Goal: Task Accomplishment & Management: Manage account settings

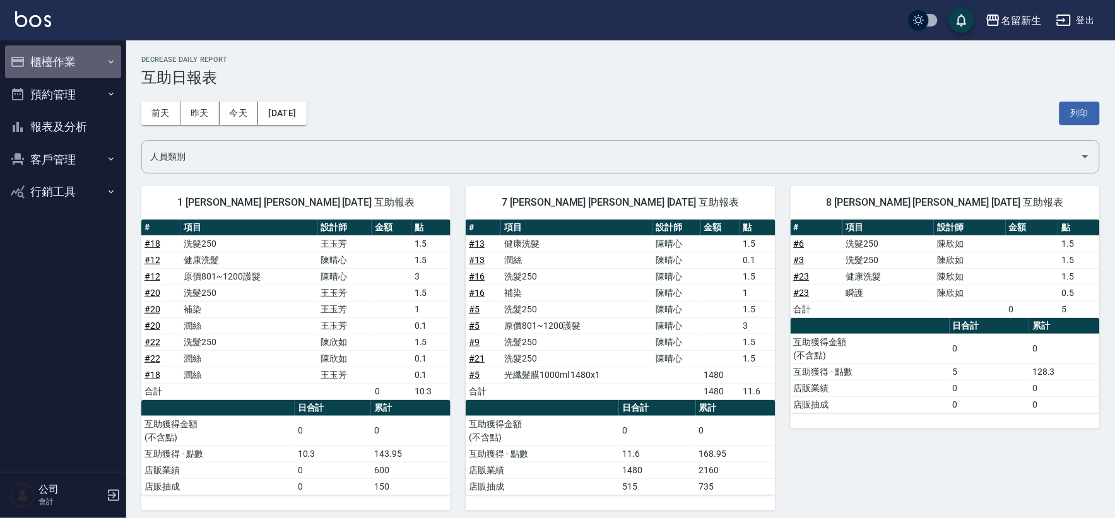
click at [21, 59] on icon "button" at bounding box center [17, 61] width 15 height 15
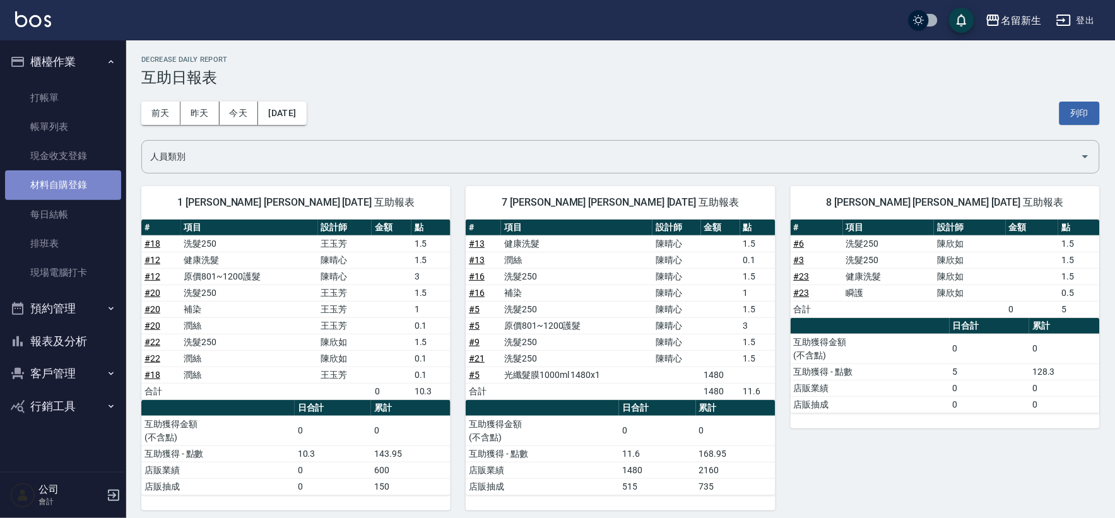
click at [83, 184] on link "材料自購登錄" at bounding box center [63, 184] width 116 height 29
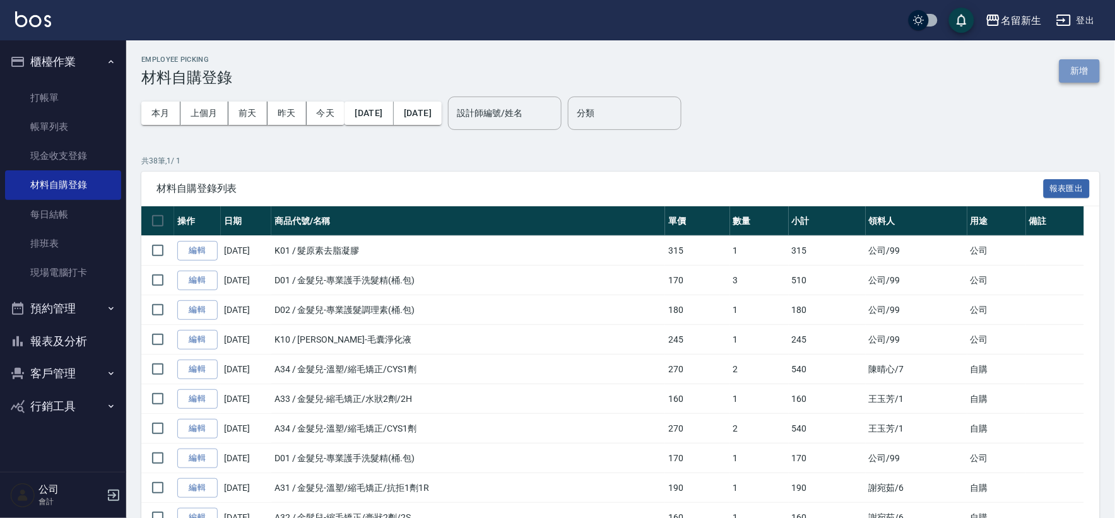
click at [1080, 71] on button "新增" at bounding box center [1080, 70] width 40 height 23
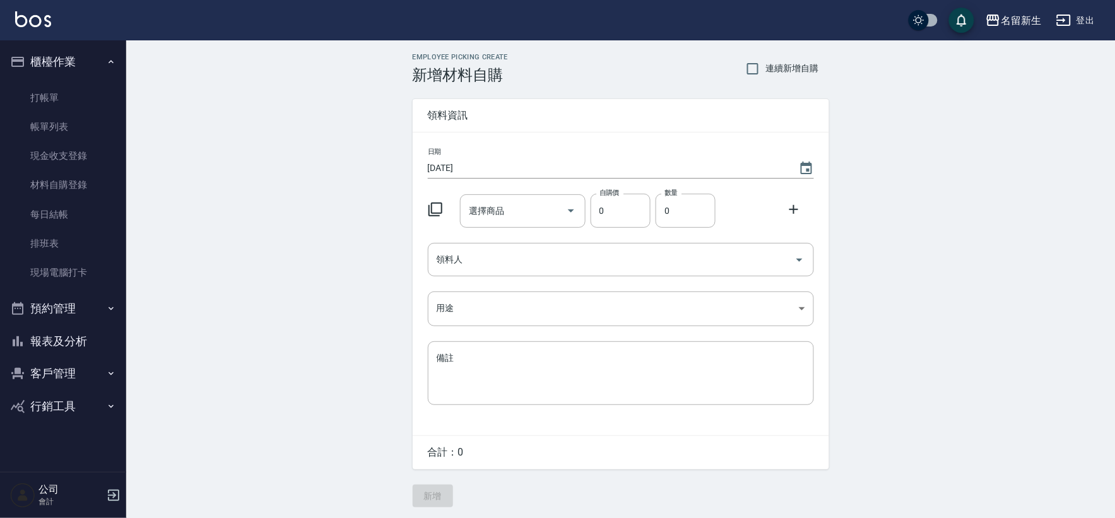
click at [437, 204] on icon at bounding box center [435, 209] width 15 height 15
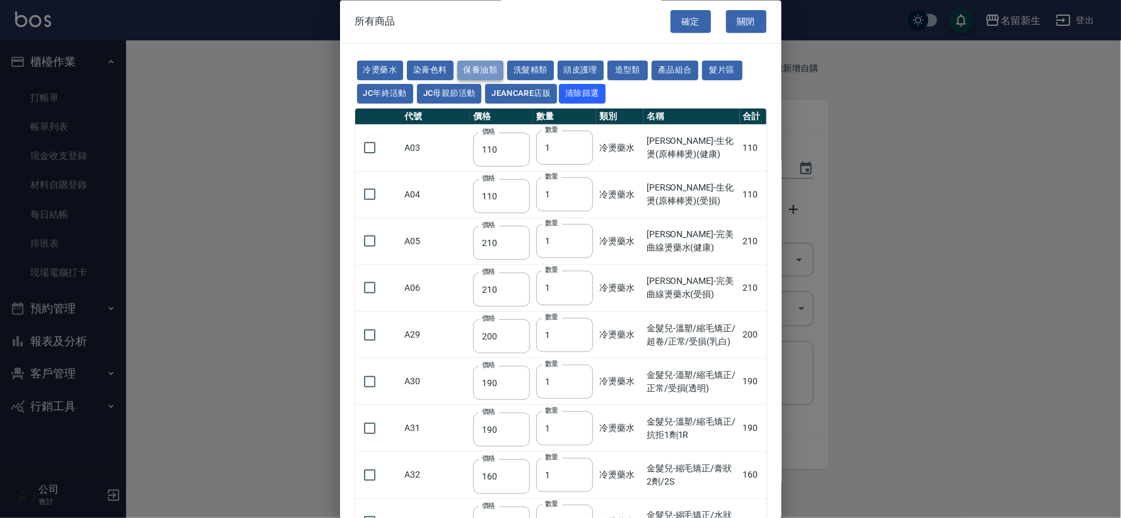
click at [486, 70] on button "保養油類" at bounding box center [481, 71] width 47 height 20
type input "330"
type input "50"
type input "330"
type input "50"
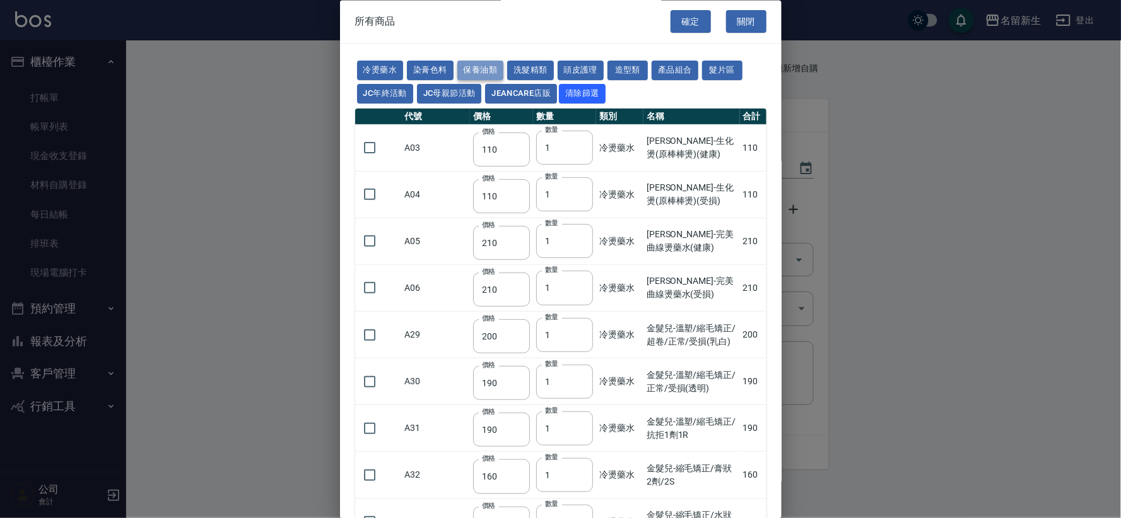
type input "30"
type input "960"
type input "1040"
type input "1520"
type input "120"
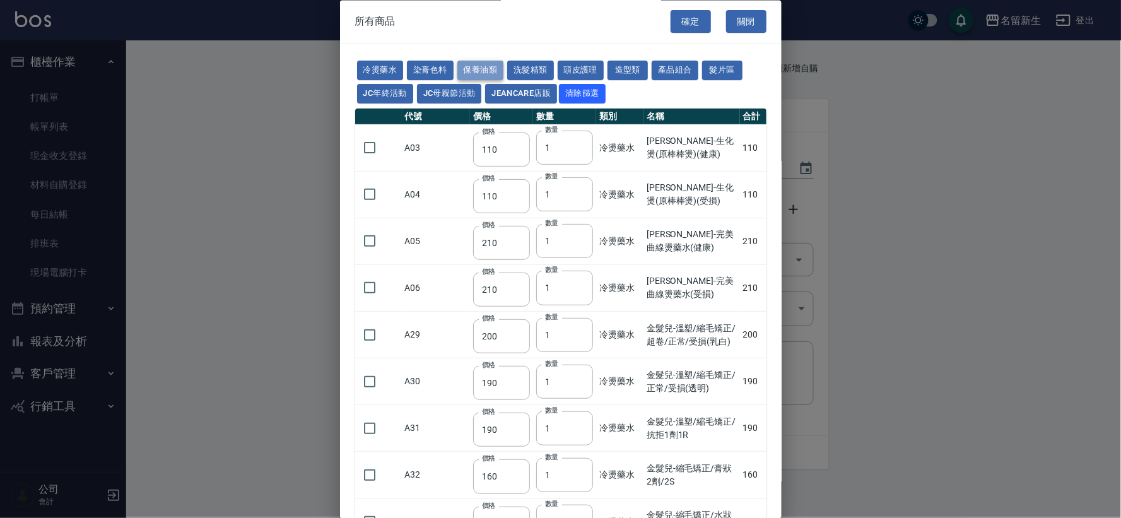
type input "1300"
type input "1520"
type input "2000"
type input "240"
type input "50"
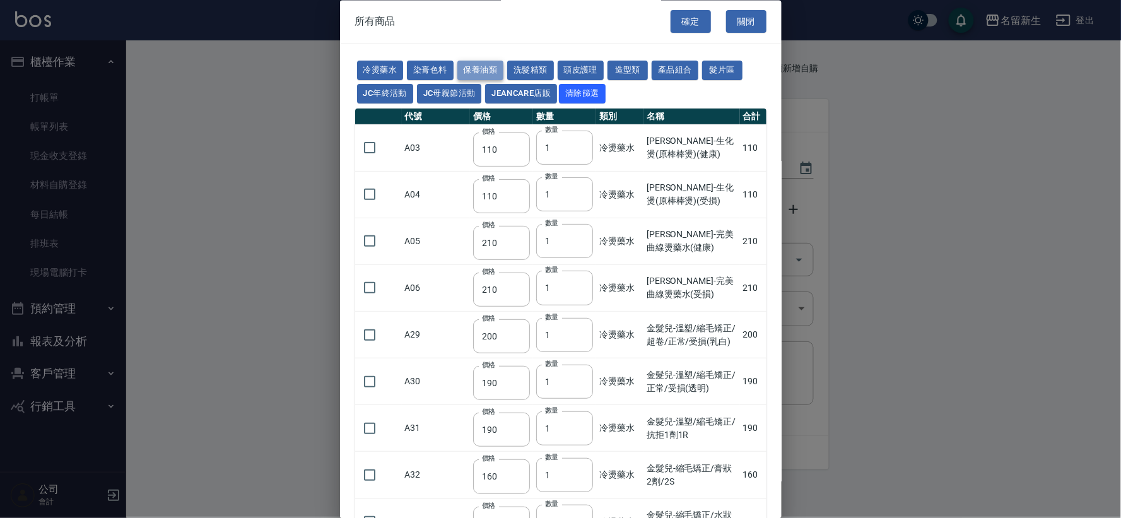
type input "400"
type input "800"
type input "700"
type input "272"
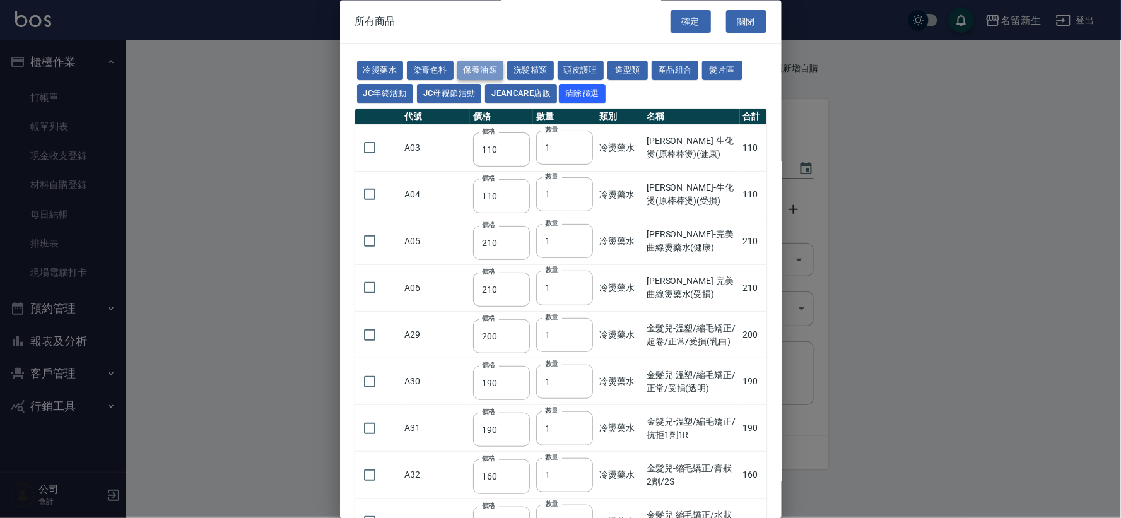
type input "2450"
type input "450"
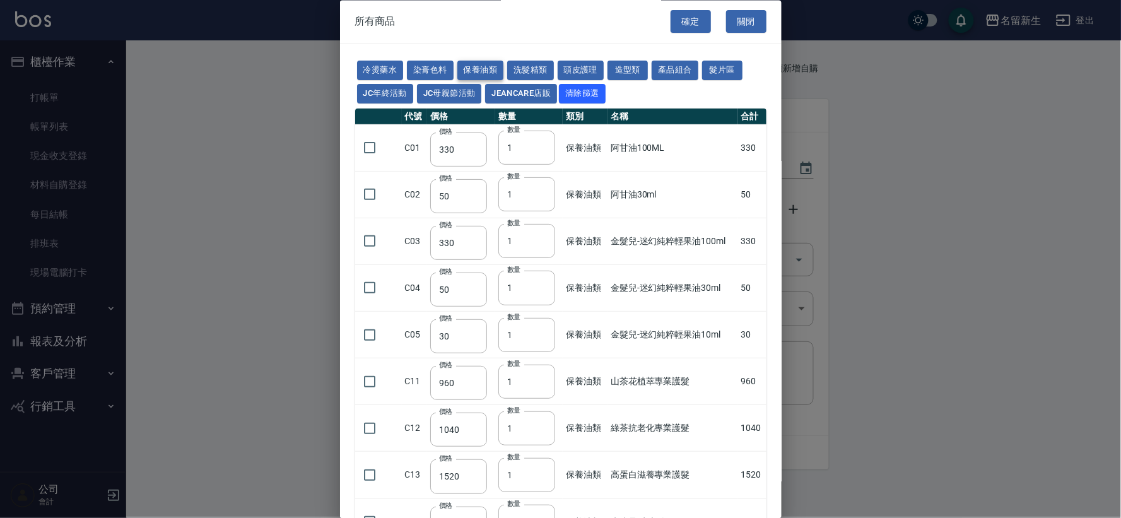
click at [486, 71] on button "保養油類" at bounding box center [481, 71] width 47 height 20
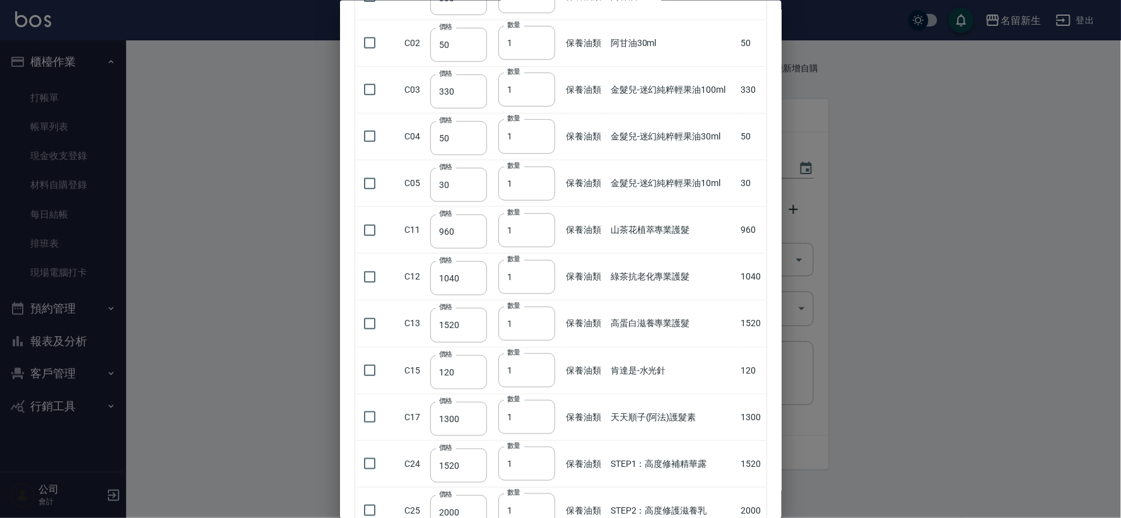
scroll to position [210, 0]
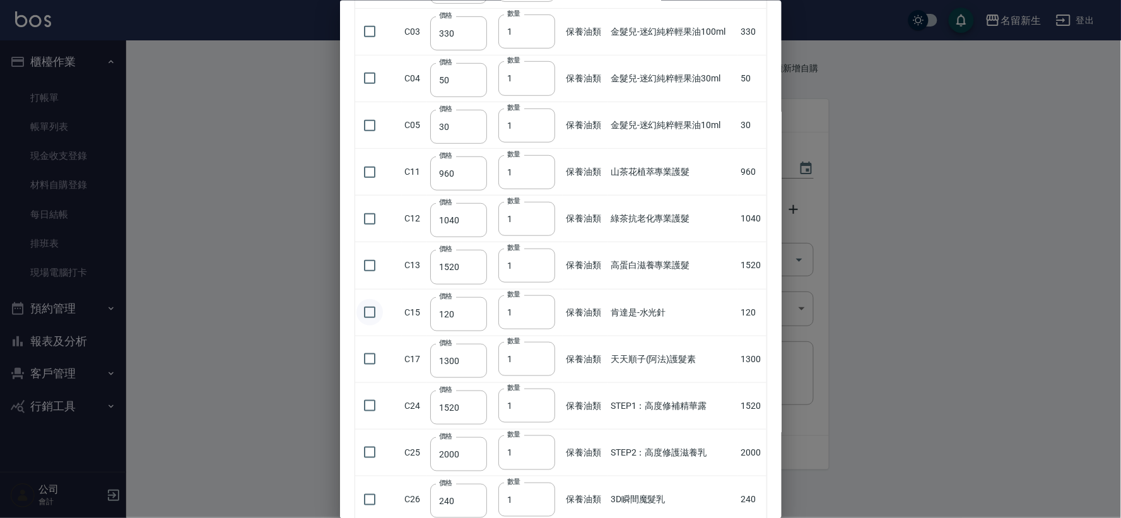
click at [370, 312] on input "checkbox" at bounding box center [370, 312] width 27 height 27
checkbox input "true"
drag, startPoint x: 520, startPoint y: 312, endPoint x: 506, endPoint y: 310, distance: 14.6
click at [506, 310] on input "1" at bounding box center [527, 312] width 57 height 34
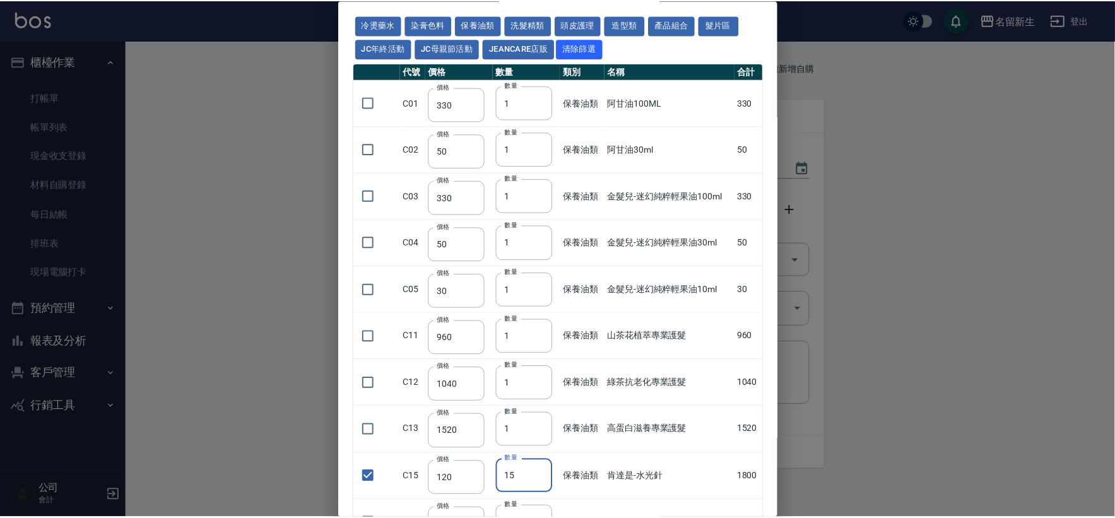
scroll to position [0, 0]
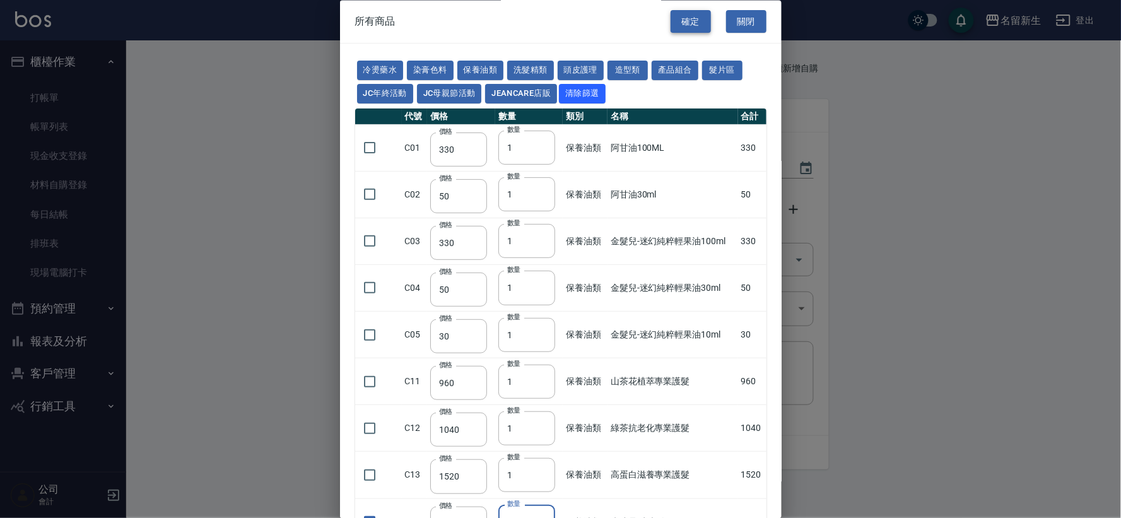
type input "15"
click at [693, 30] on button "確定" at bounding box center [691, 21] width 40 height 23
type input "肯達是-水光針"
type input "120"
type input "15"
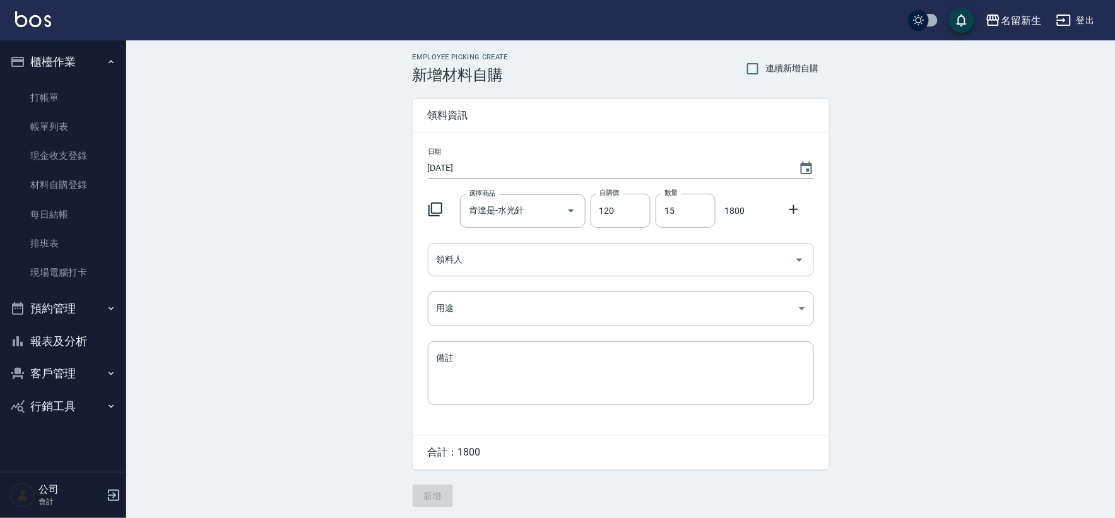
click at [486, 261] on input "領料人" at bounding box center [612, 260] width 356 height 22
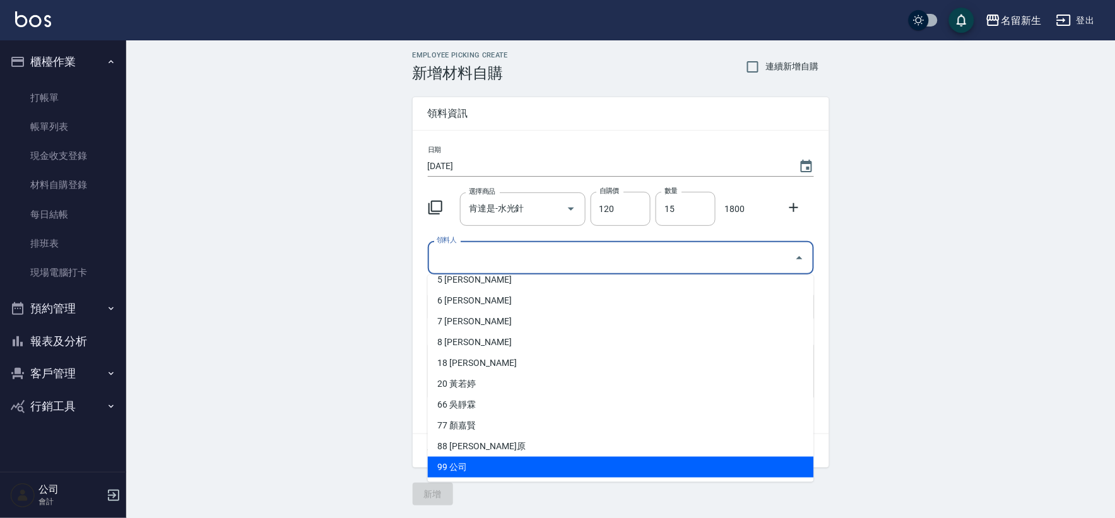
scroll to position [3, 0]
click at [463, 468] on li "99 公司" at bounding box center [621, 467] width 386 height 21
type input "公司"
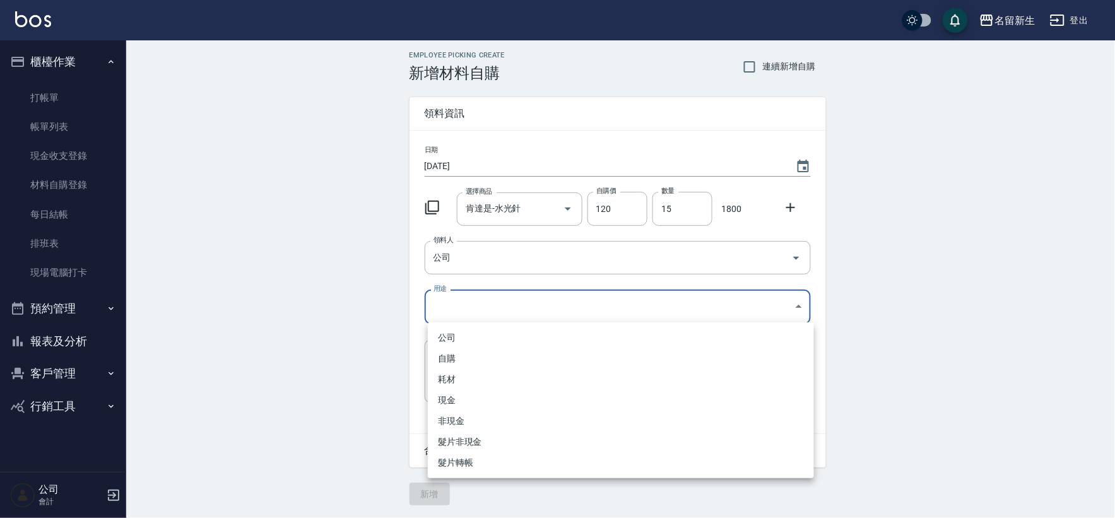
click at [525, 300] on body "名留新生 登出 櫃檯作業 打帳單 帳單列表 現金收支登錄 材料自購登錄 每日結帳 排班表 現場電腦打卡 預約管理 預約管理 單日預約紀錄 單週預約紀錄 報表及…" at bounding box center [557, 258] width 1115 height 520
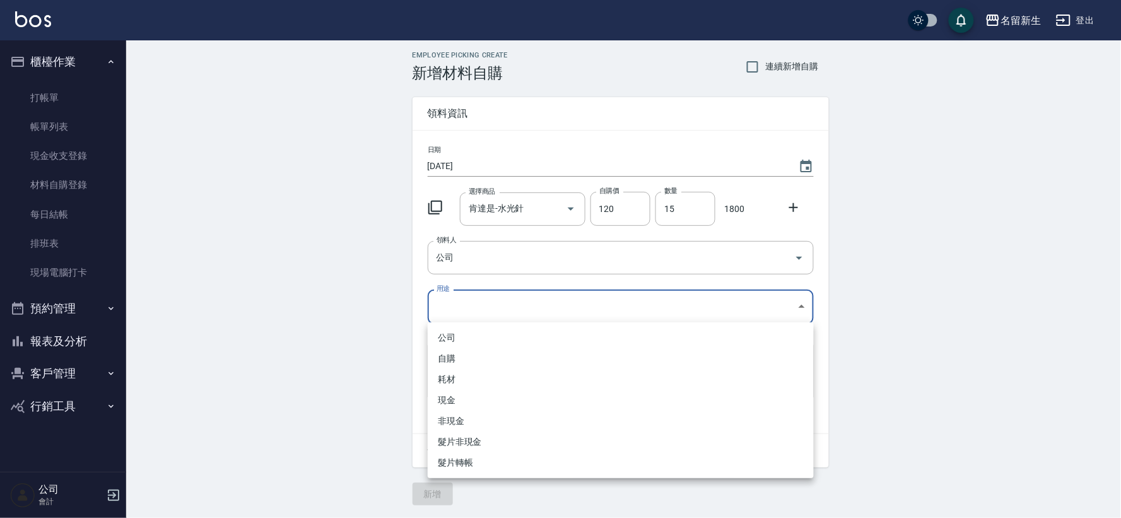
click at [489, 343] on li "公司" at bounding box center [621, 338] width 386 height 21
type input "公司"
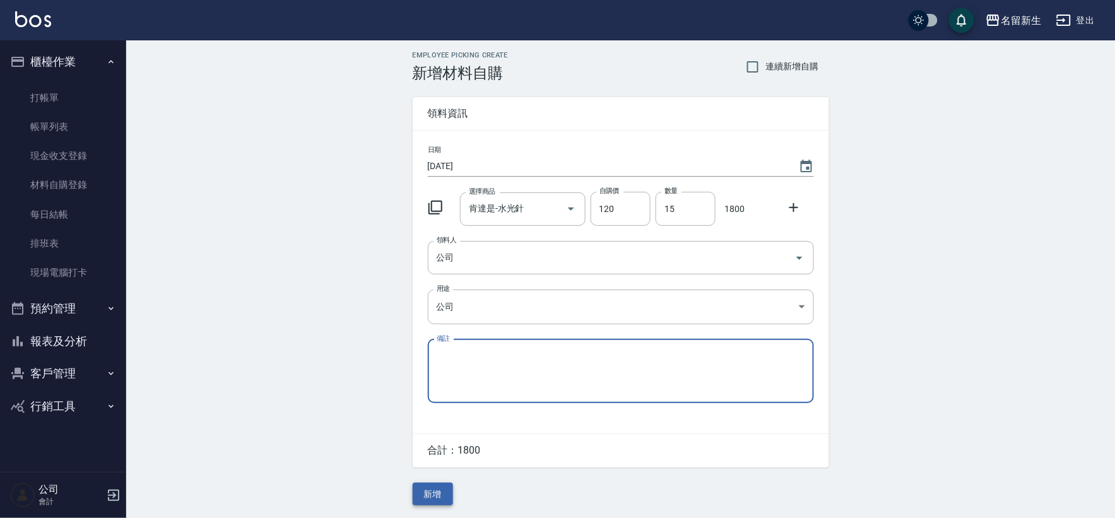
click at [436, 494] on button "新增" at bounding box center [433, 494] width 40 height 23
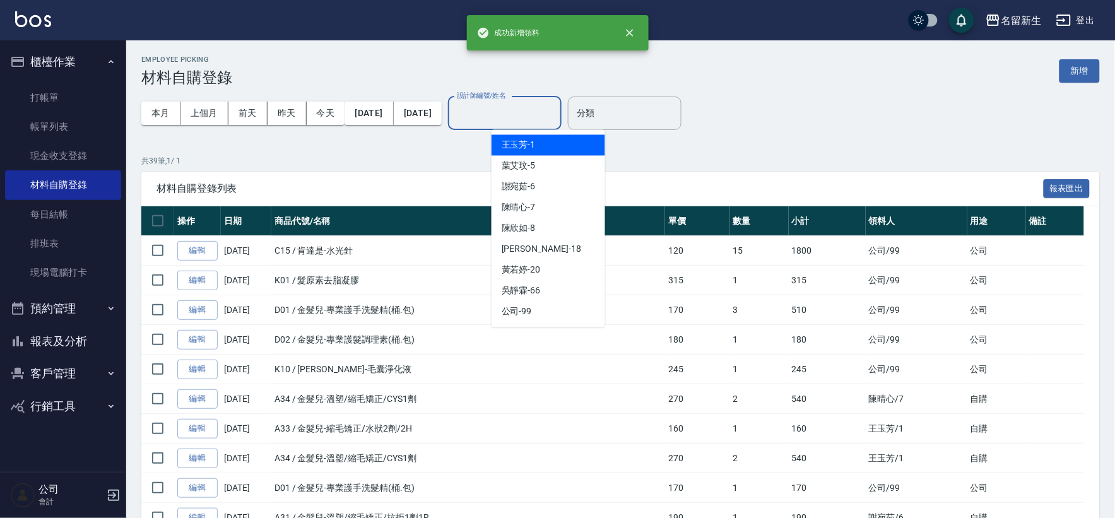
click at [547, 107] on div "設計師編號/姓名 設計師編號/姓名" at bounding box center [505, 113] width 114 height 33
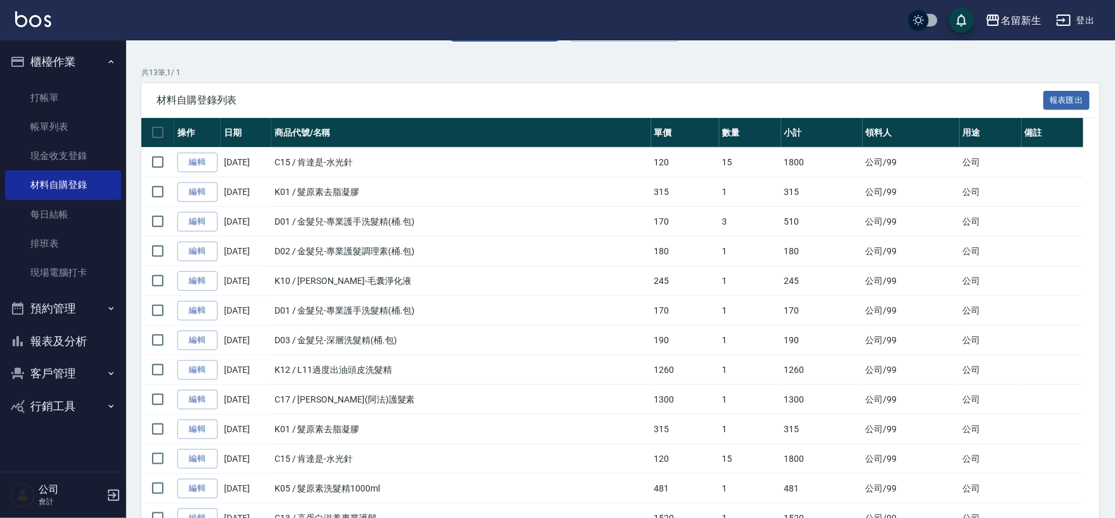
scroll to position [170, 0]
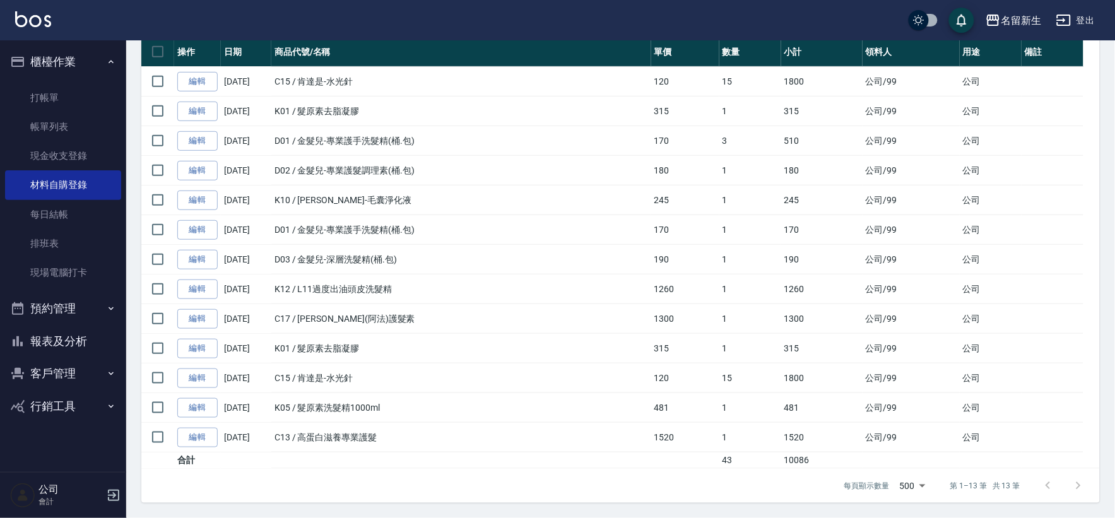
type input "公司-99"
click at [45, 66] on button "櫃檯作業" at bounding box center [63, 61] width 116 height 33
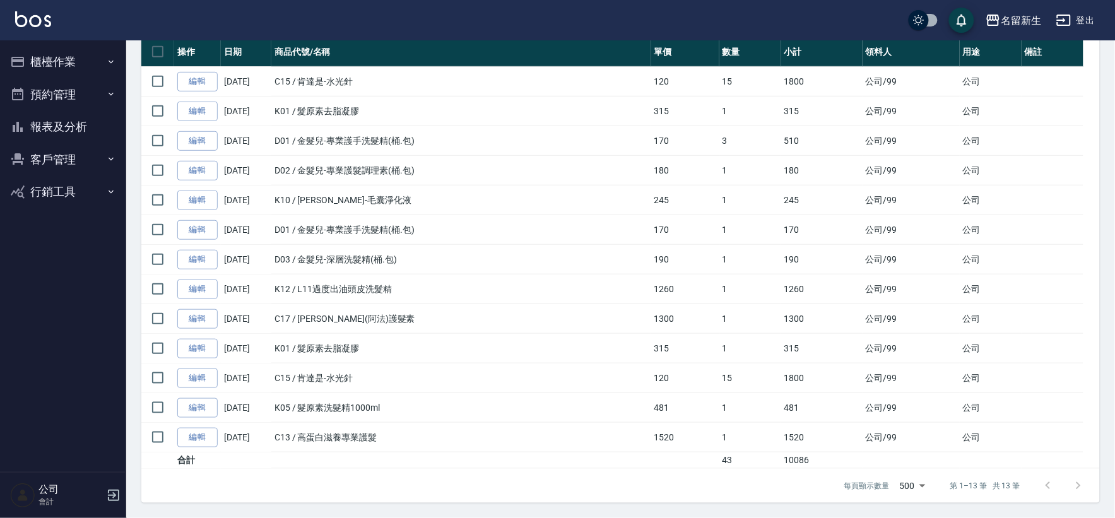
click at [38, 162] on button "客戶管理" at bounding box center [63, 159] width 116 height 33
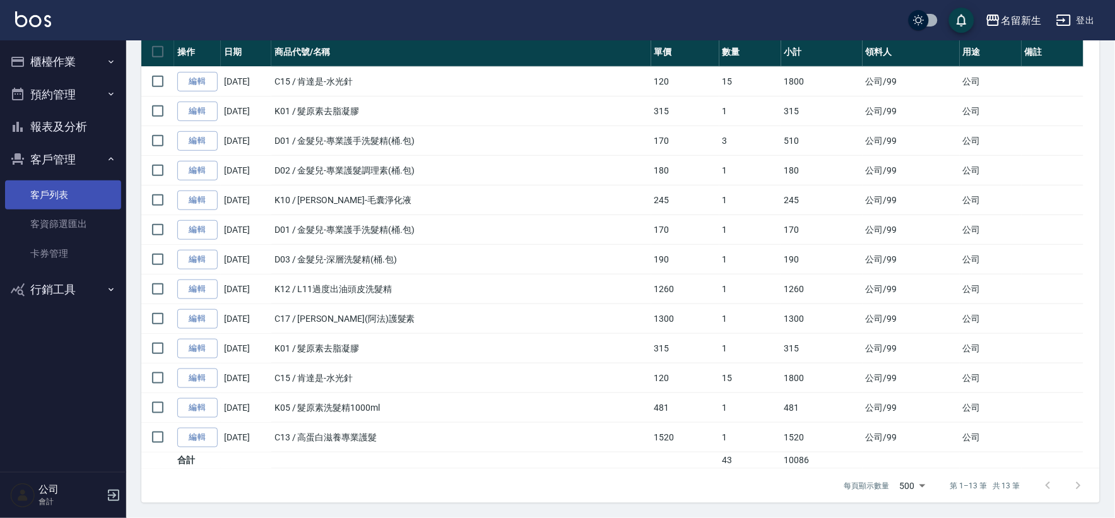
click at [27, 198] on link "客戶列表" at bounding box center [63, 194] width 116 height 29
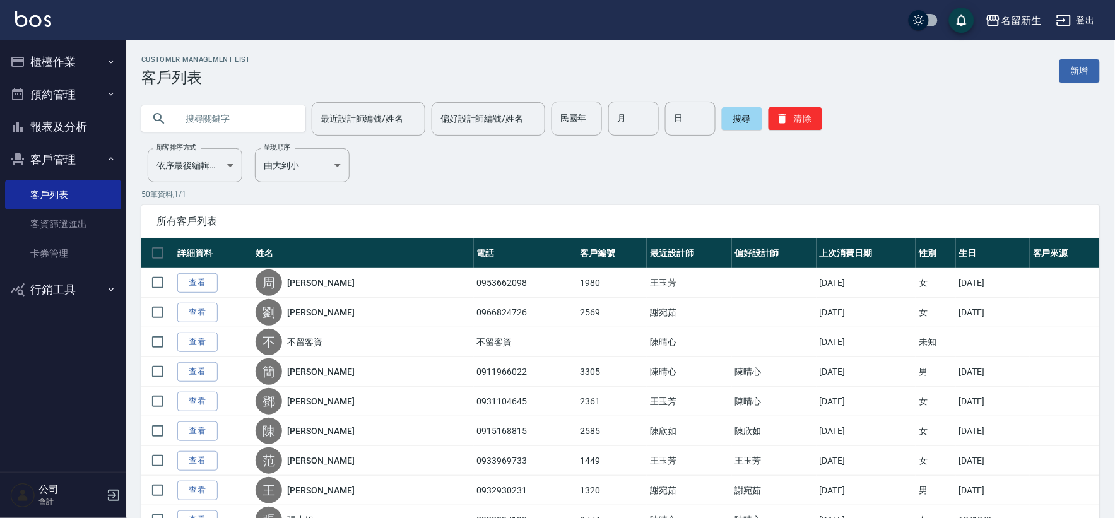
click at [243, 117] on input "text" at bounding box center [236, 119] width 119 height 34
type input "0976676011"
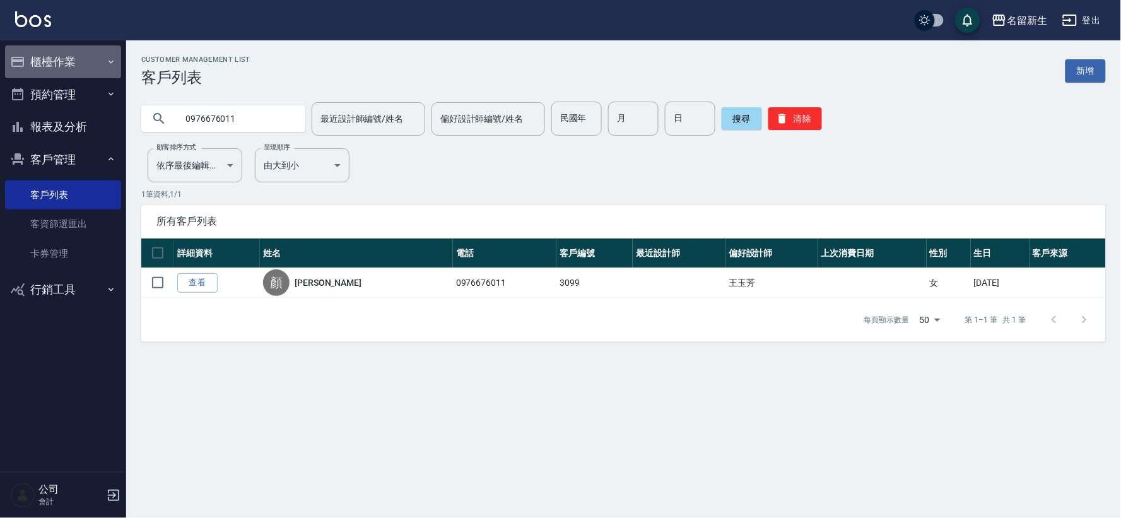
click at [61, 68] on button "櫃檯作業" at bounding box center [63, 61] width 116 height 33
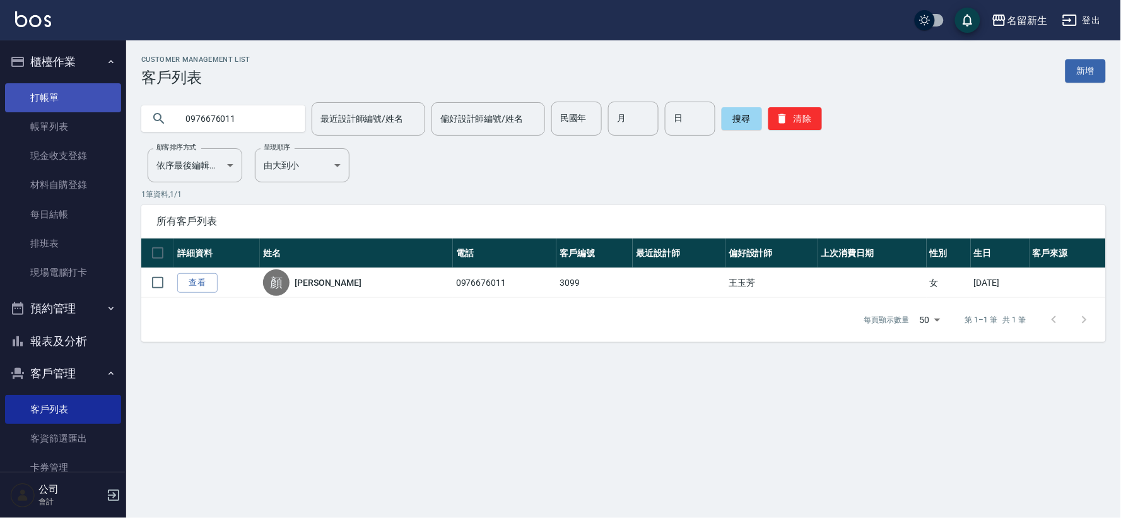
click at [59, 88] on link "打帳單" at bounding box center [63, 97] width 116 height 29
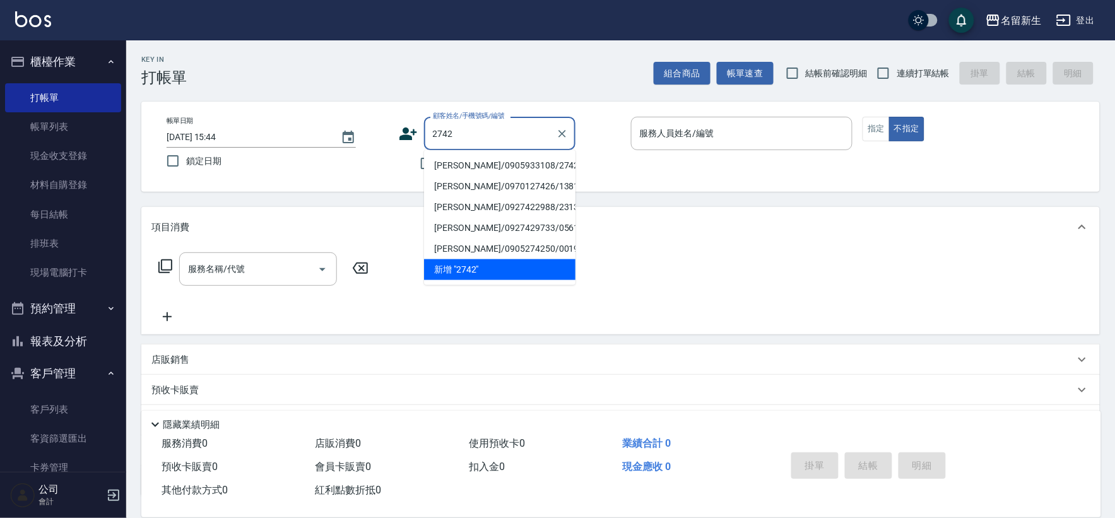
type input "[PERSON_NAME]/0905933108/2742"
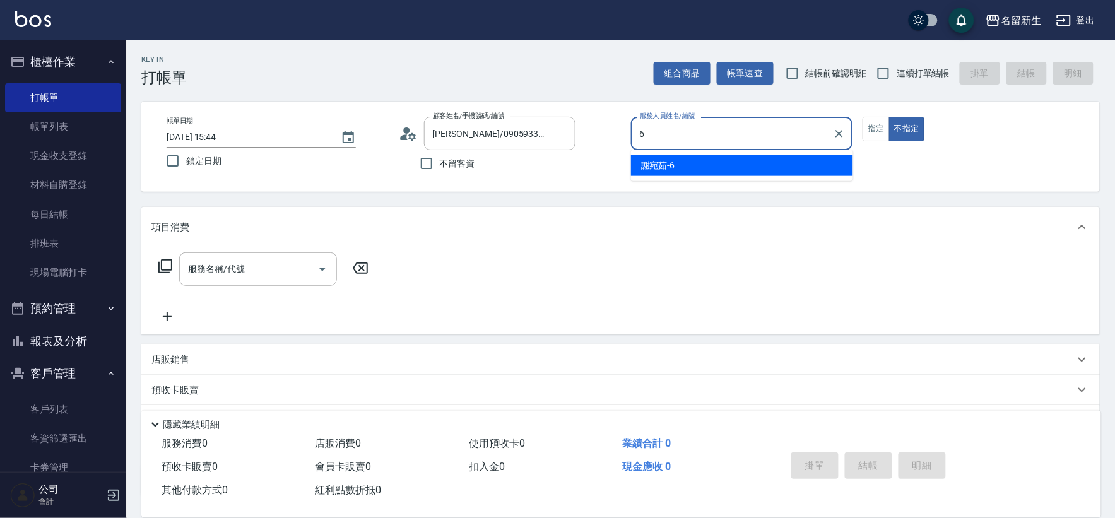
click at [805, 162] on div "[PERSON_NAME]-6" at bounding box center [742, 165] width 222 height 21
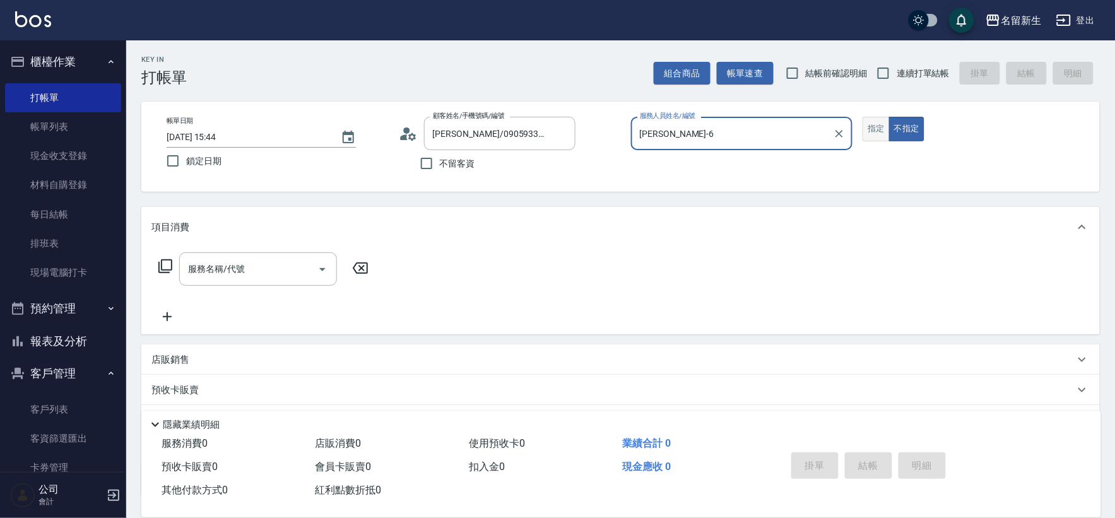
type input "[PERSON_NAME]-6"
click at [885, 125] on button "指定" at bounding box center [876, 129] width 27 height 25
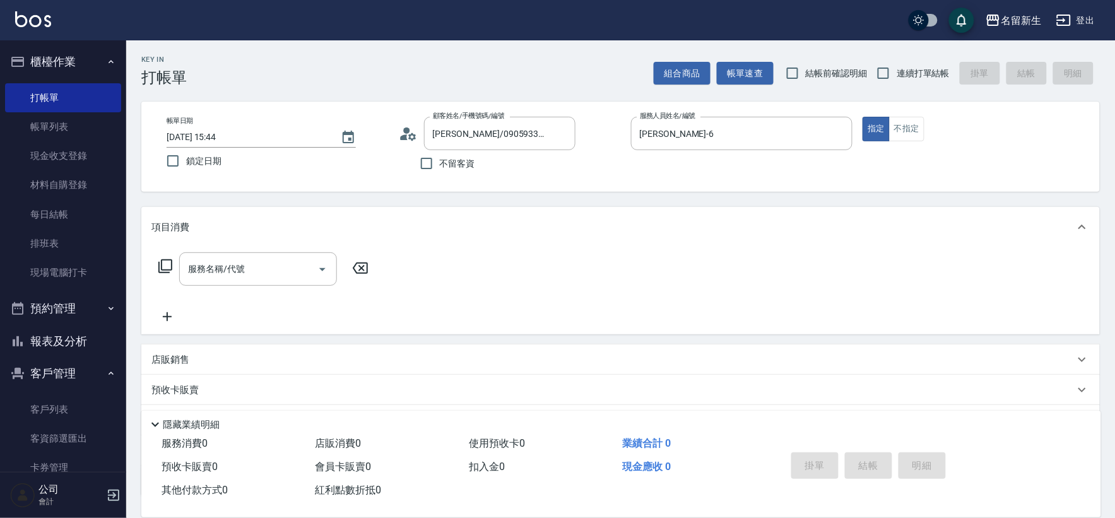
click at [169, 263] on icon at bounding box center [165, 266] width 15 height 15
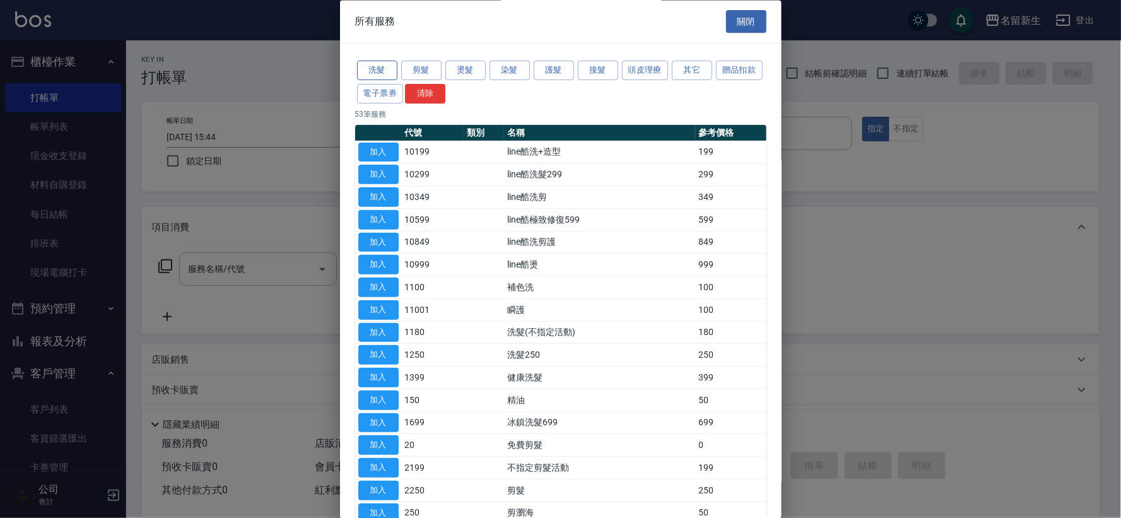
click at [385, 73] on button "洗髮" at bounding box center [377, 71] width 40 height 20
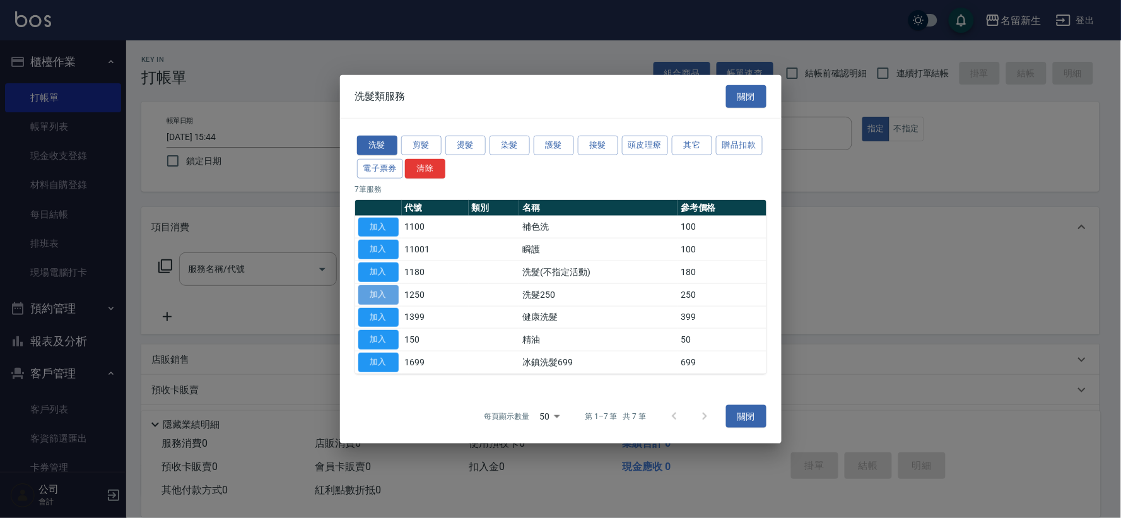
click at [381, 298] on button "加入" at bounding box center [378, 295] width 40 height 20
type input "洗髮250(1250)"
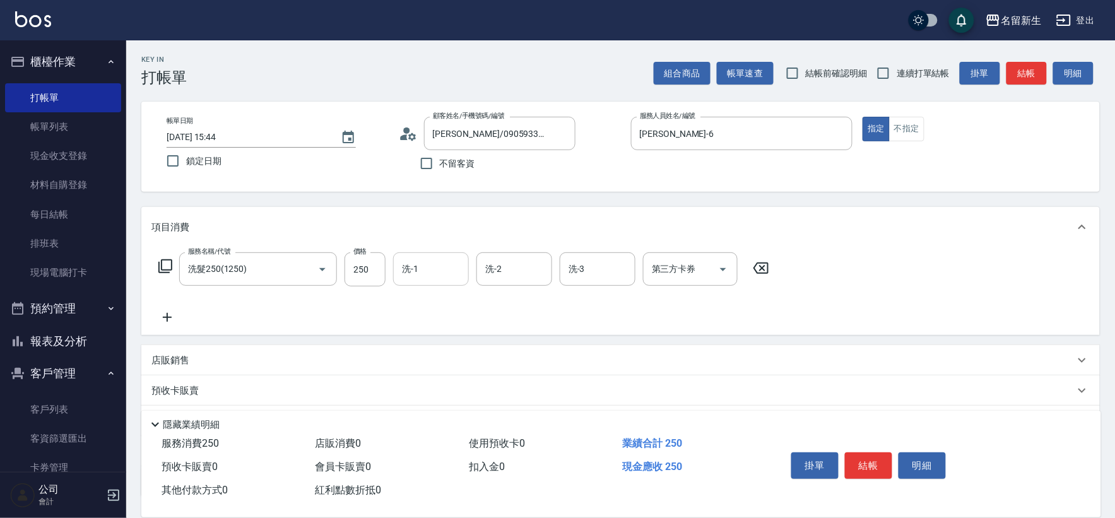
click at [427, 265] on input "洗-1" at bounding box center [431, 269] width 64 height 22
click at [439, 300] on span "[PERSON_NAME]-18" at bounding box center [443, 301] width 80 height 13
type input "[PERSON_NAME]-18"
click at [165, 318] on icon at bounding box center [167, 317] width 32 height 15
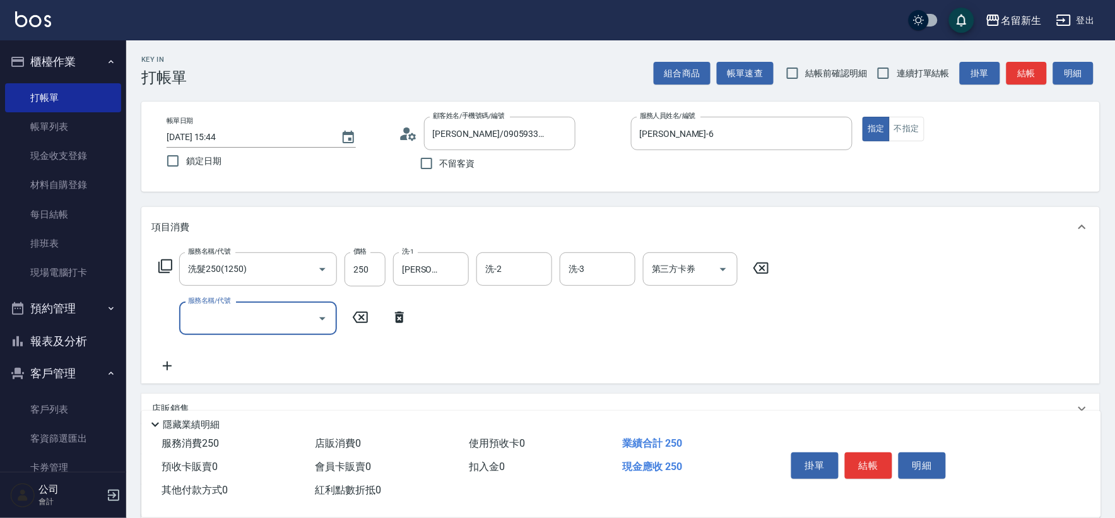
click at [322, 319] on icon "Open" at bounding box center [322, 318] width 6 height 3
type input "補染(4500)"
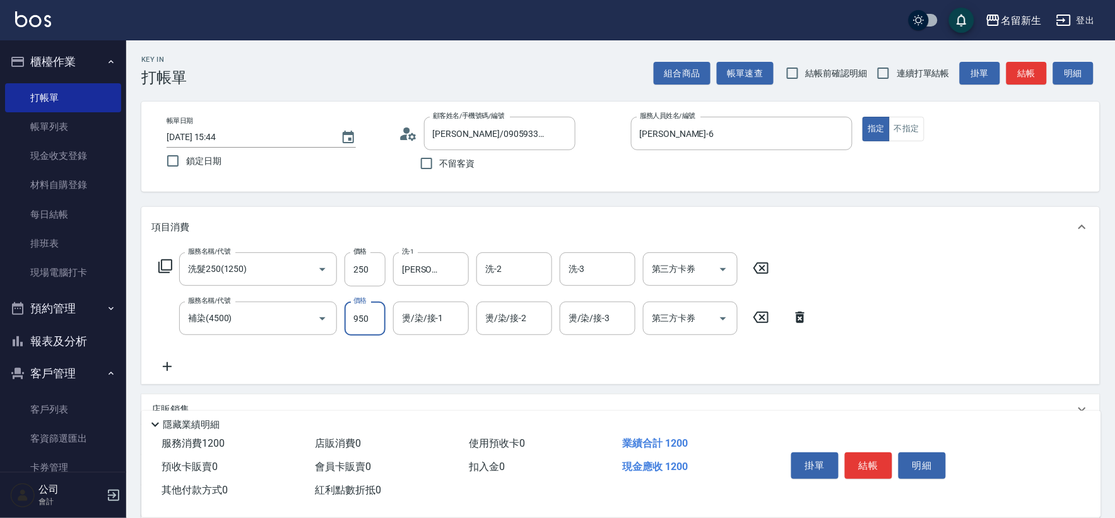
type input "950"
type input "[PERSON_NAME]-18"
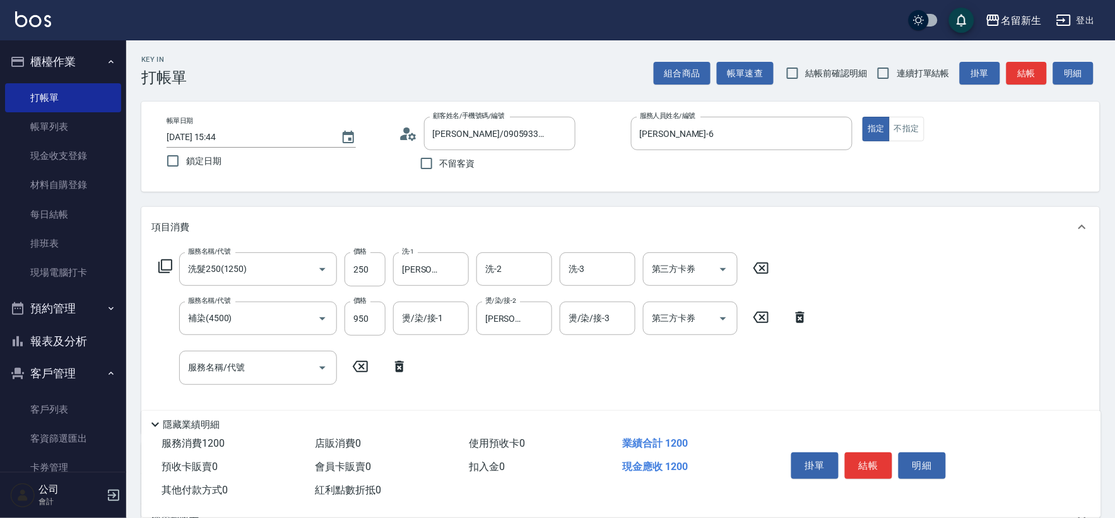
click at [401, 370] on icon at bounding box center [399, 366] width 9 height 11
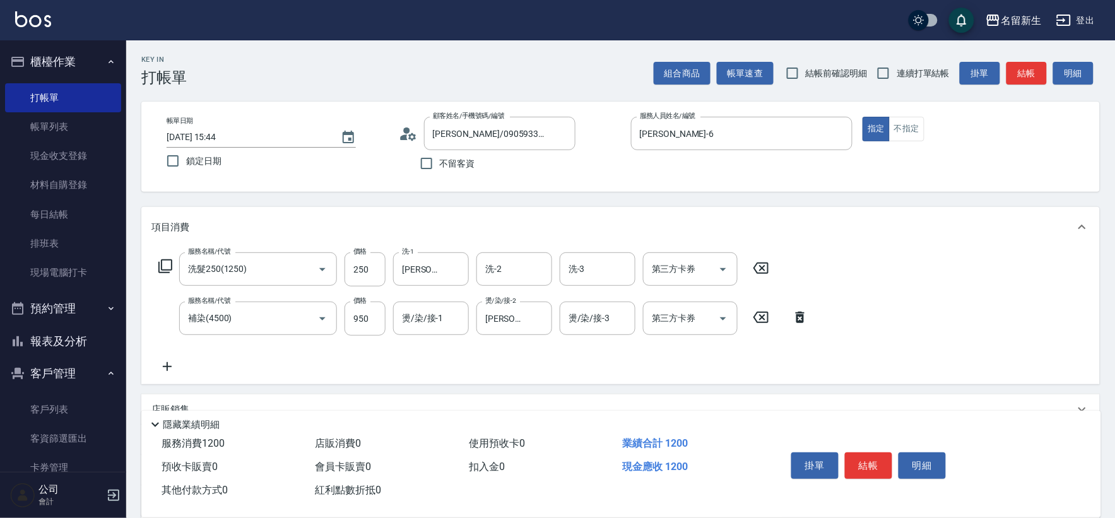
click at [167, 269] on icon at bounding box center [165, 266] width 15 height 15
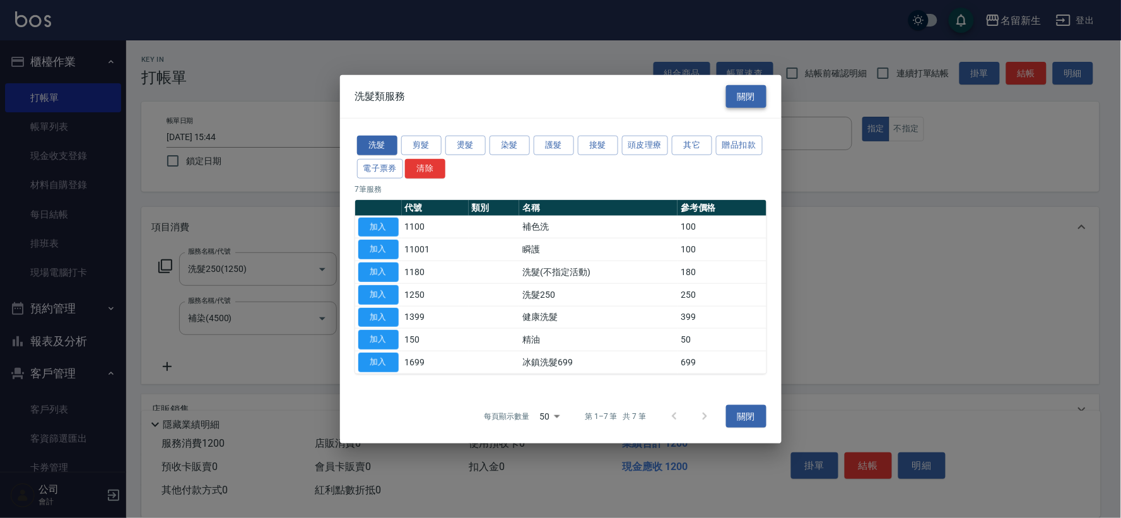
click at [754, 104] on button "關閉" at bounding box center [746, 96] width 40 height 23
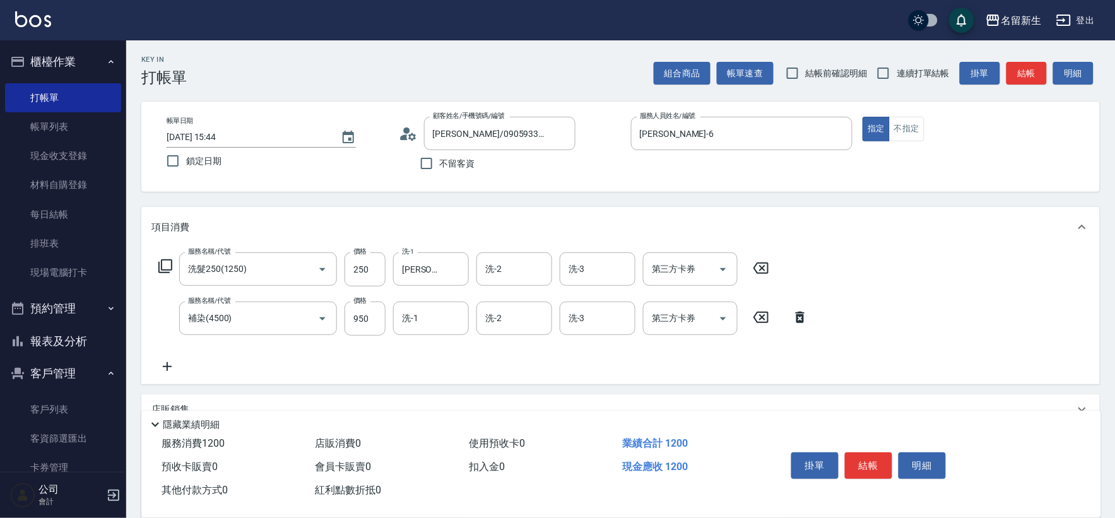
click at [170, 367] on icon at bounding box center [167, 366] width 9 height 9
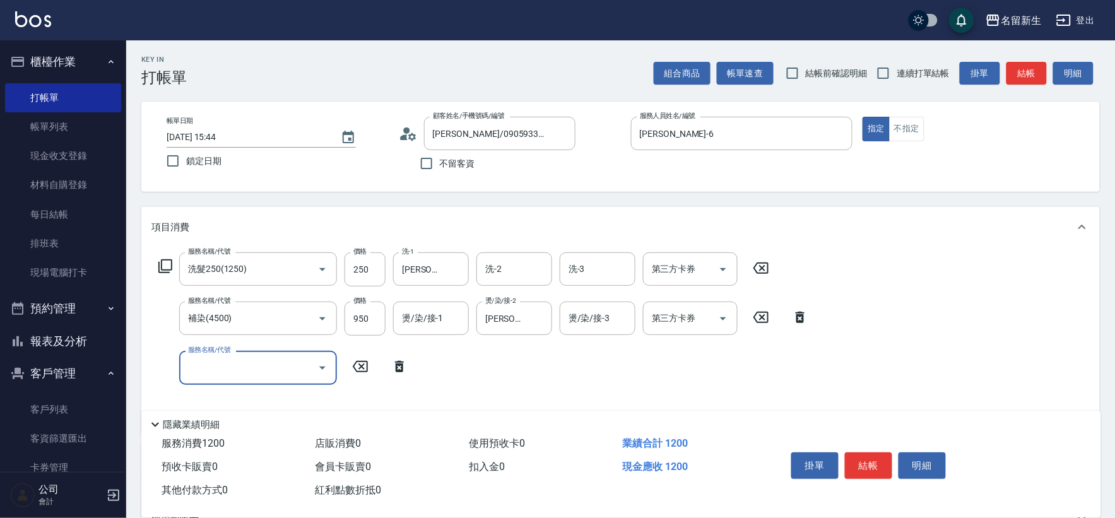
click at [166, 263] on icon at bounding box center [165, 266] width 15 height 15
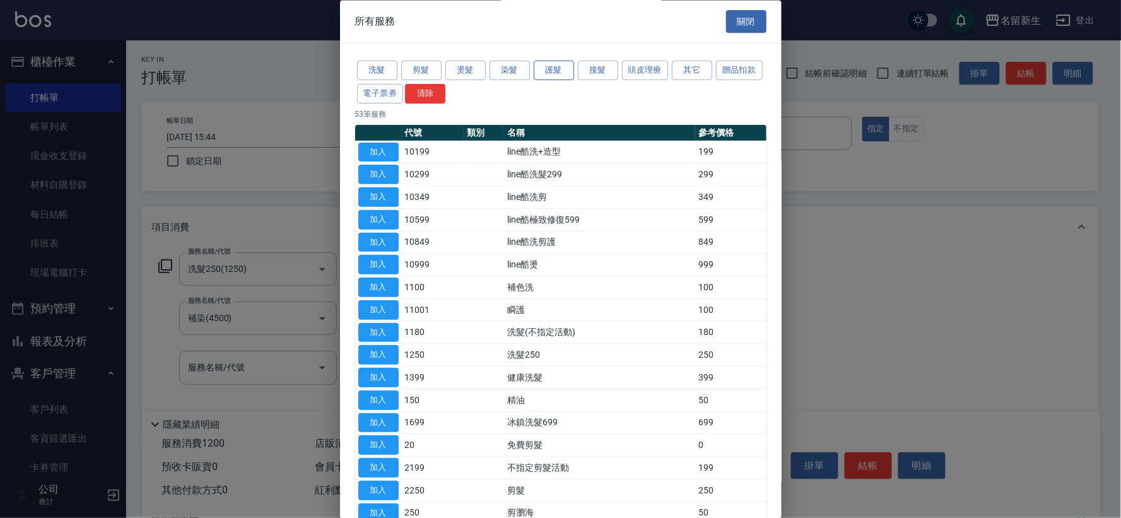
click at [556, 72] on button "護髮" at bounding box center [554, 71] width 40 height 20
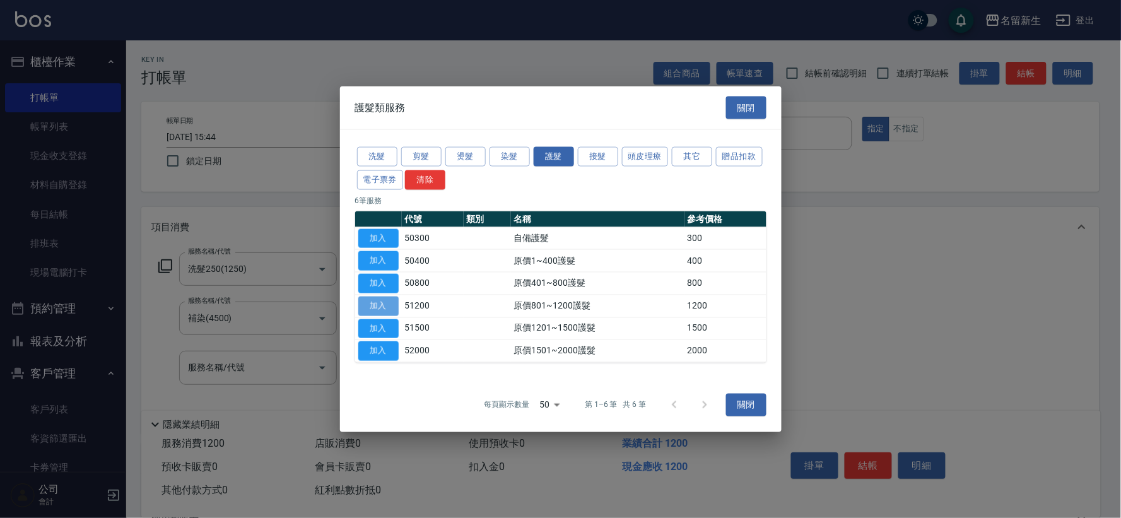
click at [377, 305] on button "加入" at bounding box center [378, 306] width 40 height 20
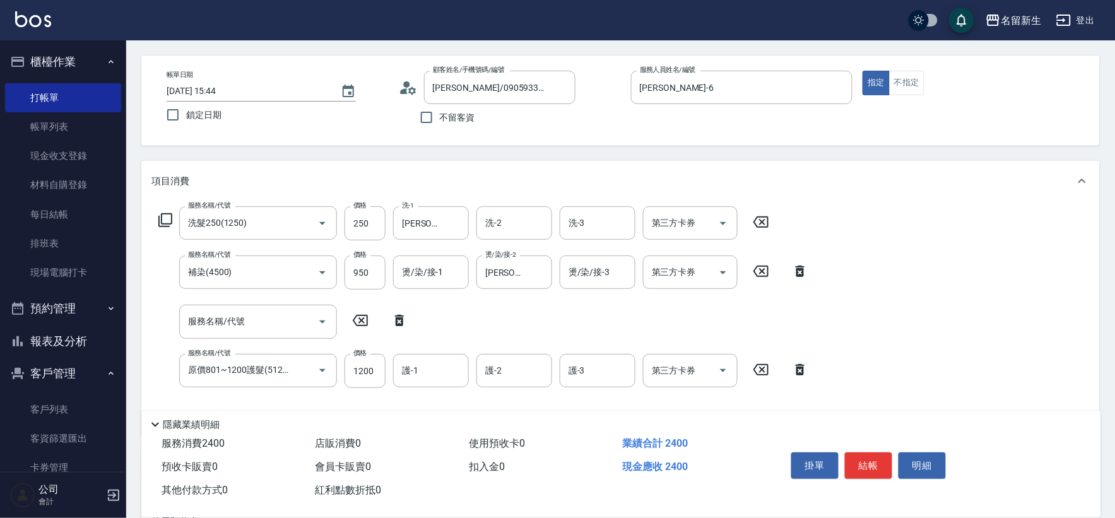
scroll to position [70, 0]
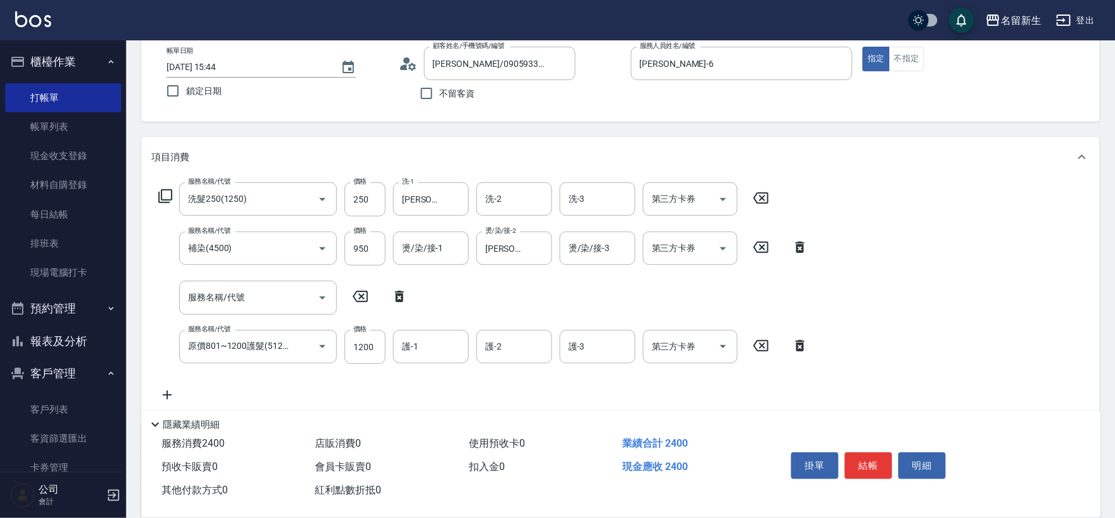
click at [400, 299] on icon at bounding box center [400, 296] width 32 height 15
type input "原價801~1200護髮(51200)"
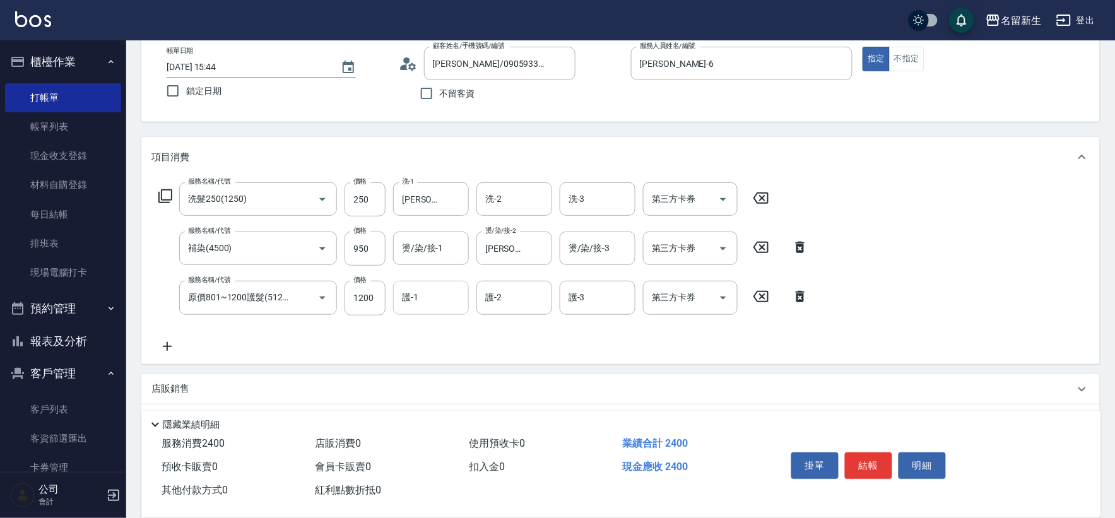
click at [440, 305] on input "護-1" at bounding box center [431, 298] width 64 height 22
click at [455, 333] on div "[PERSON_NAME]-18" at bounding box center [431, 329] width 76 height 21
type input "[PERSON_NAME]-18"
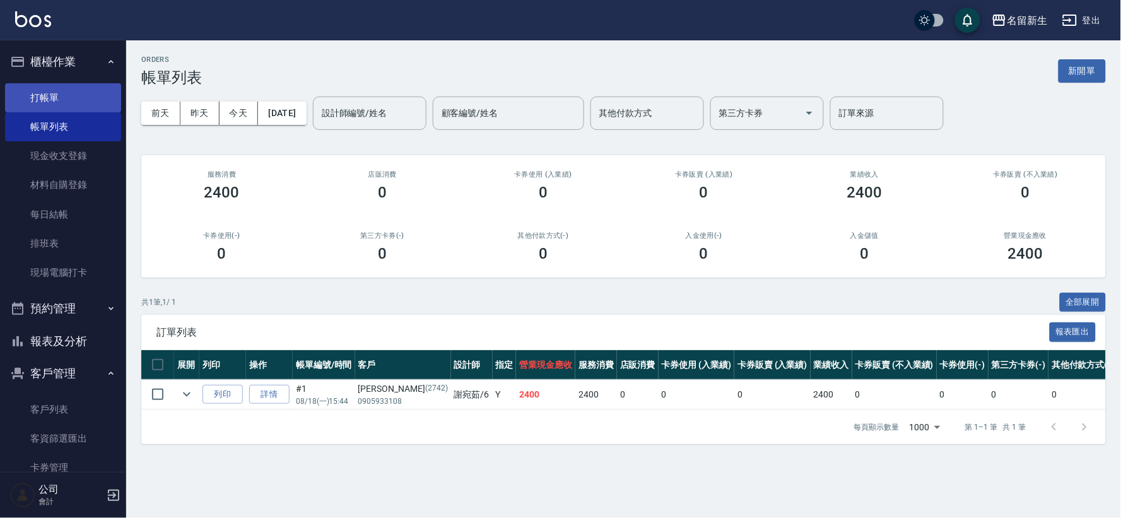
click at [79, 86] on link "打帳單" at bounding box center [63, 97] width 116 height 29
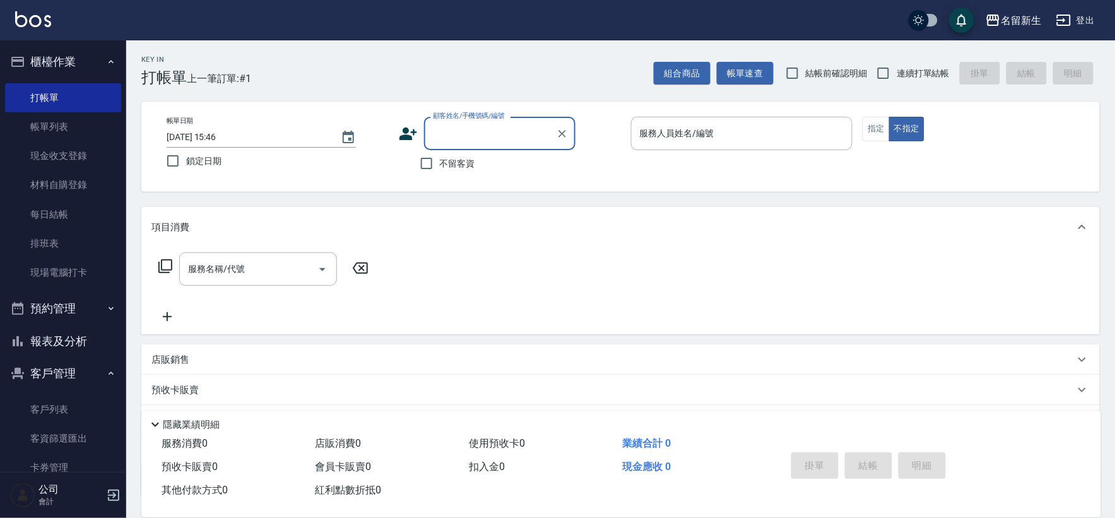
click at [897, 76] on span "連續打單結帳" at bounding box center [923, 73] width 53 height 13
click at [897, 76] on input "連續打單結帳" at bounding box center [883, 73] width 27 height 27
checkbox input "true"
click at [465, 131] on input "顧客姓名/手機號碼/編號" at bounding box center [490, 133] width 121 height 22
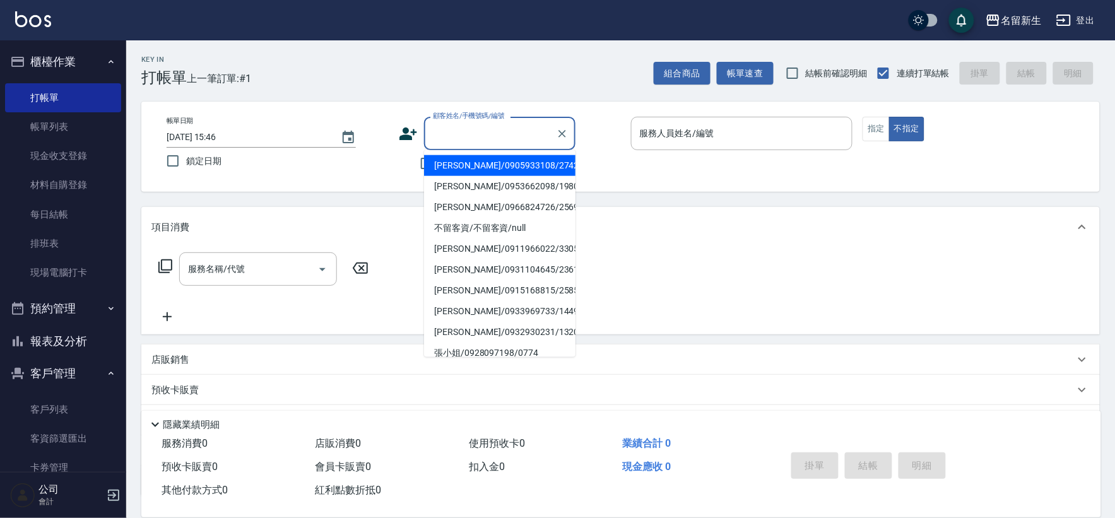
click at [547, 128] on input "顧客姓名/手機號碼/編號" at bounding box center [490, 133] width 121 height 22
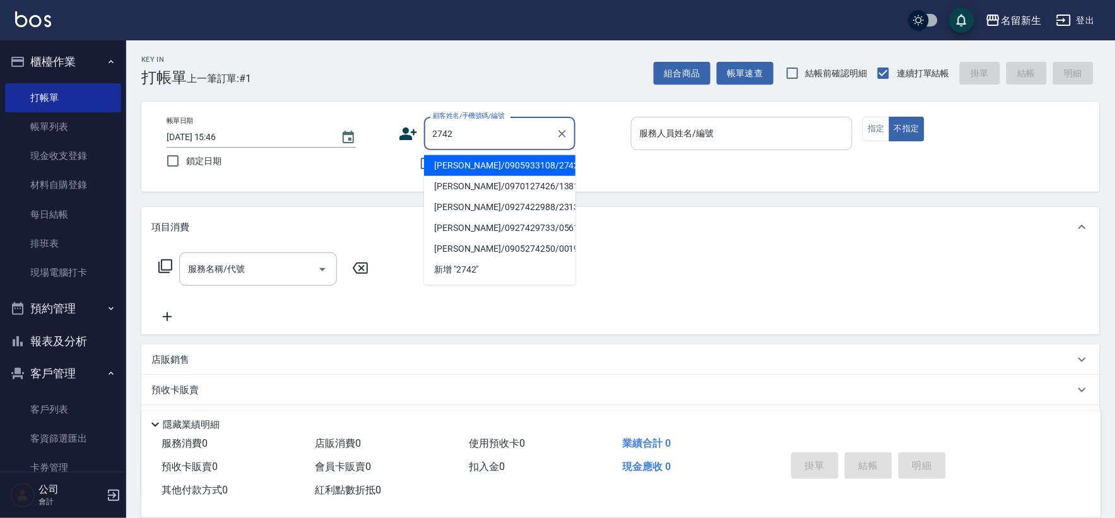
type input "2742"
click at [736, 131] on input "服務人員姓名/編號" at bounding box center [742, 133] width 211 height 22
click at [534, 139] on input "顧客姓名/手機號碼/編號" at bounding box center [490, 133] width 121 height 22
type input "[PERSON_NAME]/0905933108/2742"
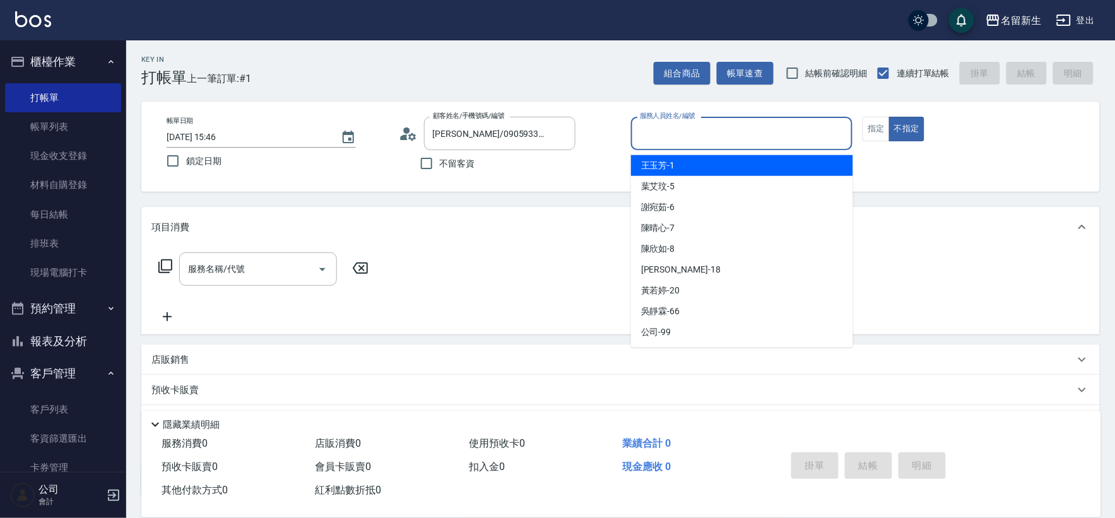
click at [658, 133] on input "服務人員姓名/編號" at bounding box center [742, 133] width 211 height 22
type input "6"
type button "false"
type input "[PERSON_NAME]-6"
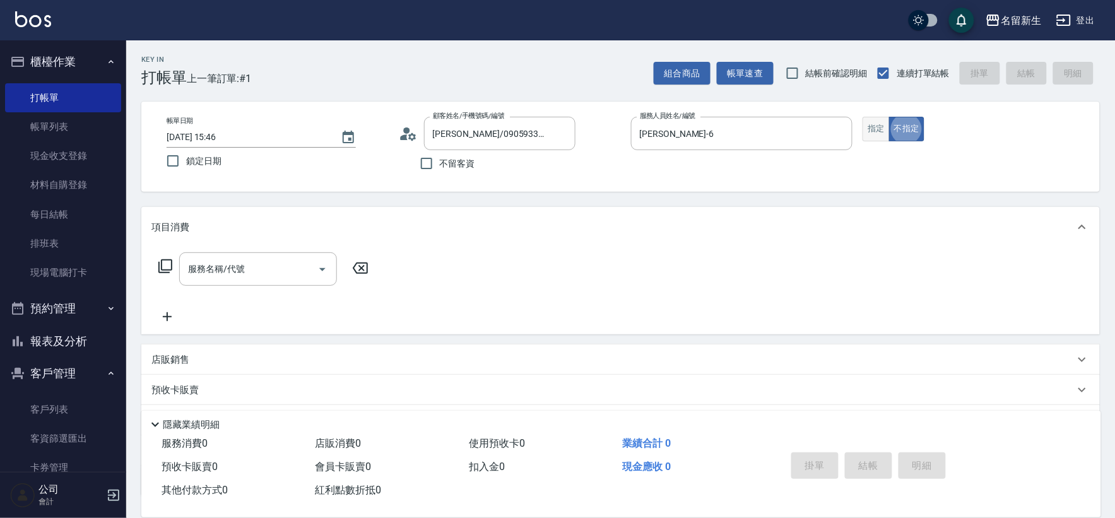
click at [880, 131] on button "指定" at bounding box center [876, 129] width 27 height 25
click at [162, 268] on icon at bounding box center [165, 266] width 15 height 15
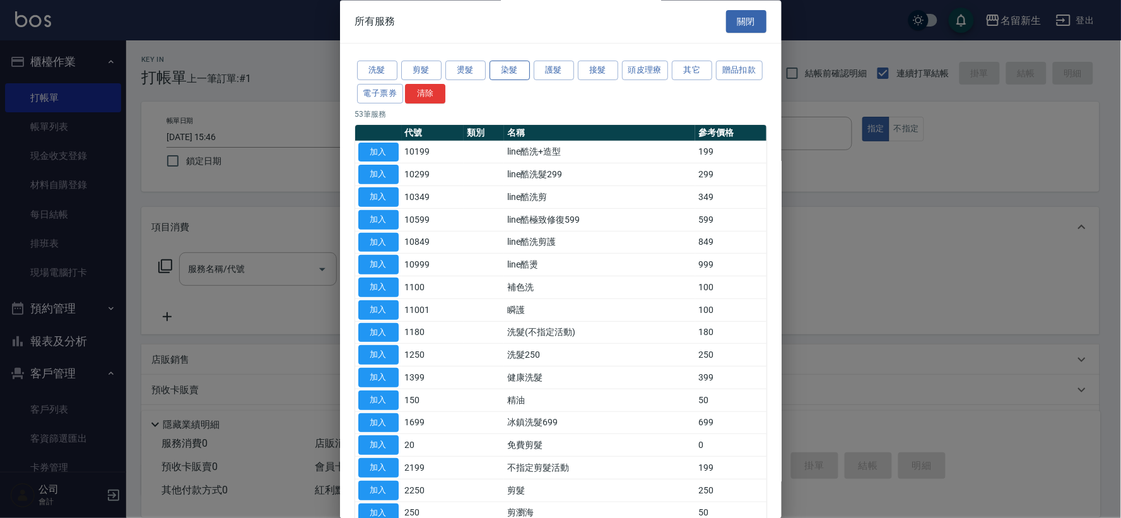
click at [507, 74] on button "染髮" at bounding box center [510, 71] width 40 height 20
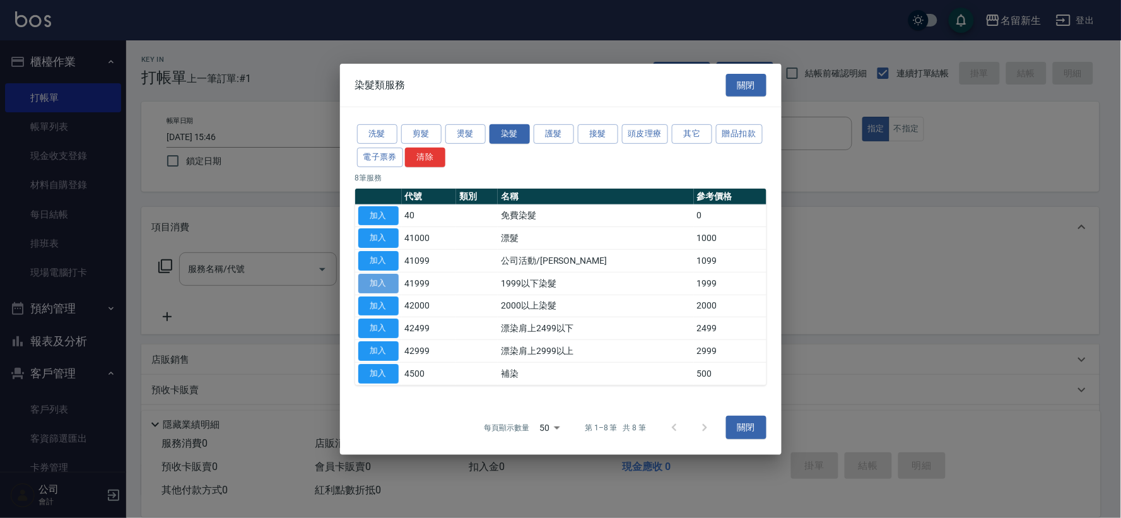
click at [379, 285] on button "加入" at bounding box center [378, 284] width 40 height 20
type input "1999以下染髮(41999)"
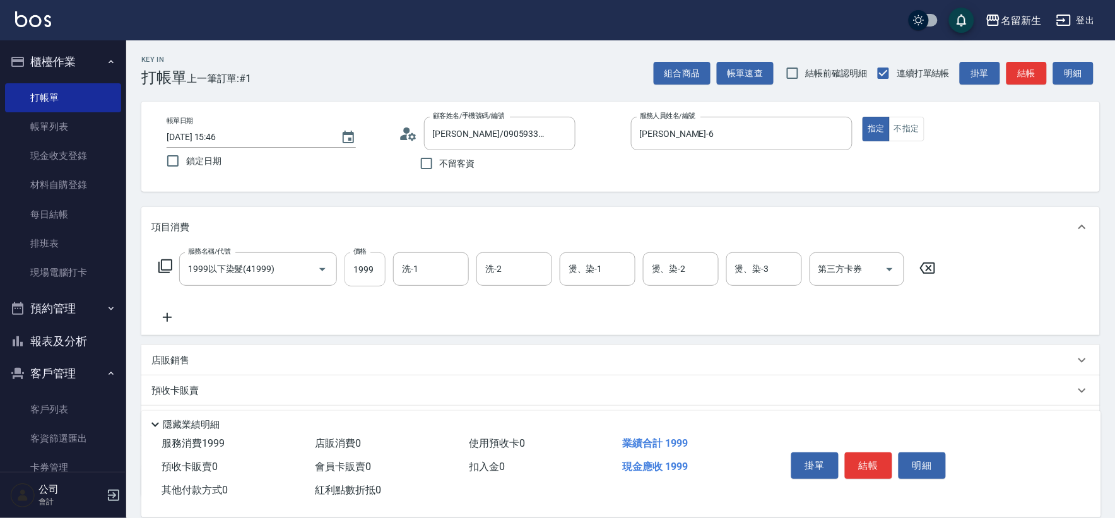
click at [376, 270] on input "1999" at bounding box center [365, 269] width 41 height 34
type input "1200"
type input "[PERSON_NAME]-18"
type input "[PERSON_NAME]-6"
click at [168, 260] on icon at bounding box center [165, 266] width 14 height 14
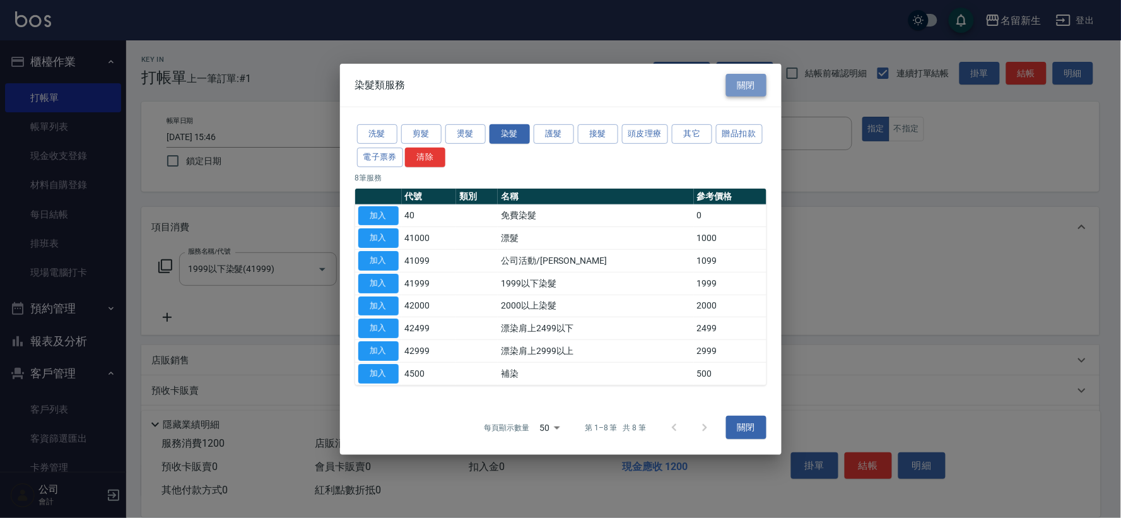
click at [747, 79] on button "關閉" at bounding box center [746, 84] width 40 height 23
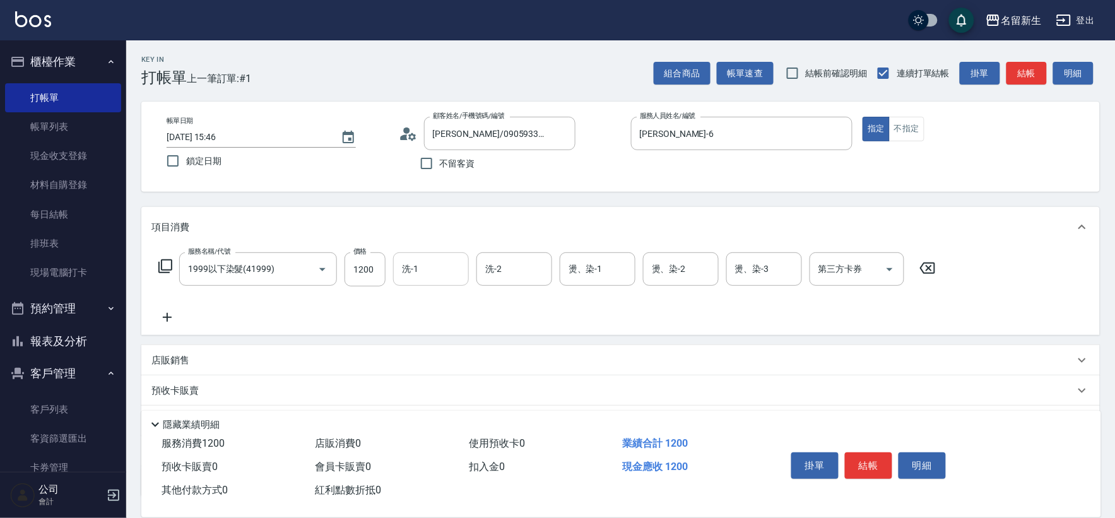
click at [439, 266] on input "洗-1" at bounding box center [431, 269] width 64 height 22
type input "[PERSON_NAME]-18"
click at [618, 266] on input "燙、染-1" at bounding box center [597, 269] width 64 height 22
type input "[PERSON_NAME]-6"
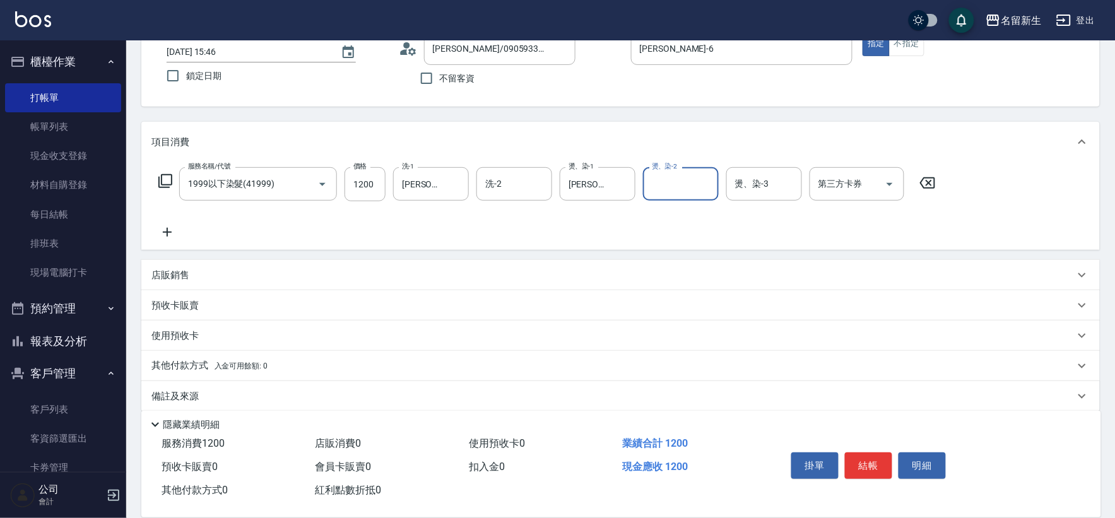
scroll to position [98, 0]
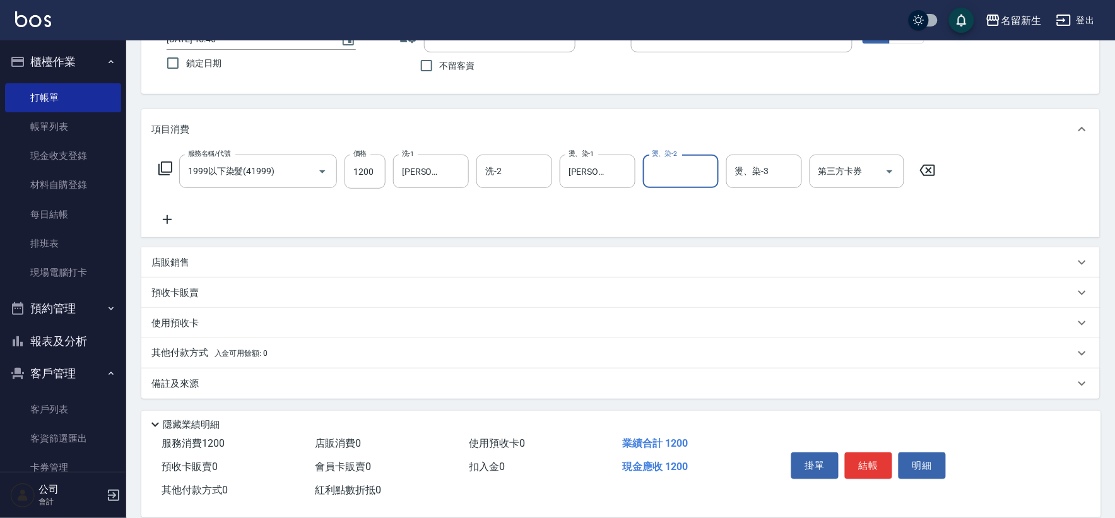
click at [158, 263] on p "店販銷售" at bounding box center [170, 262] width 38 height 13
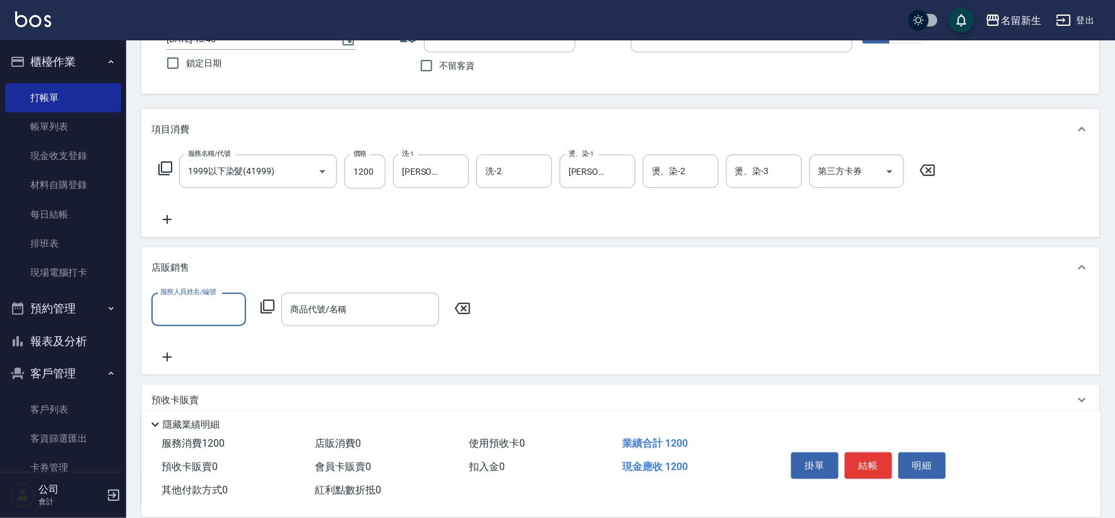
scroll to position [0, 0]
click at [269, 308] on icon at bounding box center [267, 306] width 15 height 15
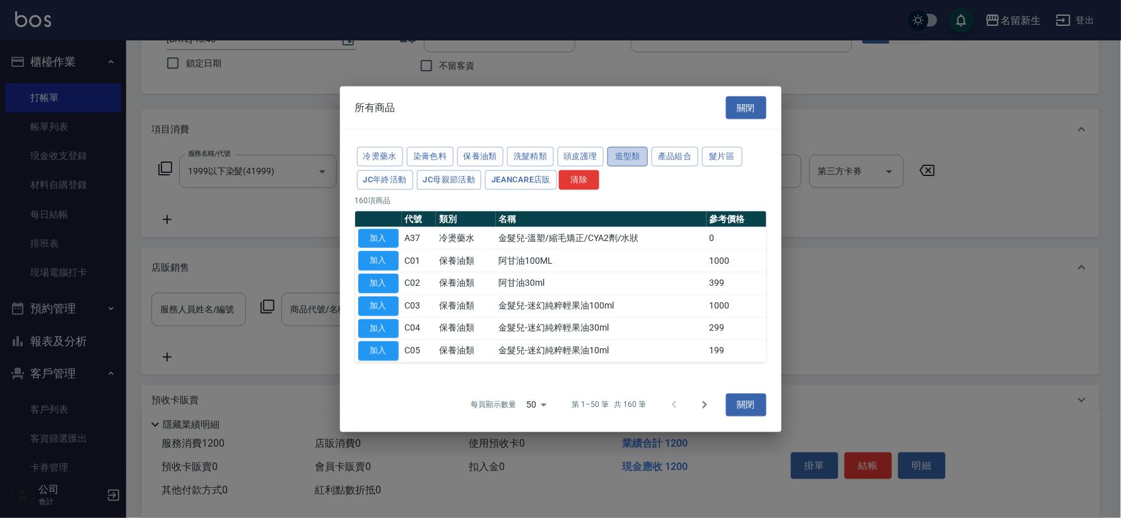
click at [629, 151] on button "造型類" at bounding box center [628, 157] width 40 height 20
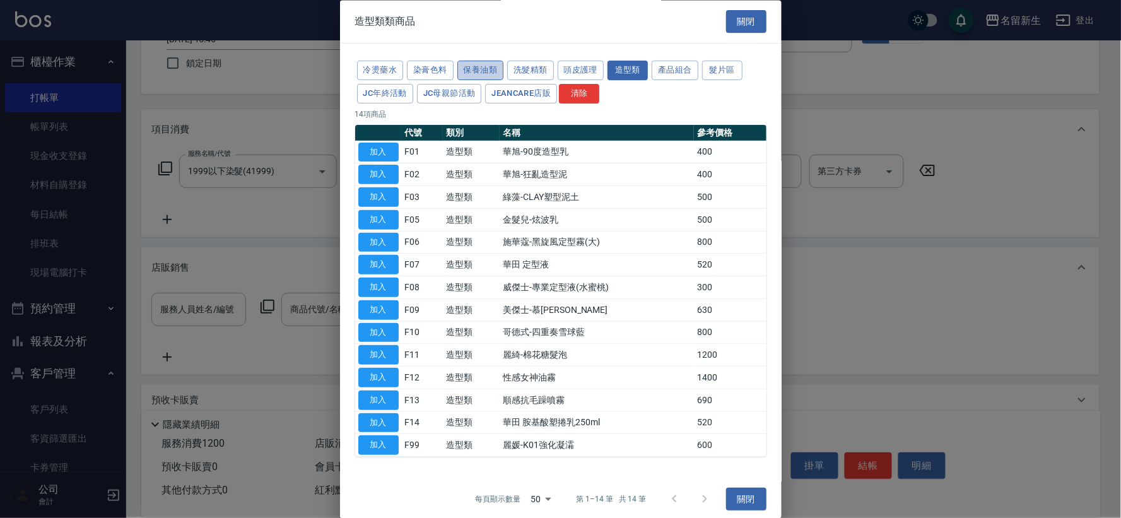
click at [463, 68] on button "保養油類" at bounding box center [481, 71] width 47 height 20
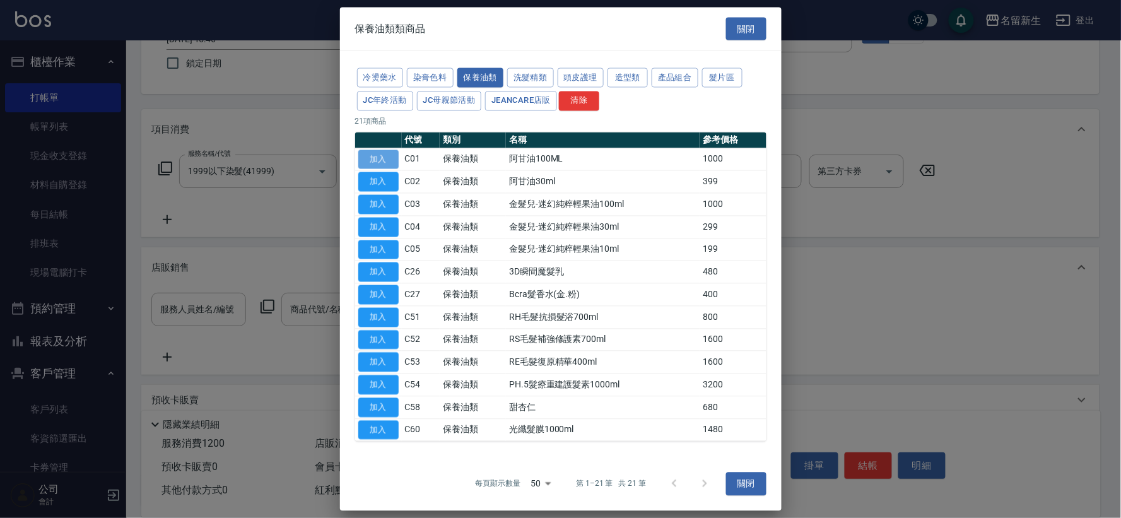
click at [379, 156] on button "加入" at bounding box center [378, 160] width 40 height 20
type input "阿甘油100ML"
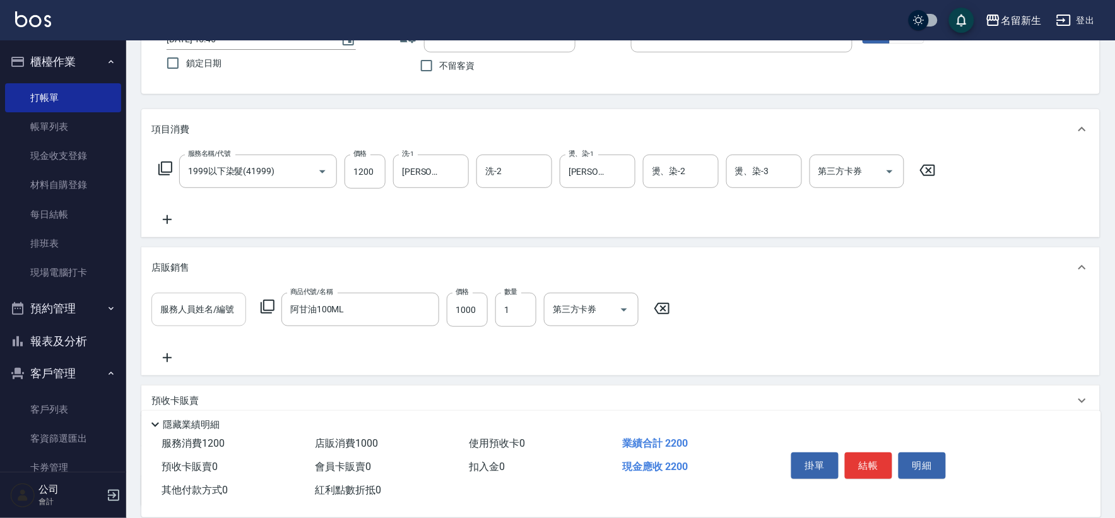
click at [181, 313] on input "服務人員姓名/編號" at bounding box center [198, 310] width 83 height 22
type input "[PERSON_NAME]-6"
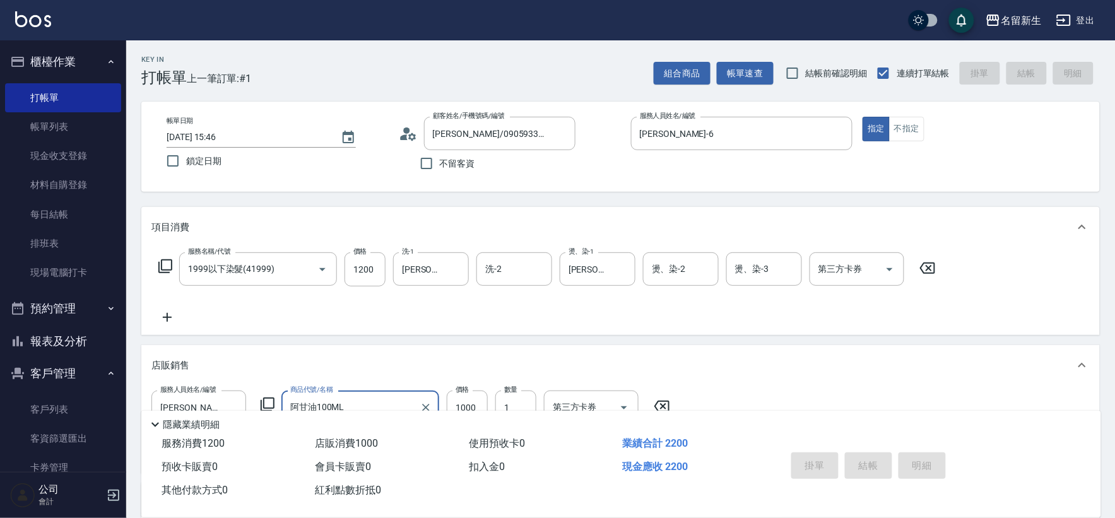
type input "[DATE] 15:48"
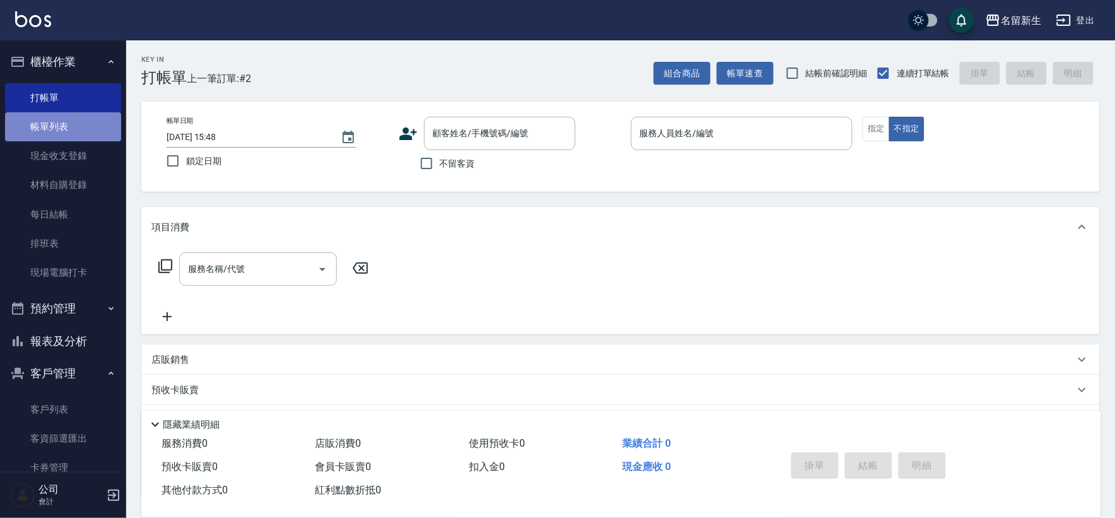
click at [64, 133] on link "帳單列表" at bounding box center [63, 126] width 116 height 29
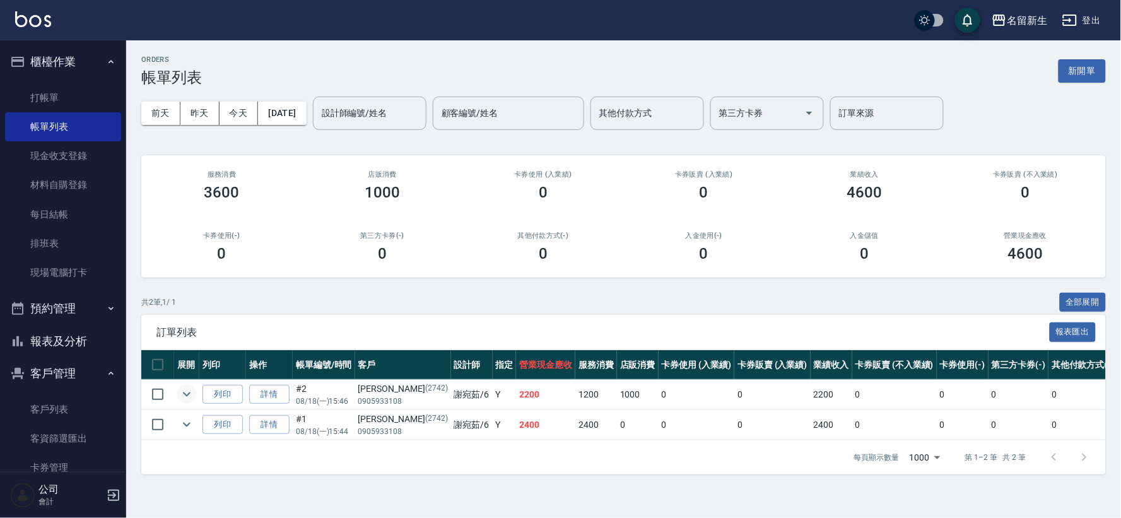
click at [187, 396] on icon "expand row" at bounding box center [187, 395] width 8 height 4
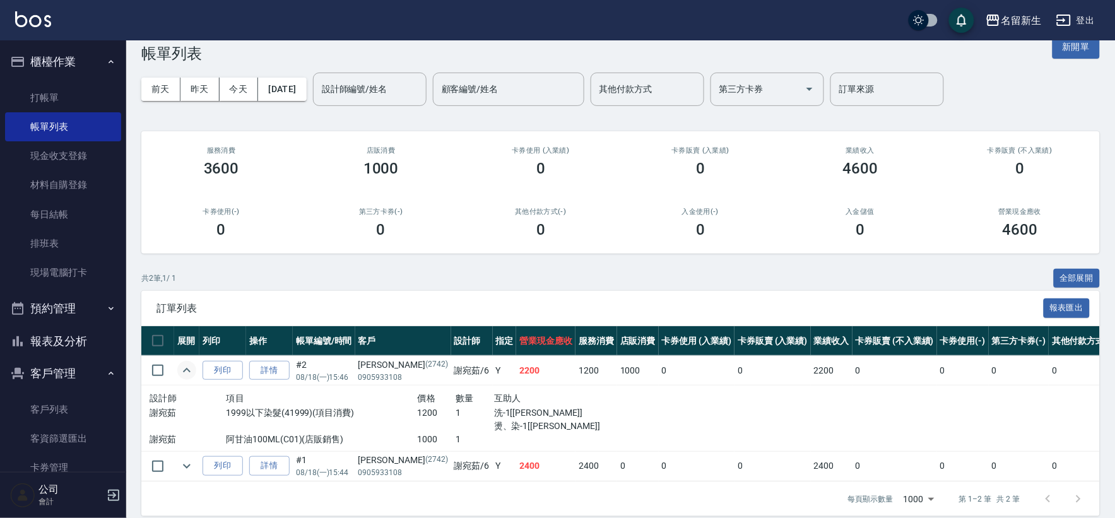
scroll to position [47, 0]
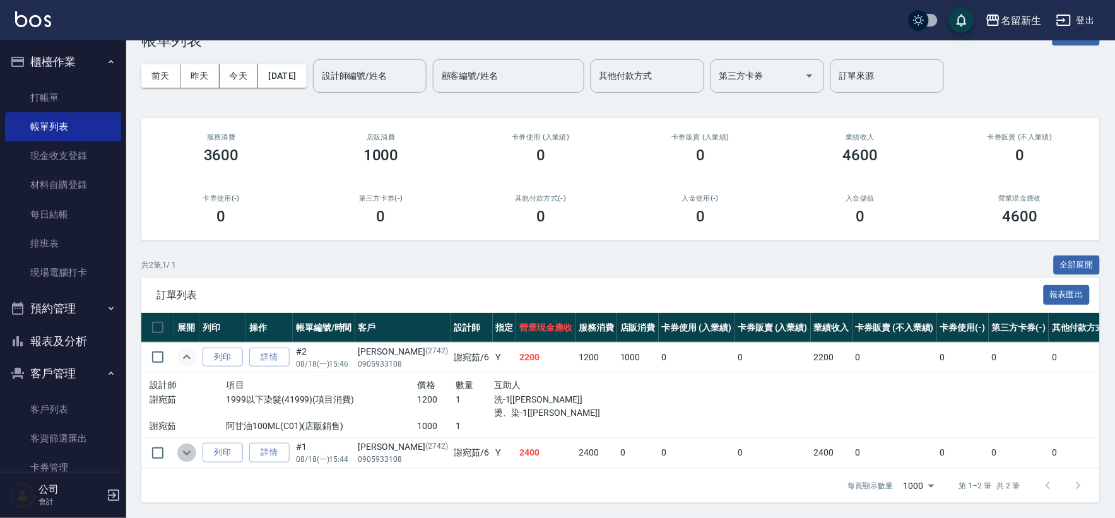
click at [186, 446] on icon "expand row" at bounding box center [186, 453] width 15 height 15
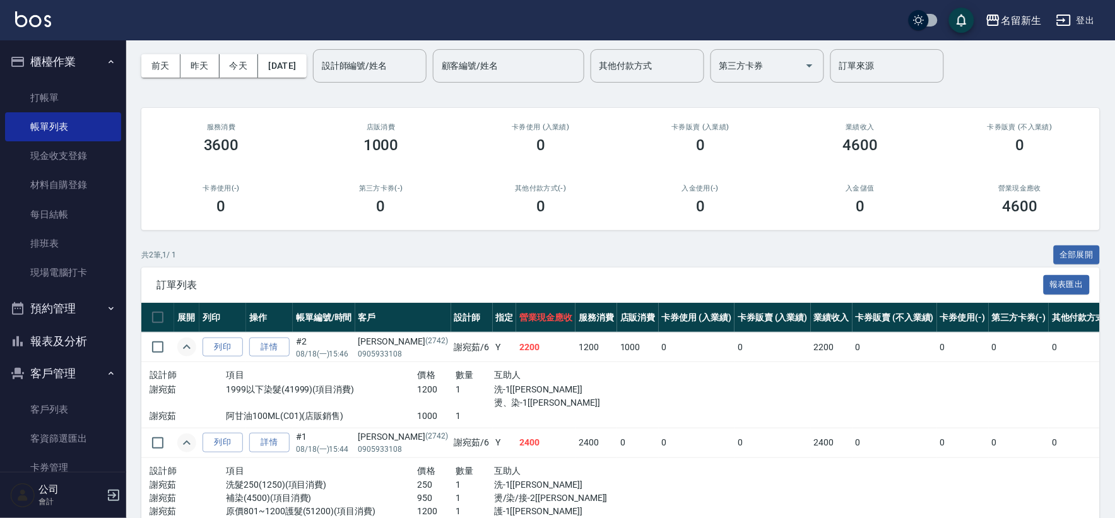
scroll to position [112, 0]
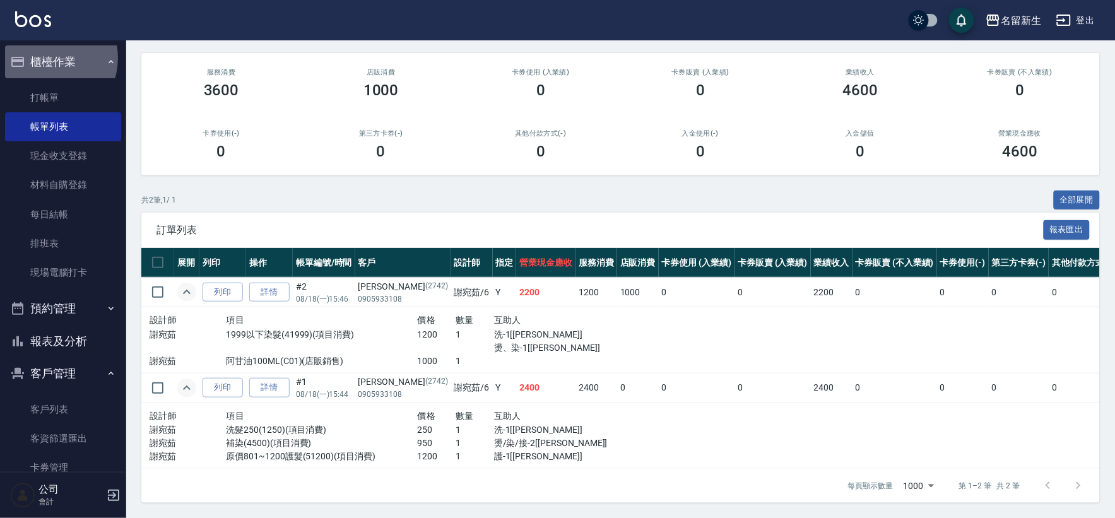
click at [45, 58] on button "櫃檯作業" at bounding box center [63, 61] width 116 height 33
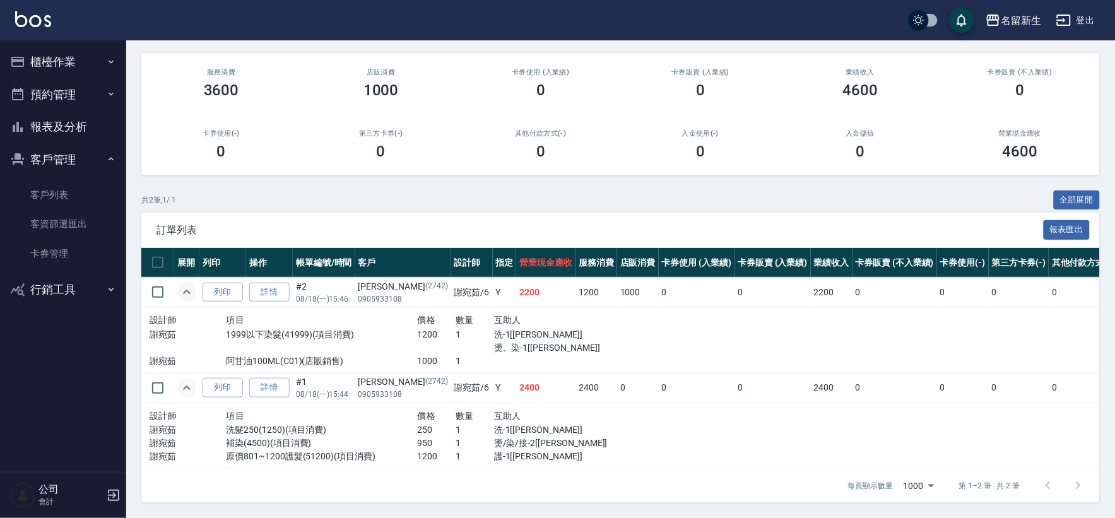
click at [50, 123] on button "報表及分析" at bounding box center [63, 126] width 116 height 33
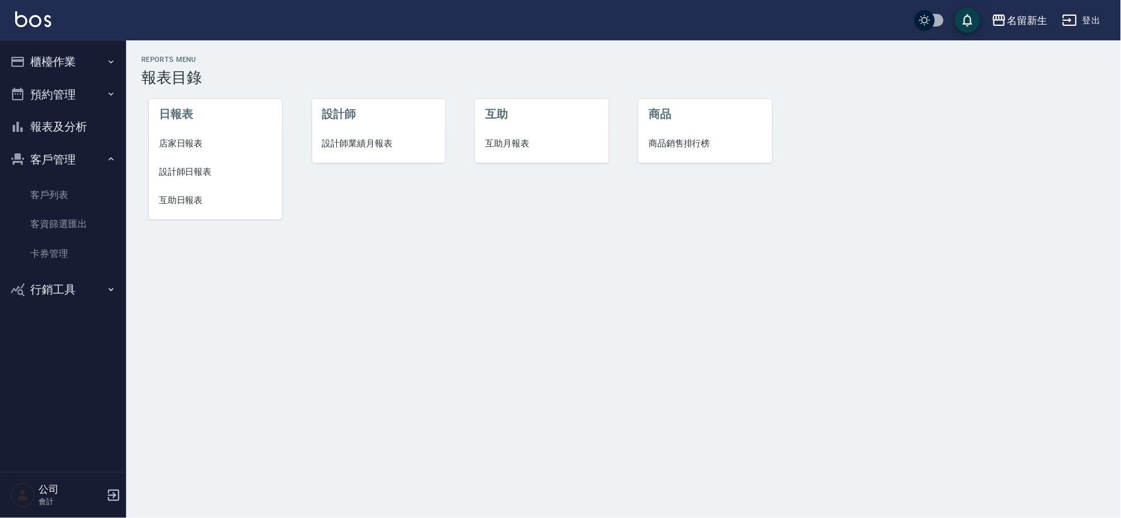
click at [372, 144] on span "設計師業績月報表" at bounding box center [378, 143] width 113 height 13
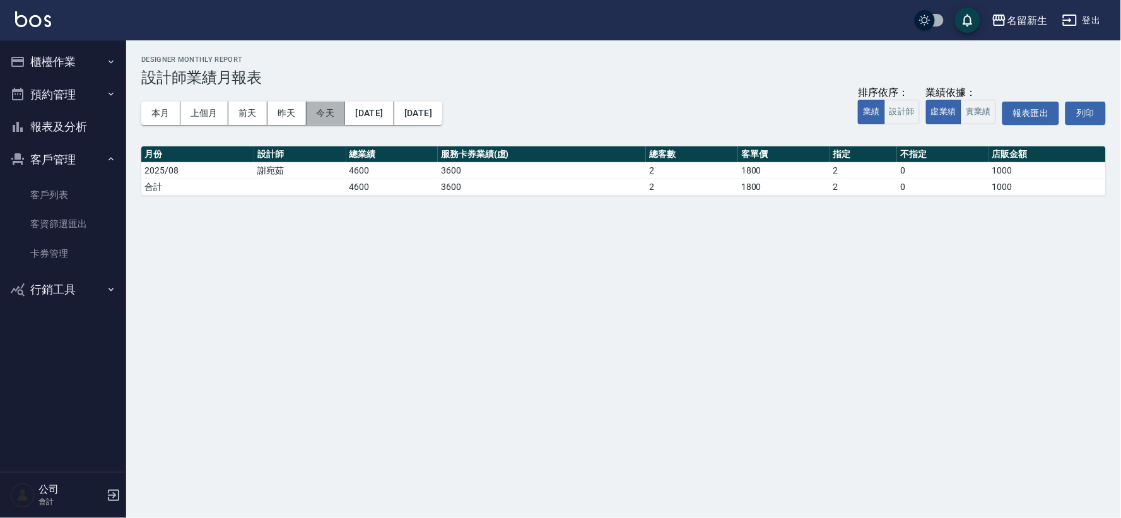
click at [314, 110] on button "今天" at bounding box center [326, 113] width 39 height 23
click at [166, 115] on button "本月" at bounding box center [160, 113] width 39 height 23
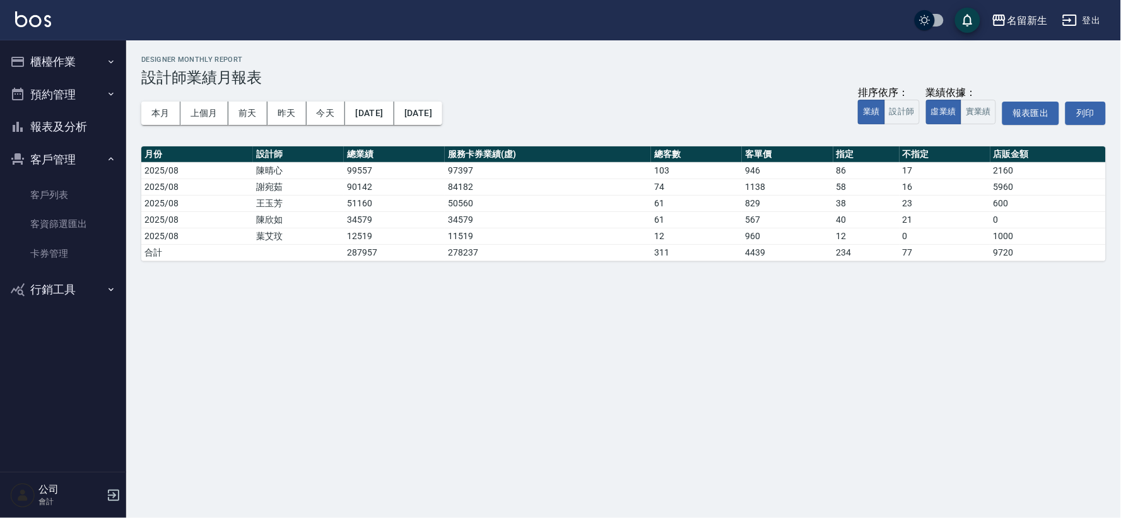
click at [67, 57] on button "櫃檯作業" at bounding box center [63, 61] width 116 height 33
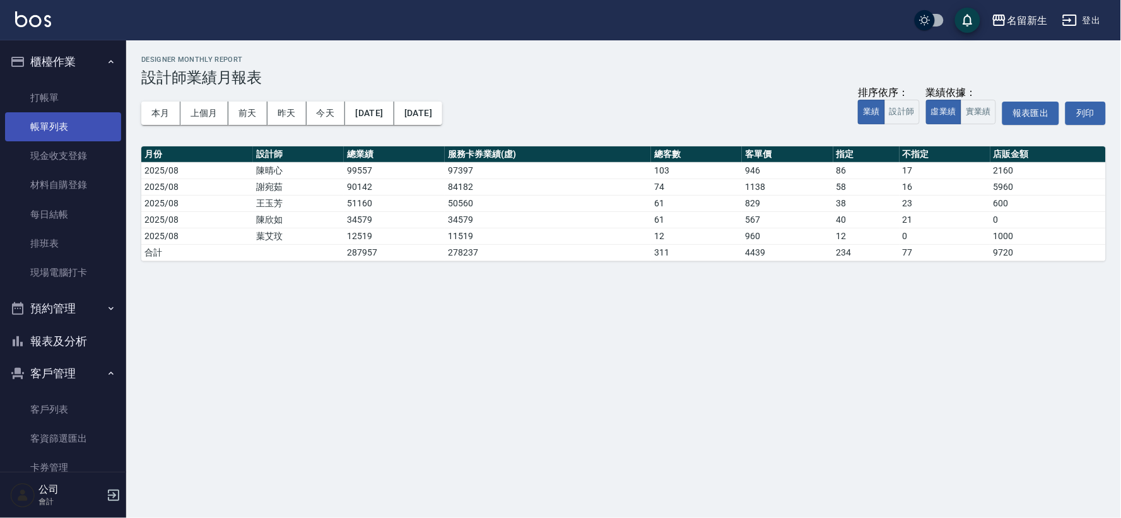
click at [77, 122] on link "帳單列表" at bounding box center [63, 126] width 116 height 29
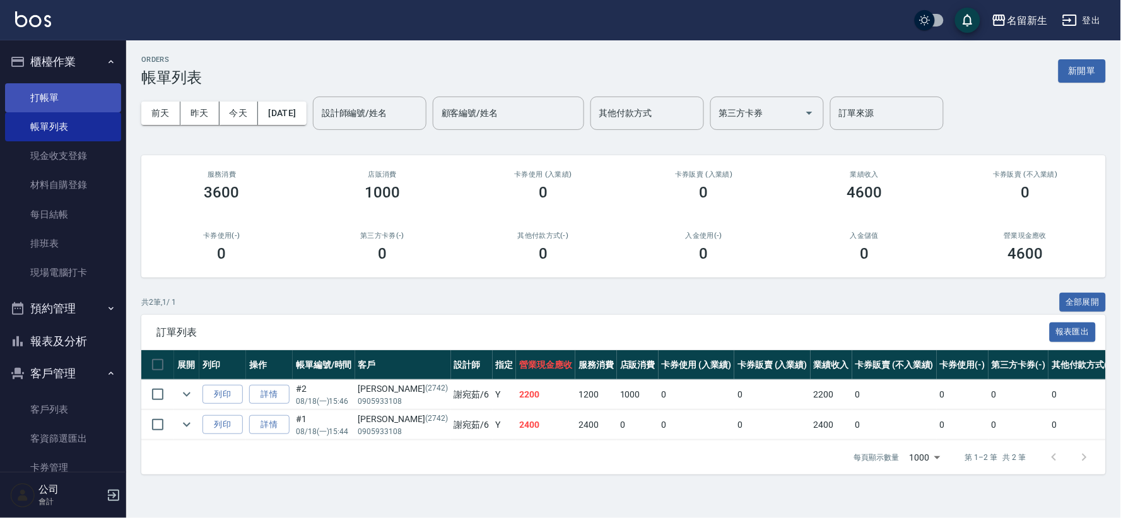
click at [57, 95] on link "打帳單" at bounding box center [63, 97] width 116 height 29
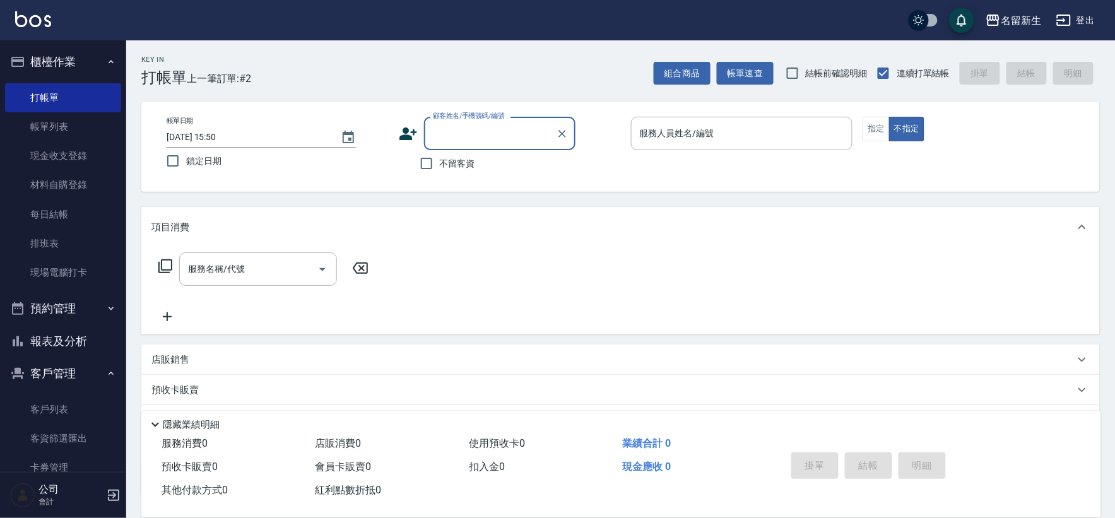
click at [480, 138] on input "顧客姓名/手機號碼/編號" at bounding box center [490, 133] width 121 height 22
type input "[PERSON_NAME]/0966824726/2569"
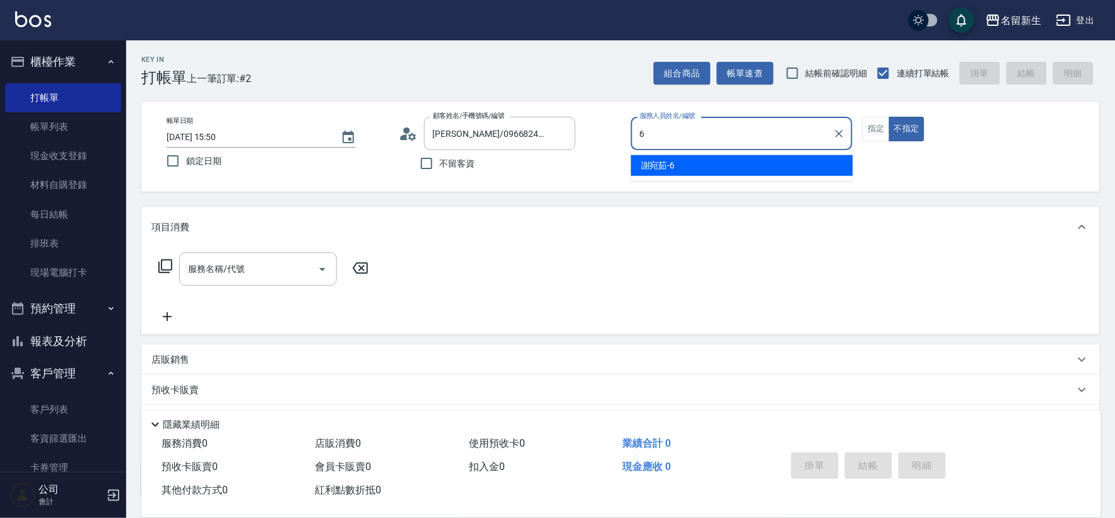
type input "6"
type button "false"
type input "[PERSON_NAME]-6"
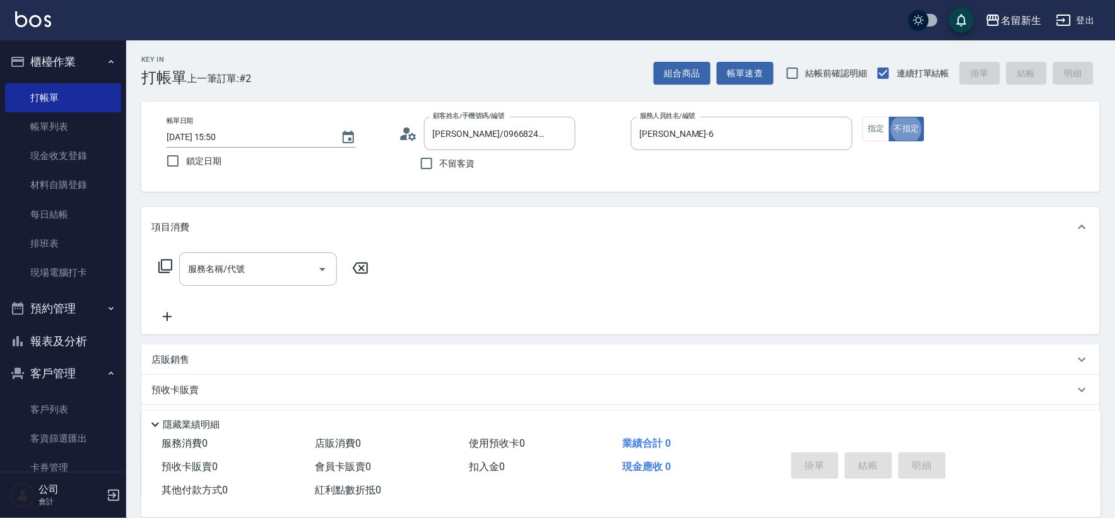
click at [165, 268] on icon at bounding box center [165, 266] width 15 height 15
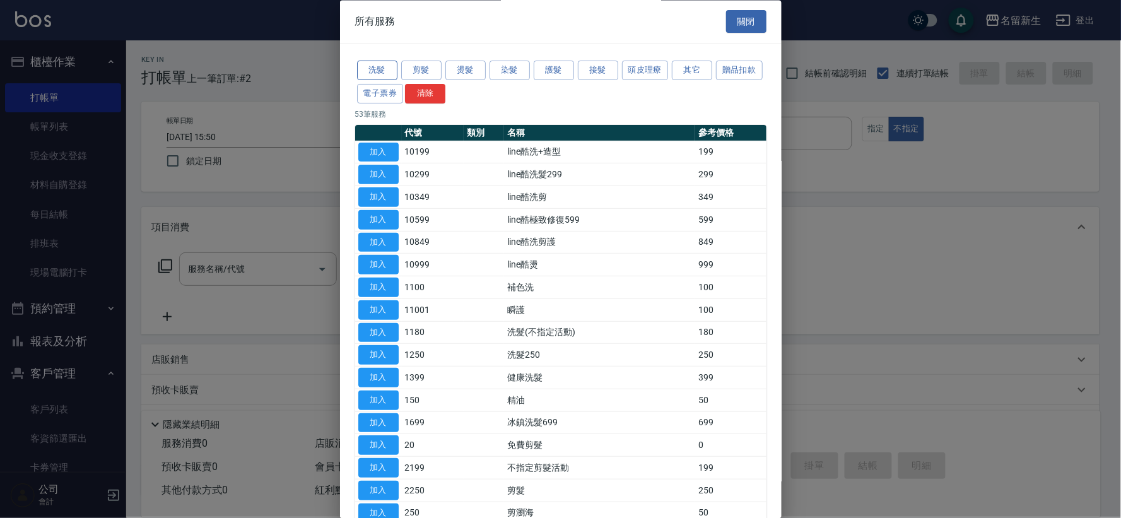
click at [382, 71] on button "洗髮" at bounding box center [377, 71] width 40 height 20
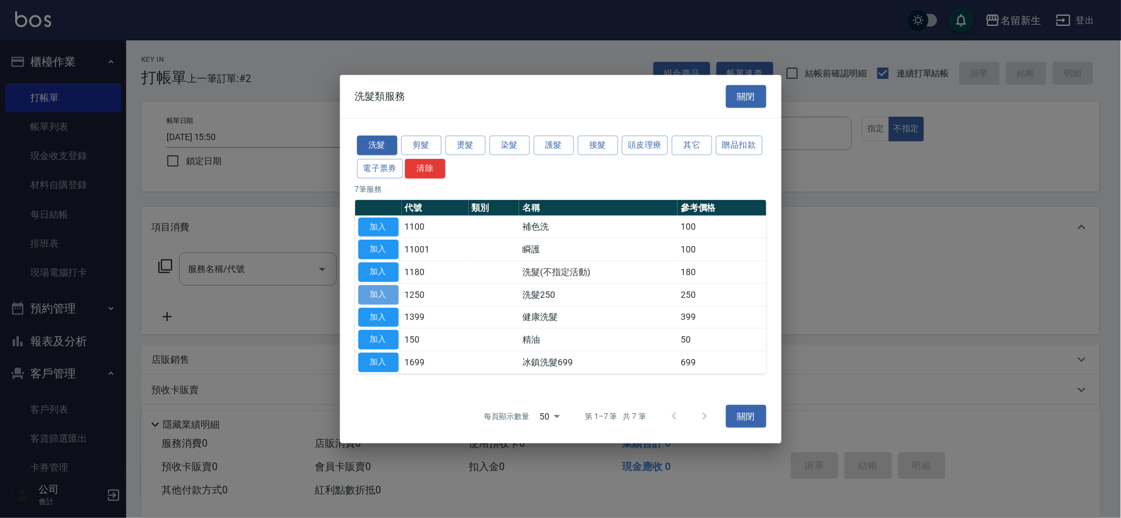
click at [376, 292] on button "加入" at bounding box center [378, 295] width 40 height 20
type input "洗髮250(1250)"
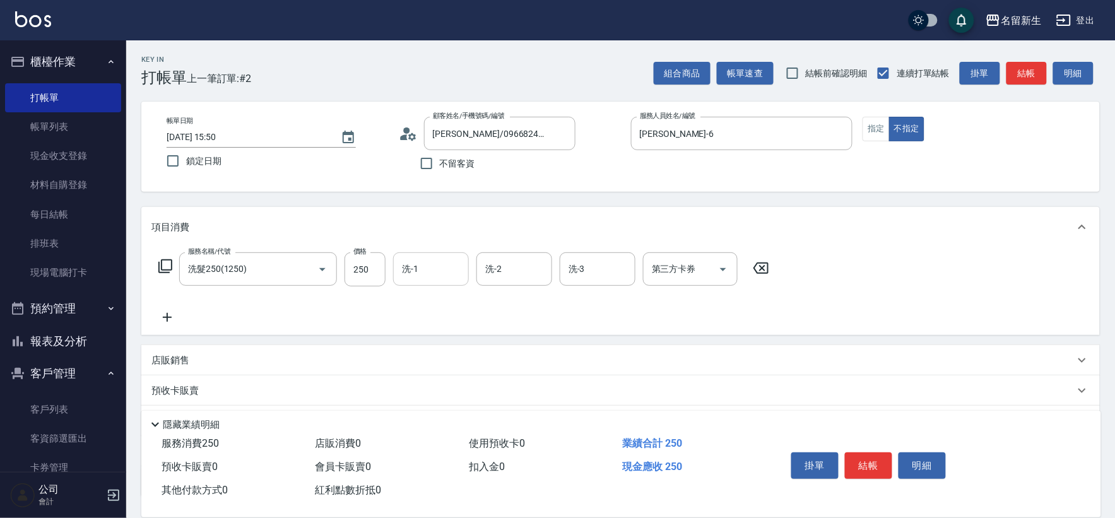
click at [422, 265] on input "洗-1" at bounding box center [431, 269] width 64 height 22
click at [443, 304] on div "[PERSON_NAME]-18" at bounding box center [431, 301] width 76 height 21
type input "[PERSON_NAME]-18"
click at [167, 269] on icon at bounding box center [165, 266] width 15 height 15
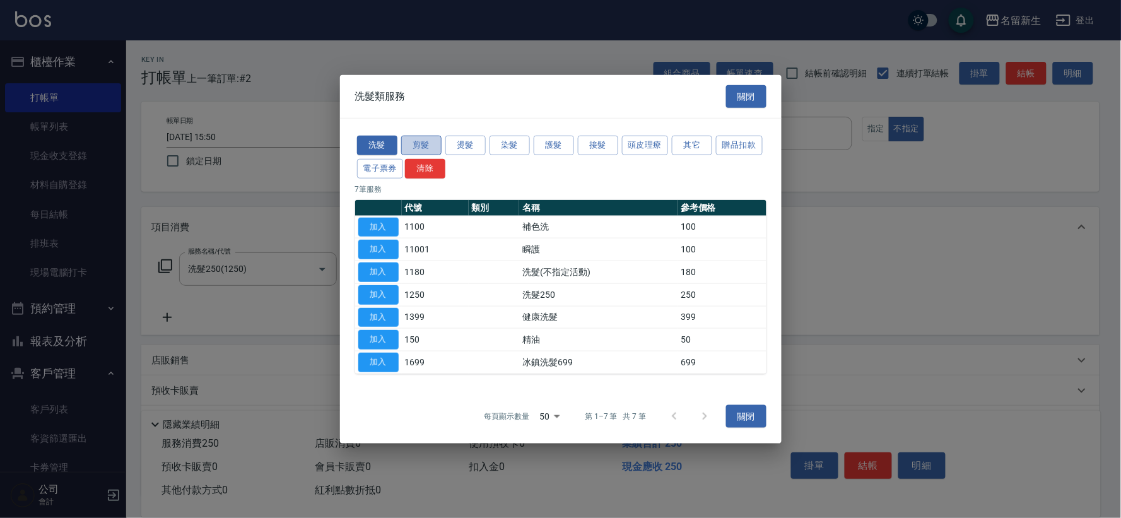
click at [434, 147] on button "剪髮" at bounding box center [421, 146] width 40 height 20
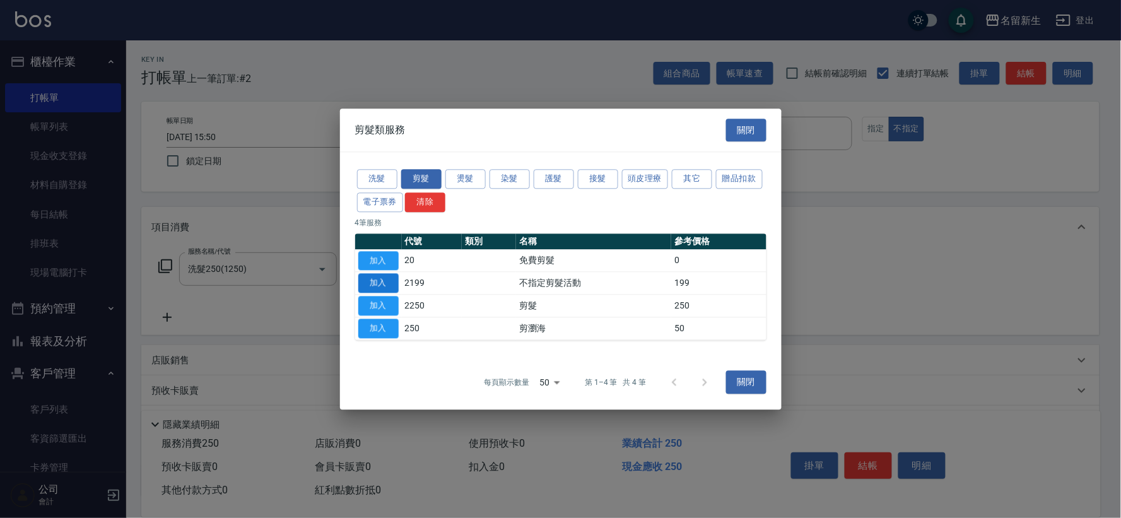
click at [389, 279] on button "加入" at bounding box center [378, 284] width 40 height 20
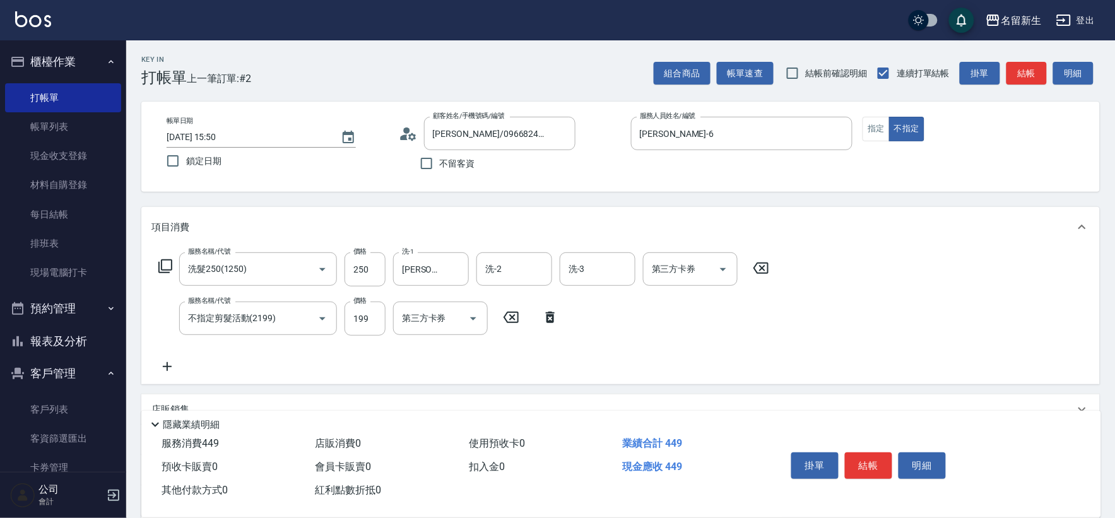
click at [166, 370] on icon at bounding box center [167, 366] width 32 height 15
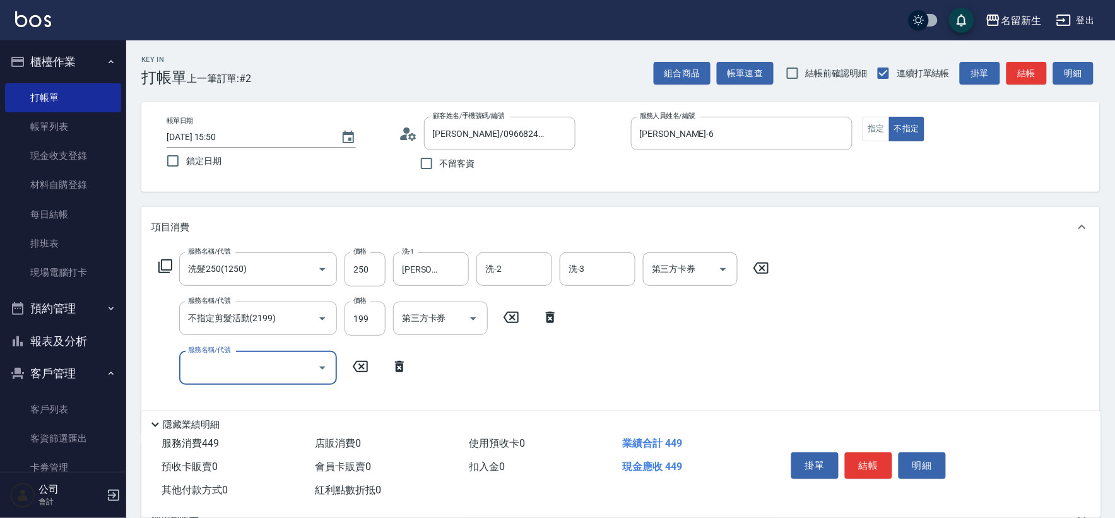
click at [401, 366] on icon at bounding box center [399, 366] width 9 height 11
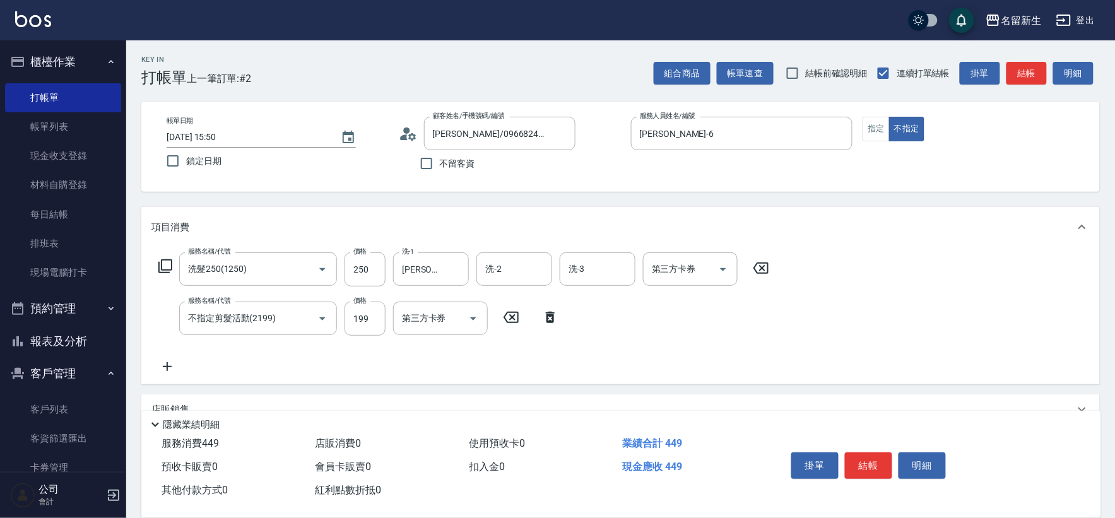
click at [168, 261] on icon at bounding box center [165, 266] width 15 height 15
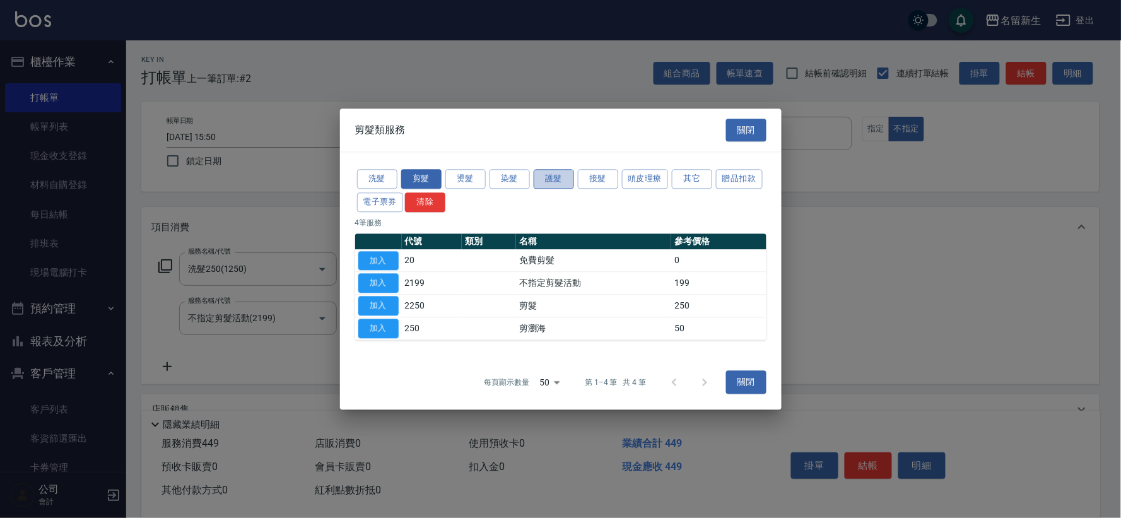
click at [557, 179] on button "護髮" at bounding box center [554, 179] width 40 height 20
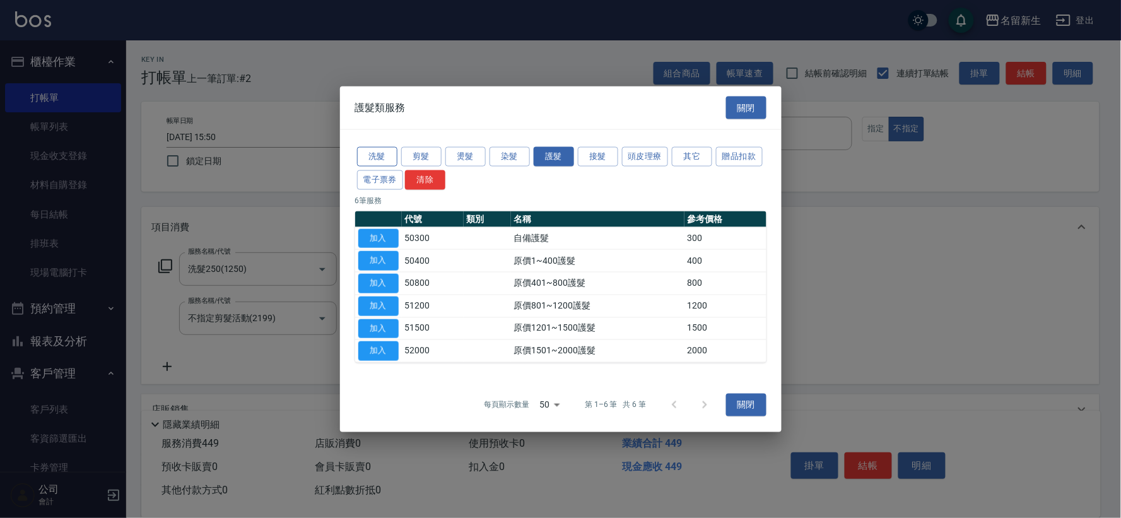
click at [377, 150] on button "洗髮" at bounding box center [377, 157] width 40 height 20
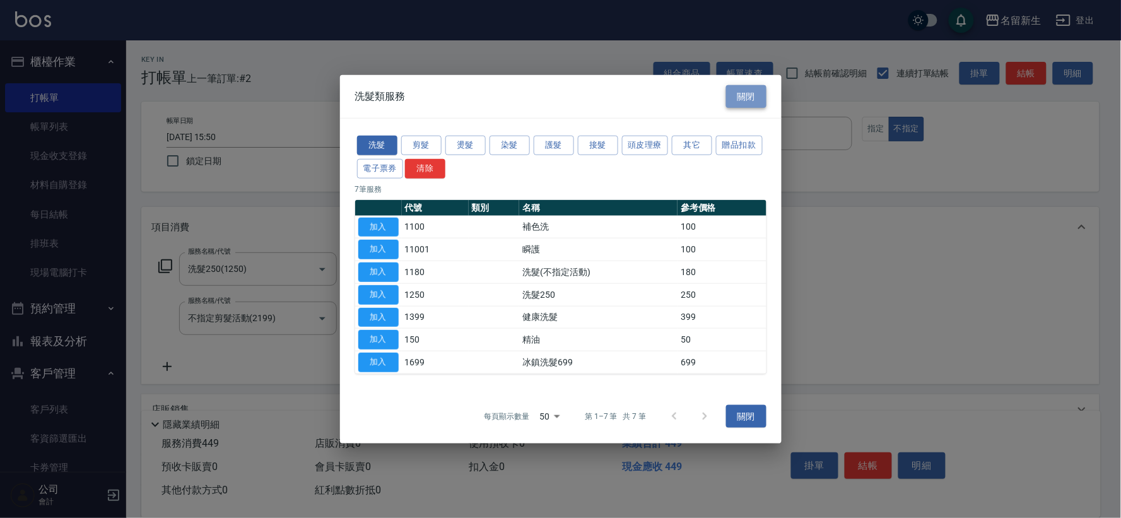
click at [745, 97] on button "關閉" at bounding box center [746, 96] width 40 height 23
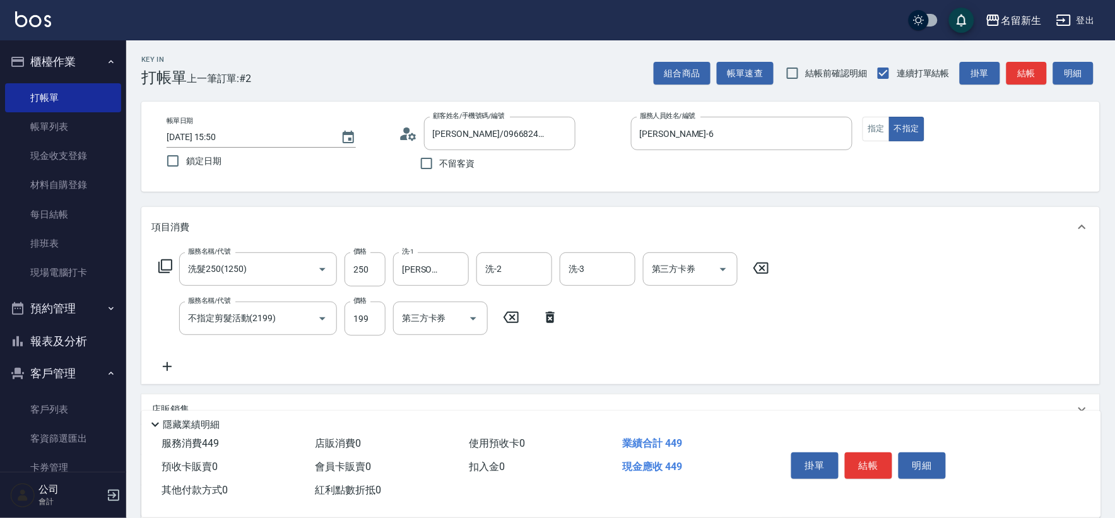
click at [169, 364] on icon at bounding box center [167, 366] width 32 height 15
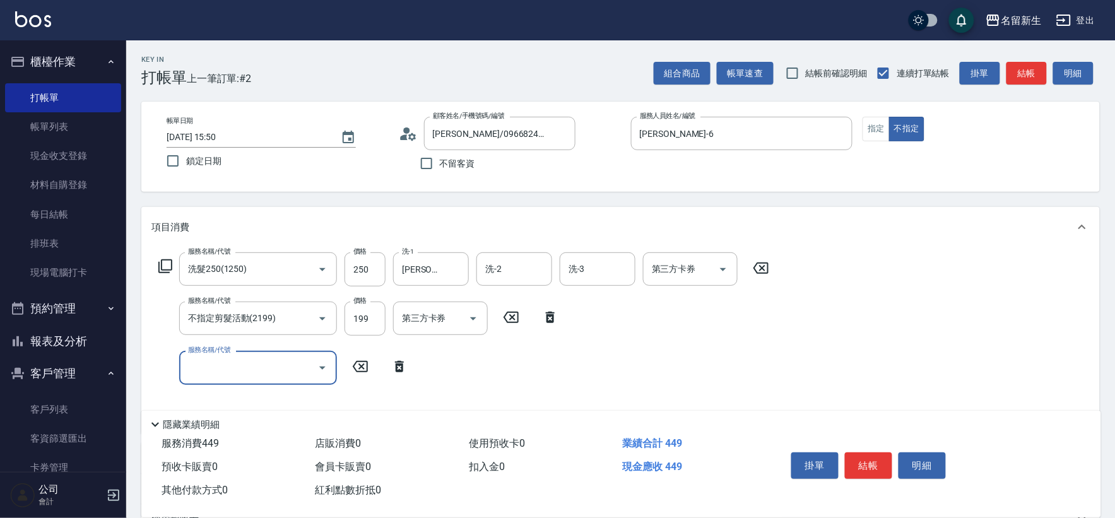
click at [231, 357] on input "服務名稱/代號" at bounding box center [248, 368] width 127 height 22
click at [438, 367] on input "護-1" at bounding box center [431, 368] width 64 height 22
type input "潤絲(820)"
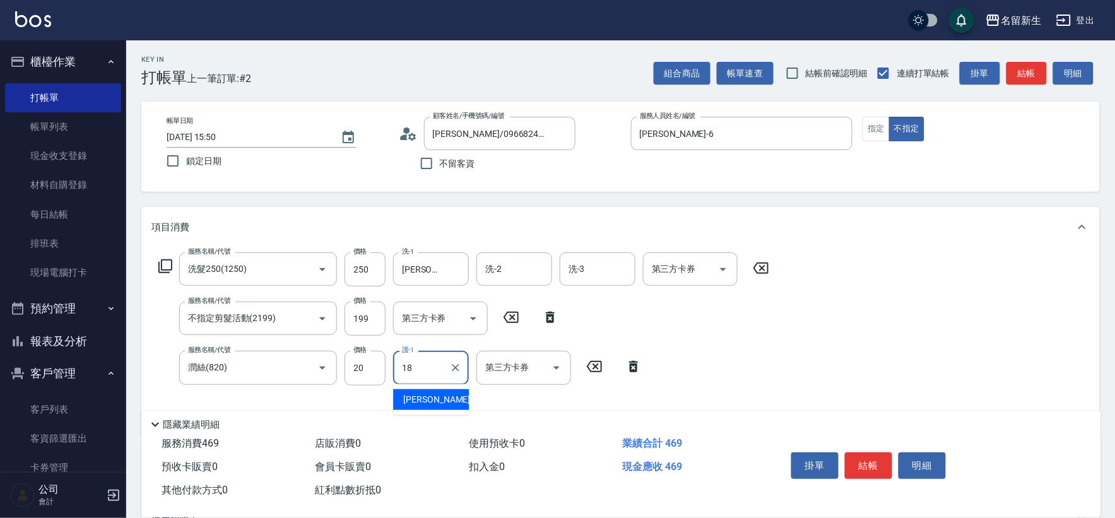
click at [435, 406] on span "[PERSON_NAME]-18" at bounding box center [443, 399] width 80 height 13
type input "[PERSON_NAME]-18"
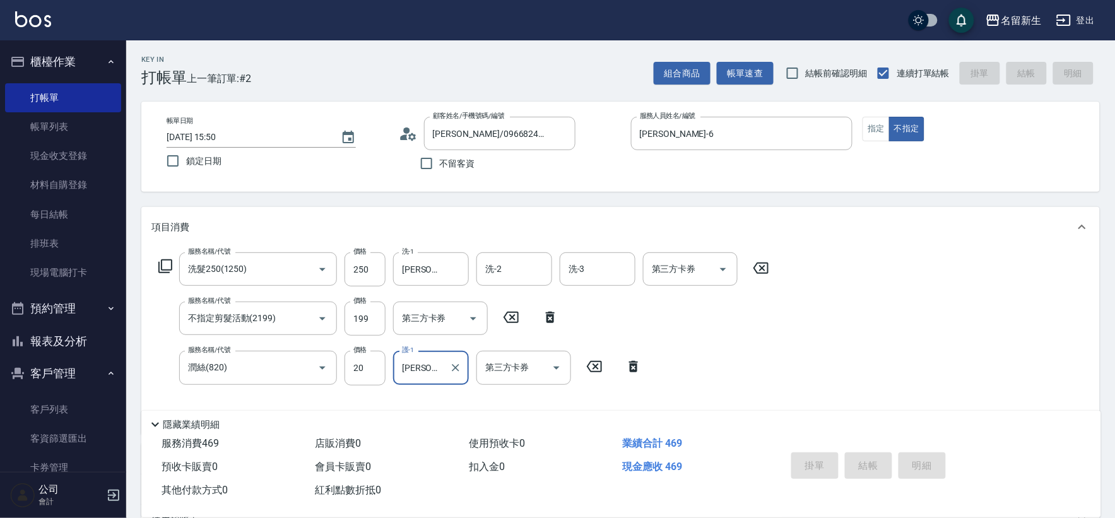
type input "[DATE] 15:51"
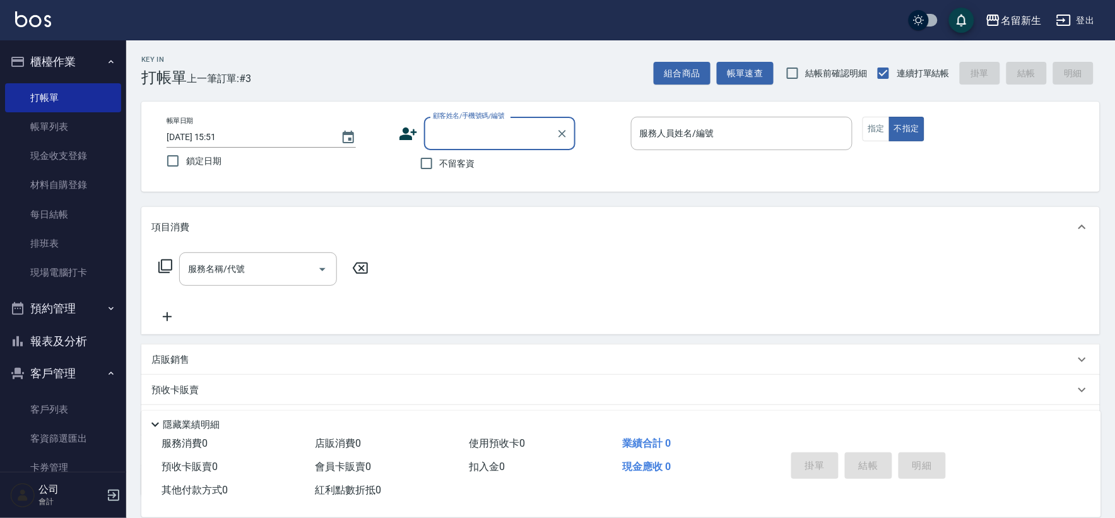
click at [476, 131] on input "顧客姓名/手機號碼/編號" at bounding box center [490, 133] width 121 height 22
type input "[PERSON_NAME]/0920360411/2652"
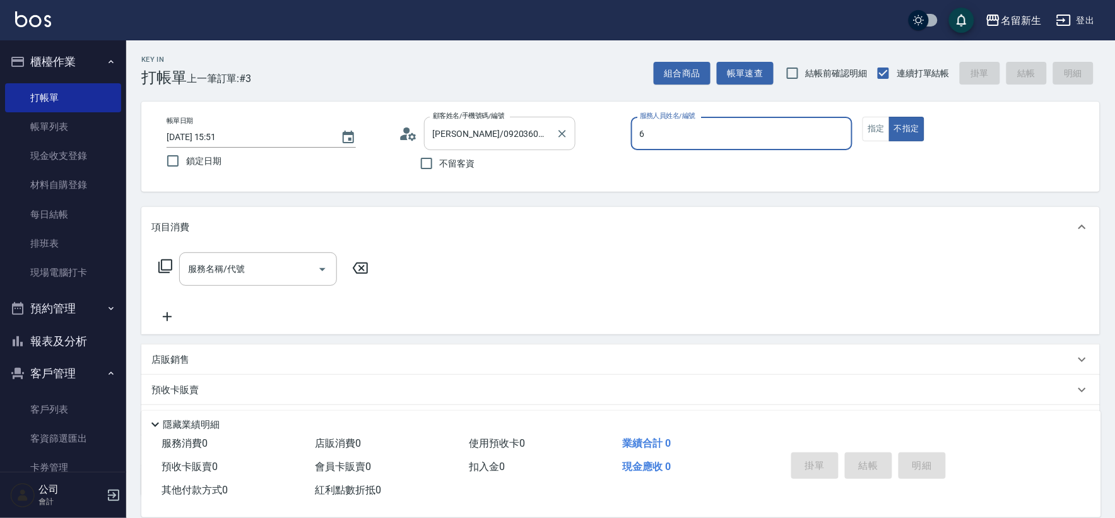
type input "[PERSON_NAME]-6"
click at [882, 125] on button "指定" at bounding box center [876, 129] width 27 height 25
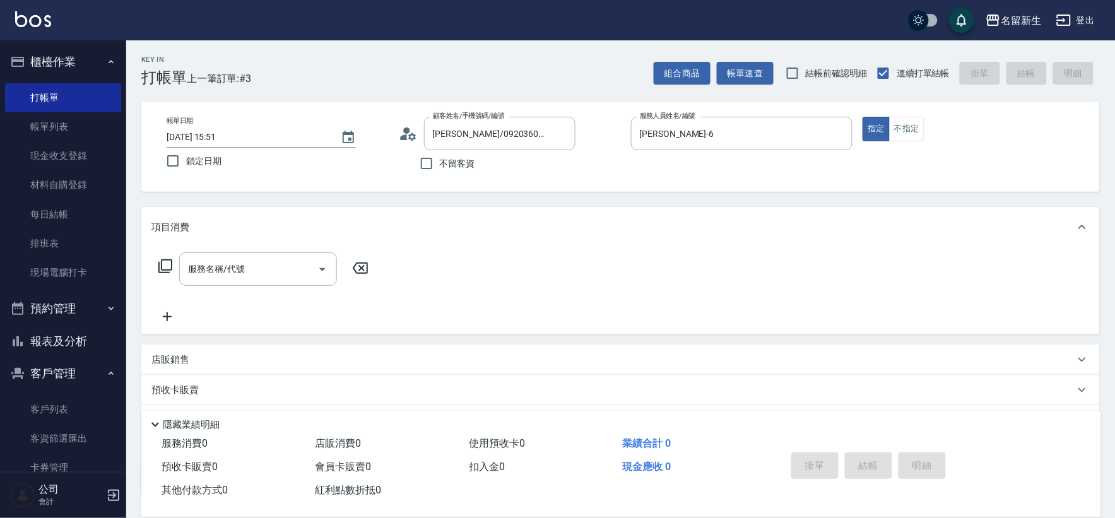
click at [165, 264] on icon at bounding box center [165, 266] width 15 height 15
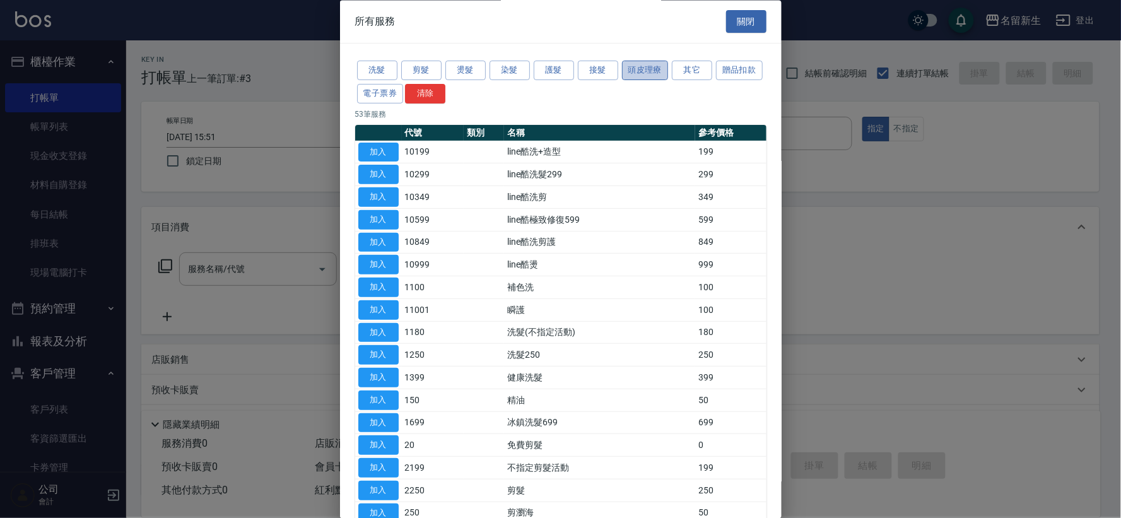
click at [647, 66] on button "頭皮理療" at bounding box center [645, 71] width 47 height 20
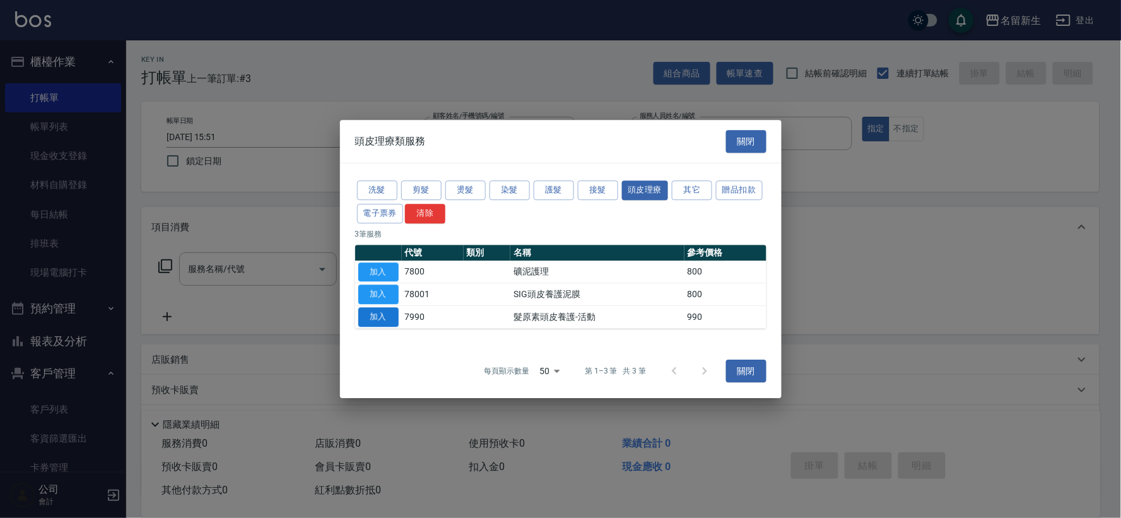
click at [375, 312] on button "加入" at bounding box center [378, 317] width 40 height 20
type input "髮原素頭皮養護-活動(7990)"
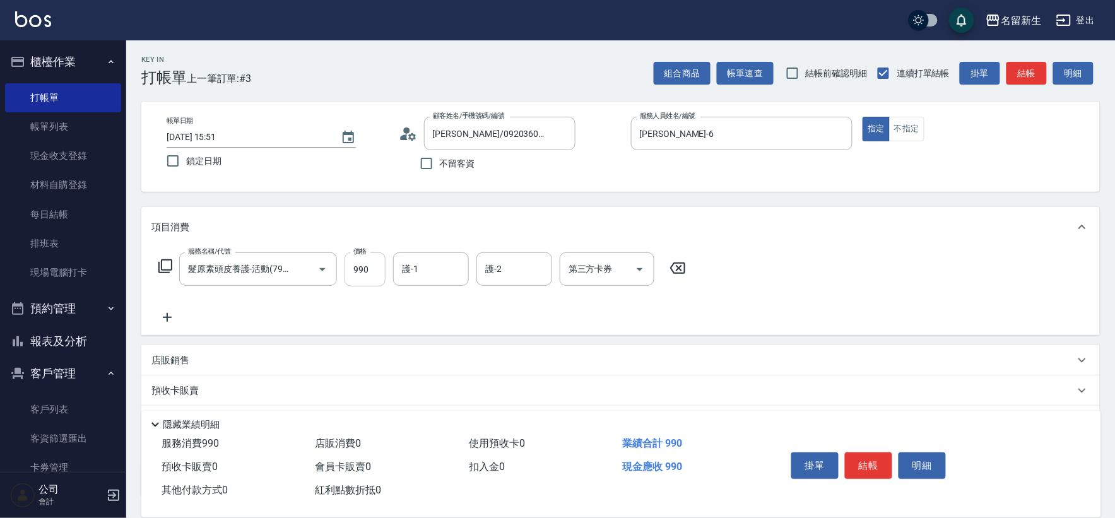
click at [377, 274] on input "990" at bounding box center [365, 269] width 41 height 34
type input "1200"
type input "[PERSON_NAME]-18"
click at [167, 263] on icon at bounding box center [165, 266] width 15 height 15
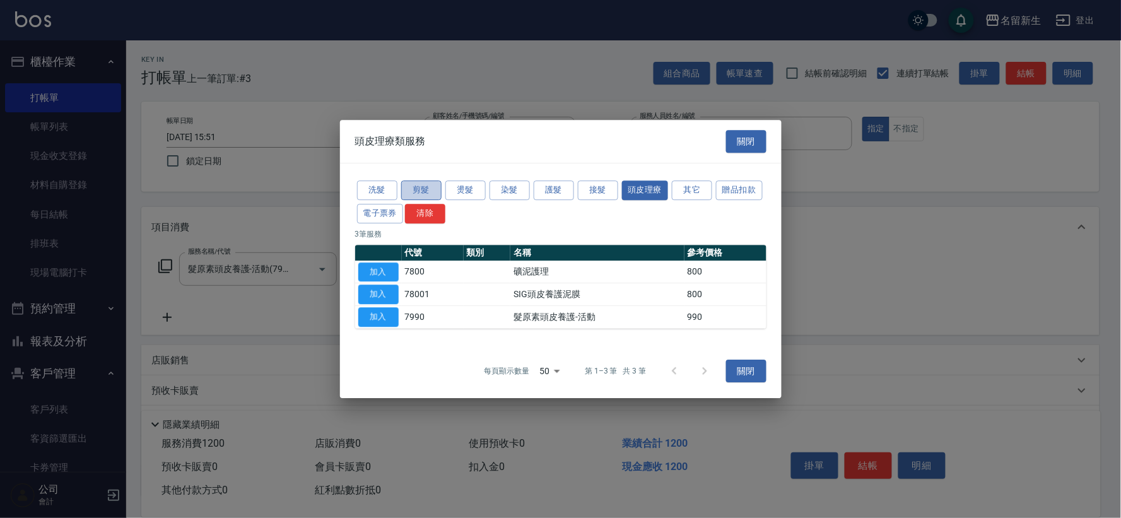
click at [427, 191] on button "剪髮" at bounding box center [421, 190] width 40 height 20
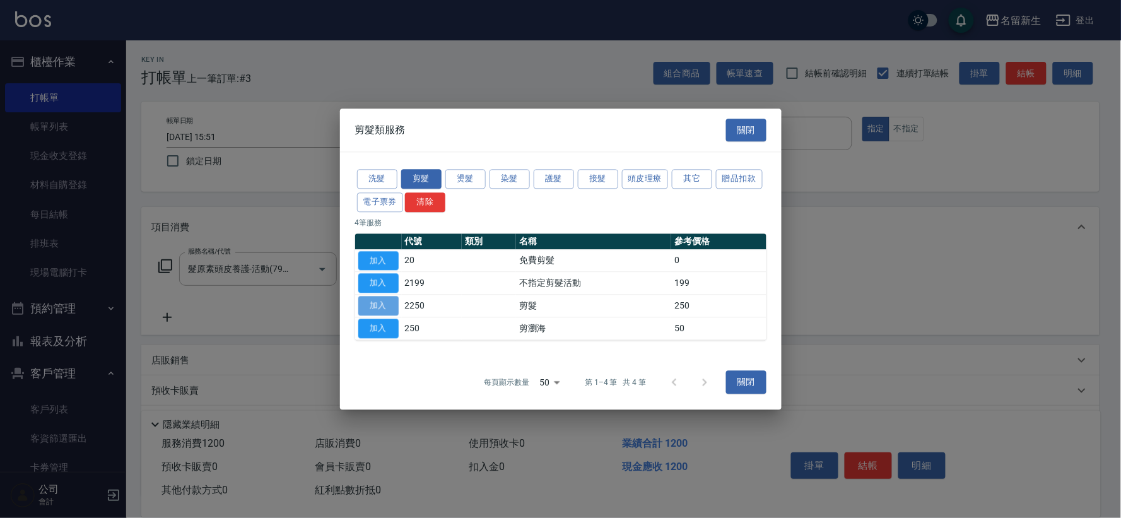
click at [374, 300] on button "加入" at bounding box center [378, 306] width 40 height 20
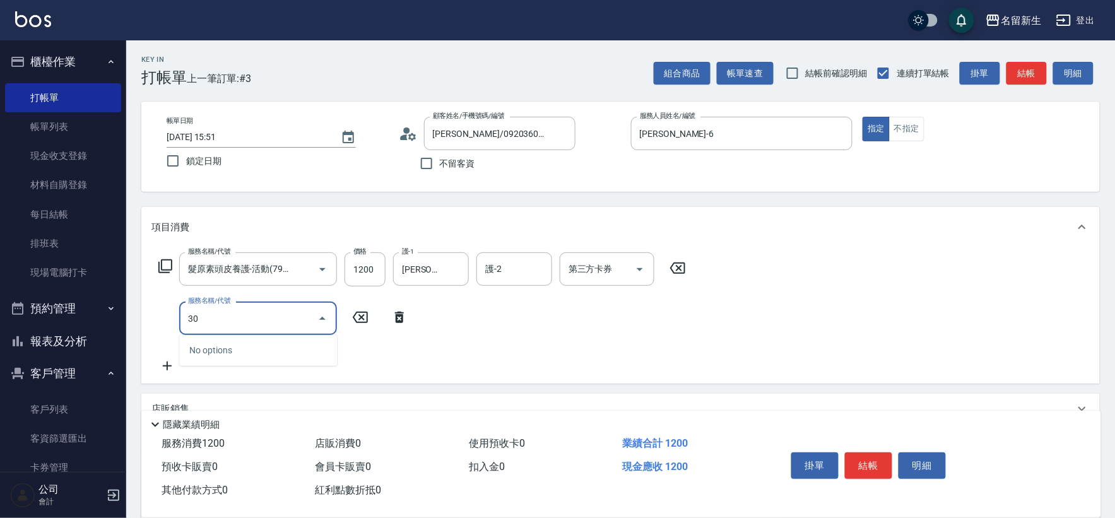
type input "300"
click at [269, 320] on input "300" at bounding box center [248, 318] width 127 height 22
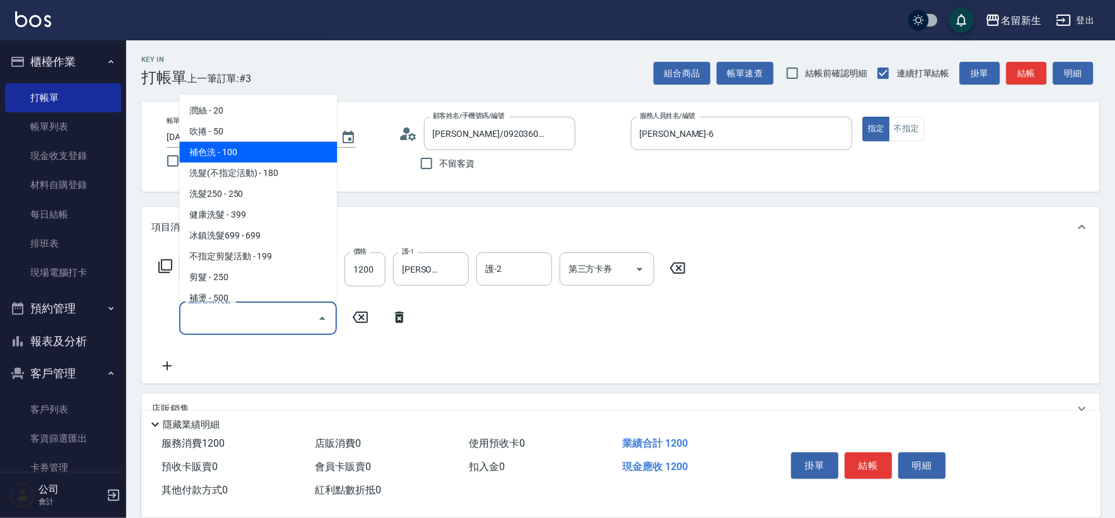
scroll to position [140, 0]
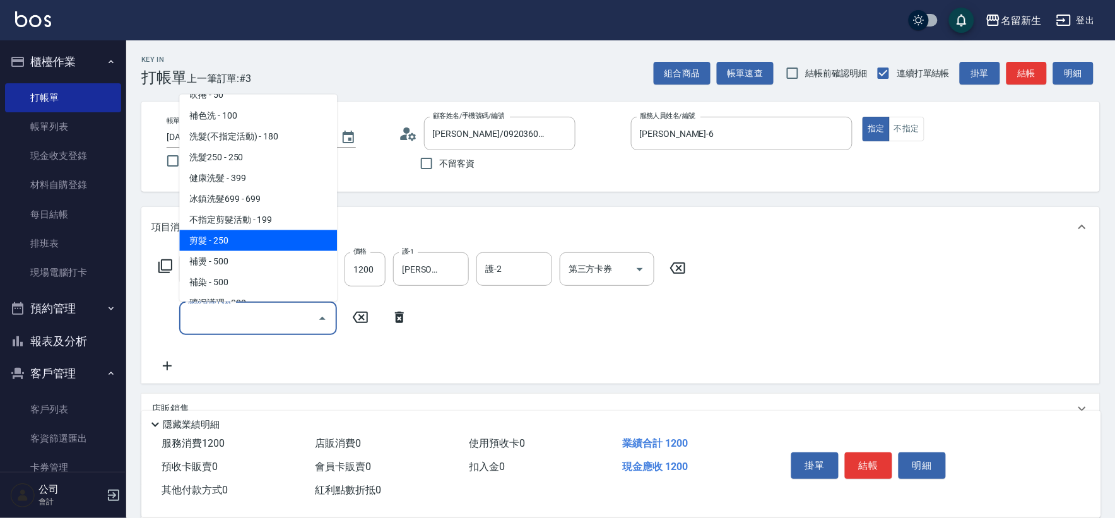
click at [254, 242] on span "剪髮 - 250" at bounding box center [258, 240] width 158 height 21
type input "剪髮(2250)"
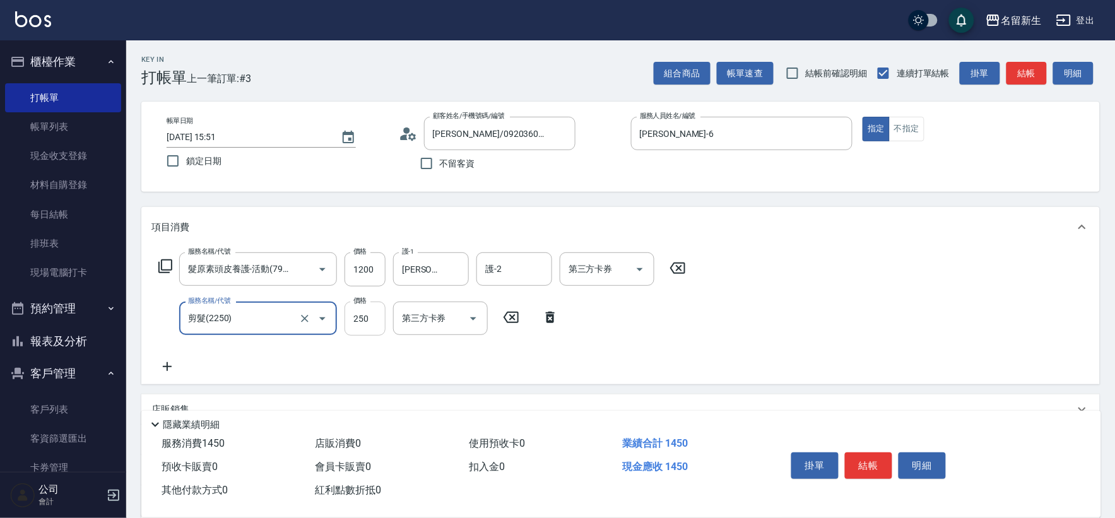
click at [374, 318] on input "250" at bounding box center [365, 319] width 41 height 34
type input "300"
click at [651, 325] on div "服務名稱/代號 髮原素頭皮養護-活動(7990) 服務名稱/代號 價格 1200 價格 護-1 [PERSON_NAME]-18 護-1 護-2 護-2 第三…" at bounding box center [422, 313] width 542 height 122
click at [169, 265] on icon at bounding box center [165, 266] width 15 height 15
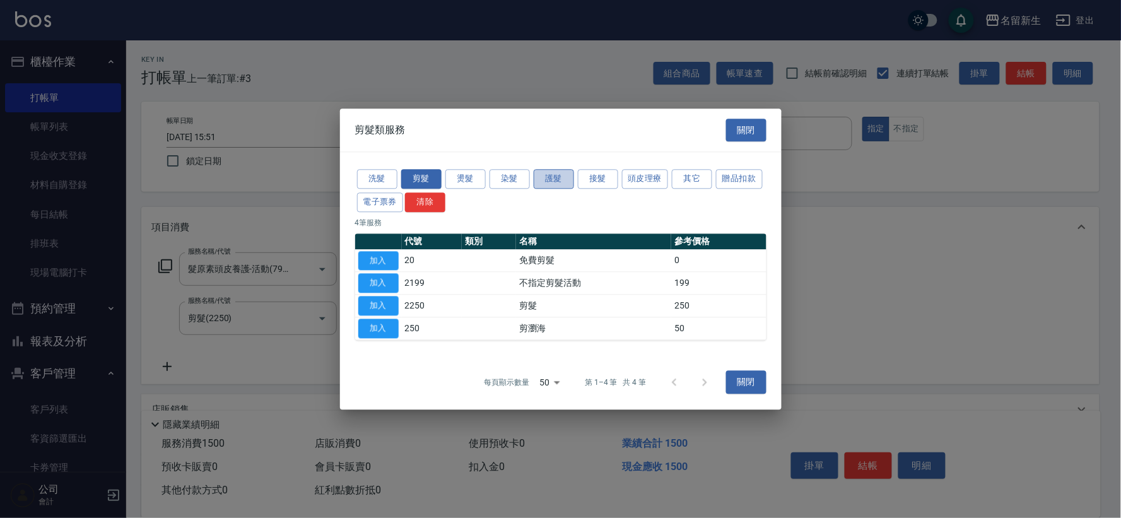
click at [562, 175] on button "護髮" at bounding box center [554, 179] width 40 height 20
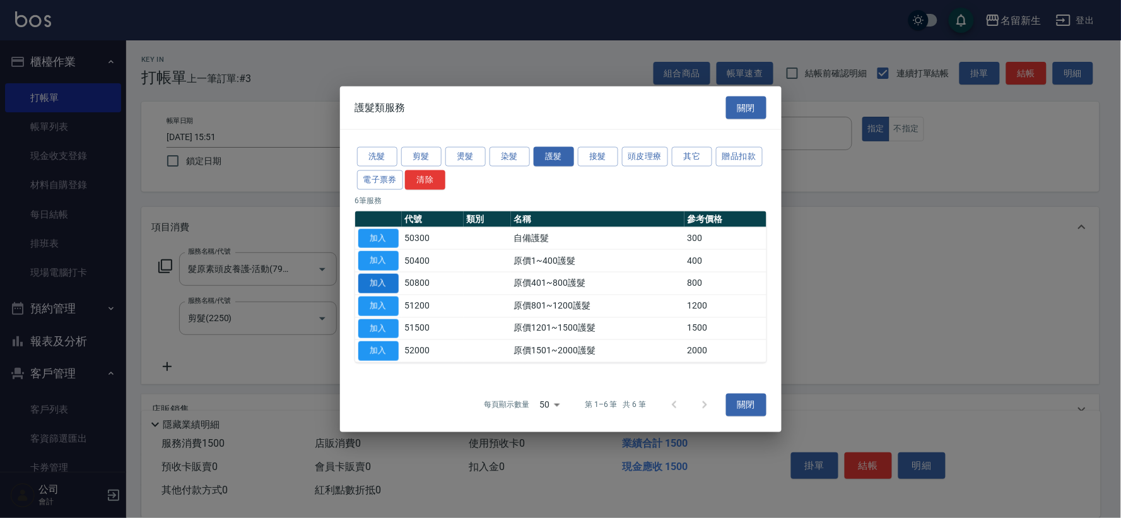
click at [380, 283] on button "加入" at bounding box center [378, 284] width 40 height 20
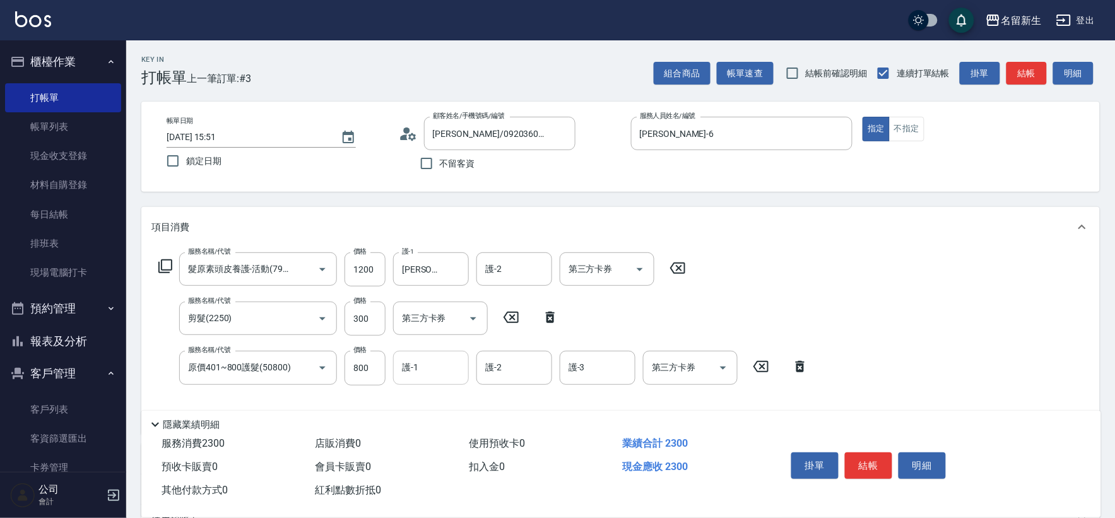
click at [430, 364] on input "護-1" at bounding box center [431, 368] width 64 height 22
click at [446, 408] on div "[PERSON_NAME]-18" at bounding box center [431, 399] width 76 height 21
type input "[PERSON_NAME]-18"
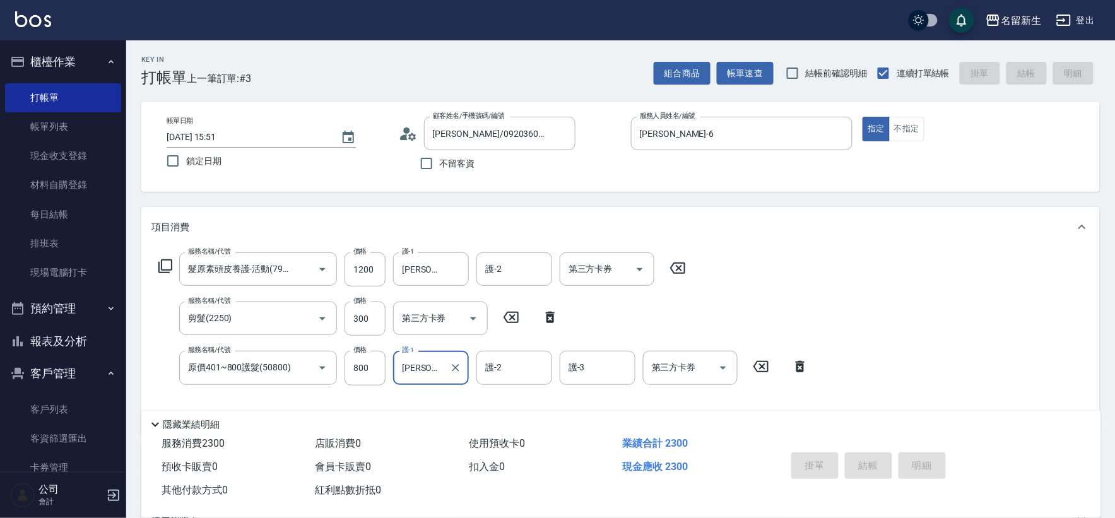
type input "[DATE] 15:52"
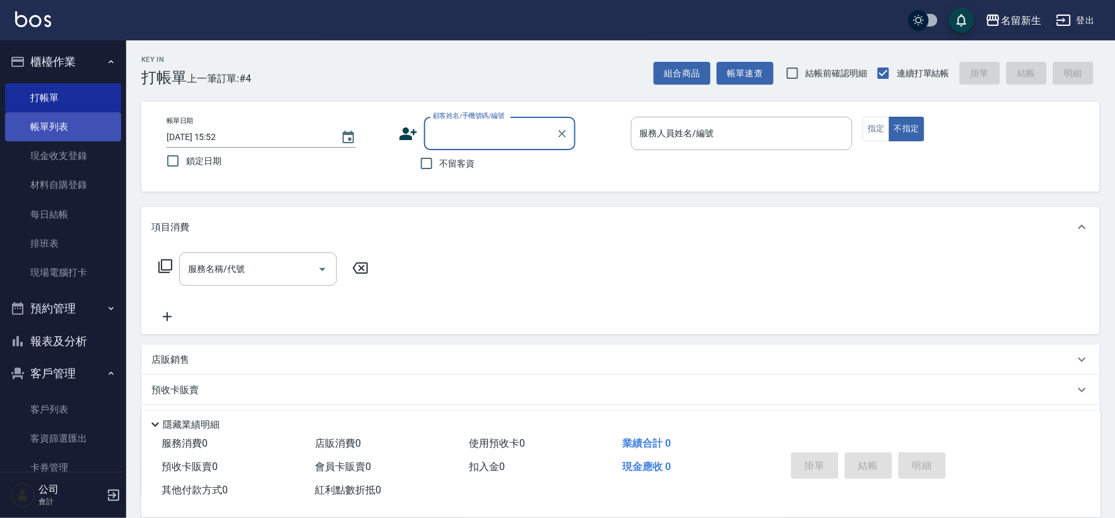
click at [60, 125] on link "帳單列表" at bounding box center [63, 126] width 116 height 29
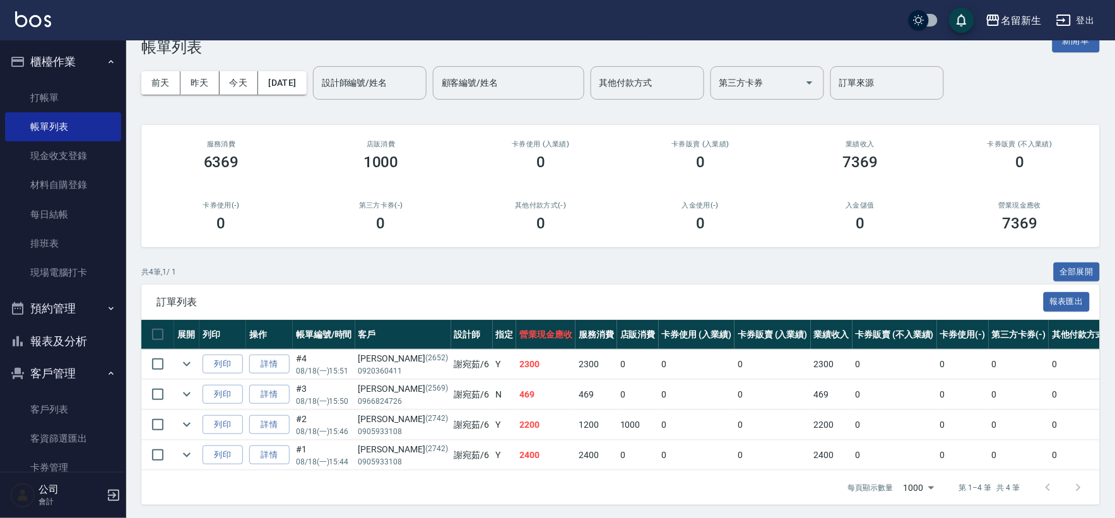
scroll to position [43, 0]
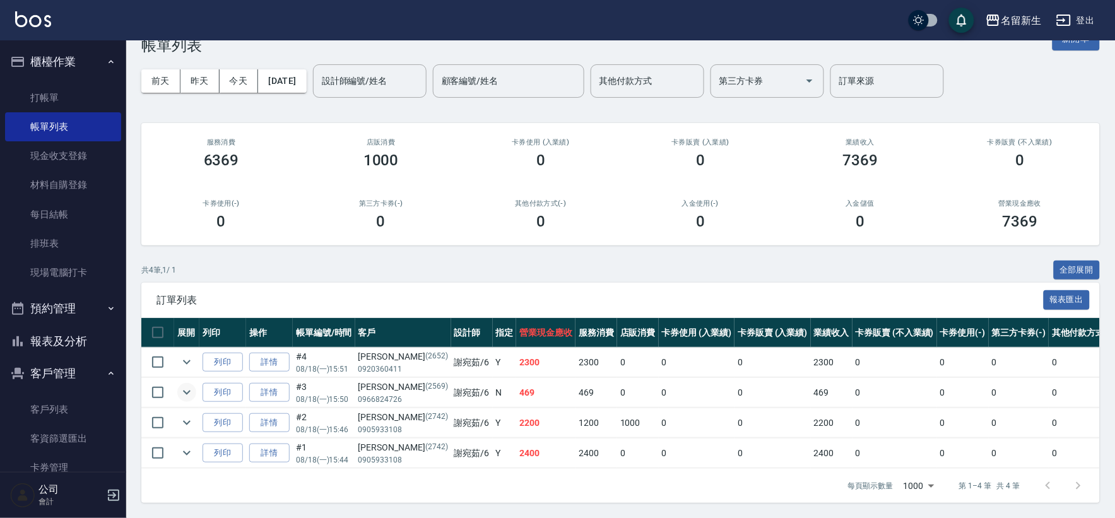
click at [185, 385] on icon "expand row" at bounding box center [186, 392] width 15 height 15
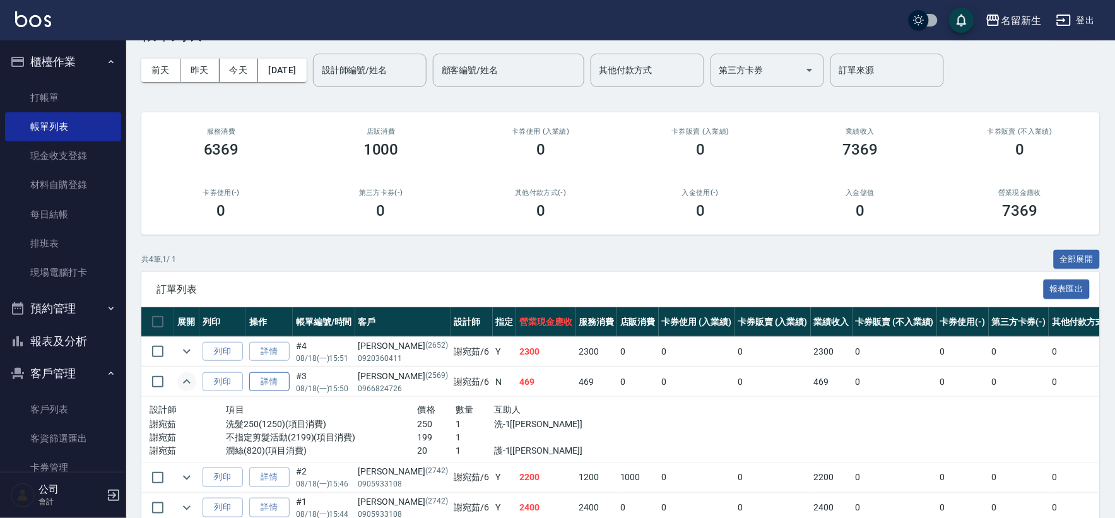
click at [285, 379] on link "詳情" at bounding box center [269, 382] width 40 height 20
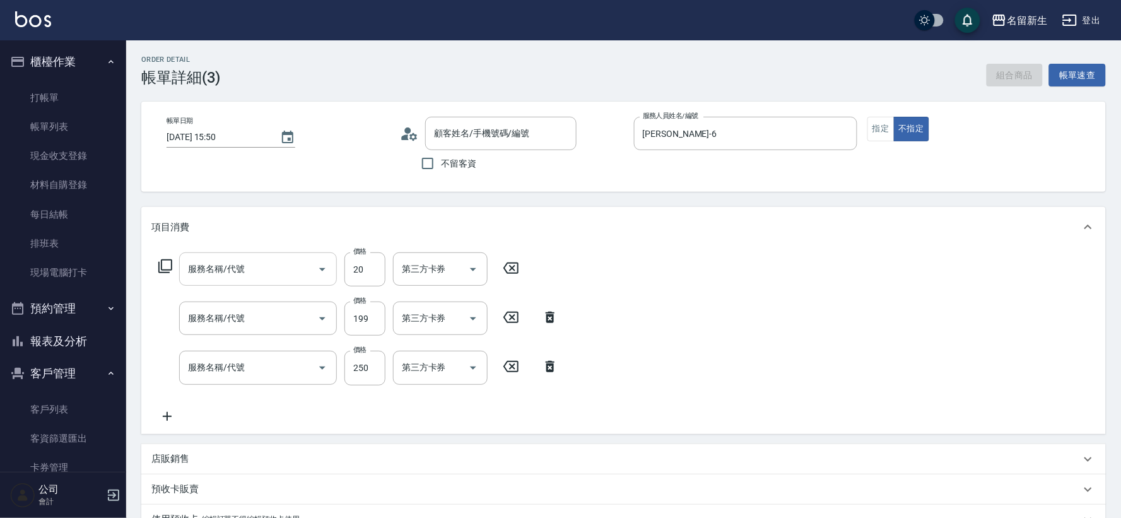
type input "[DATE] 15:50"
type input "[PERSON_NAME]-6"
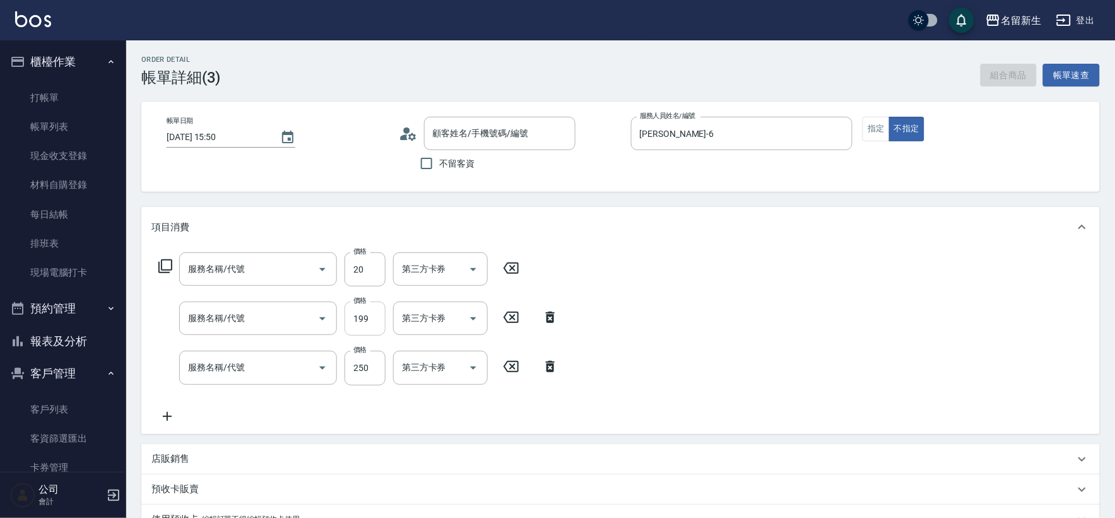
type input "潤絲(820)"
type input "不指定剪髮活動(2199)"
type input "洗髮250(1250)"
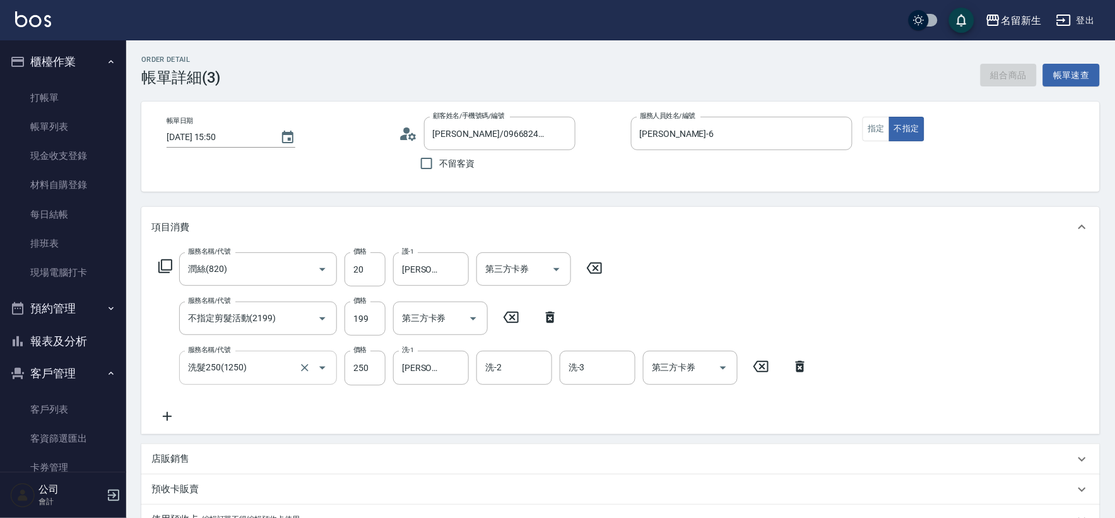
type input "[PERSON_NAME]/0966824726/2569"
click at [305, 368] on icon "Clear" at bounding box center [305, 368] width 8 height 8
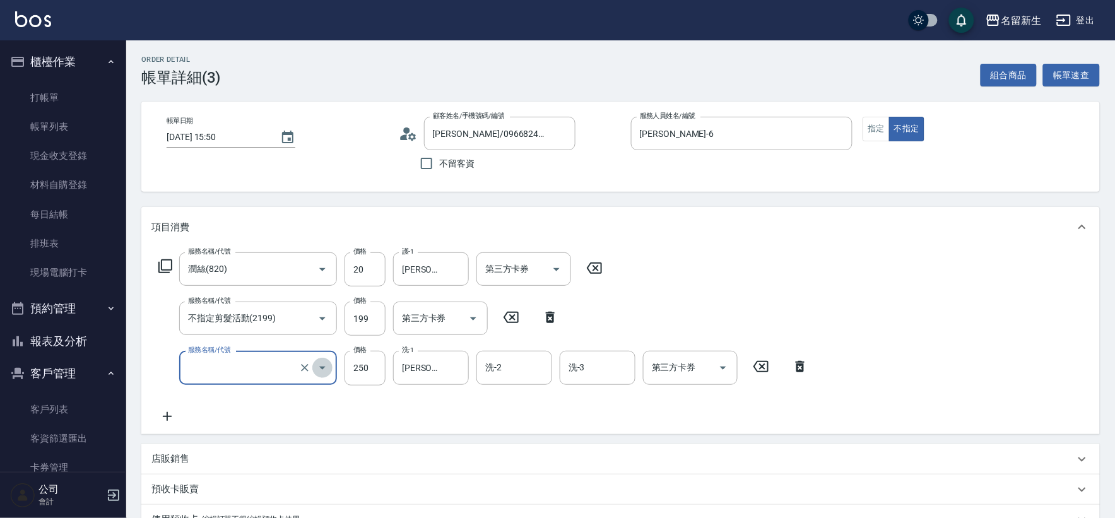
click at [320, 367] on icon "Open" at bounding box center [322, 368] width 6 height 3
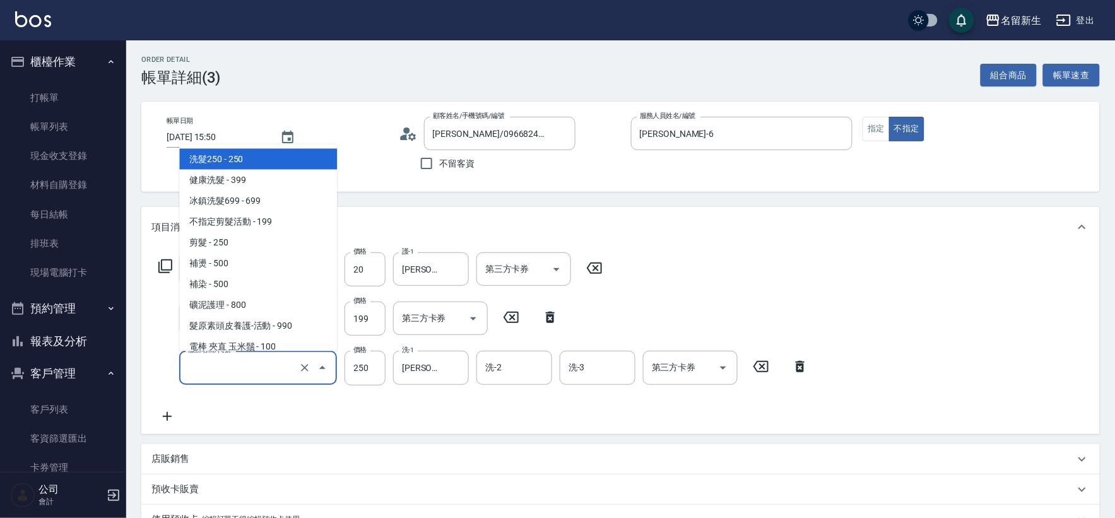
scroll to position [70, 0]
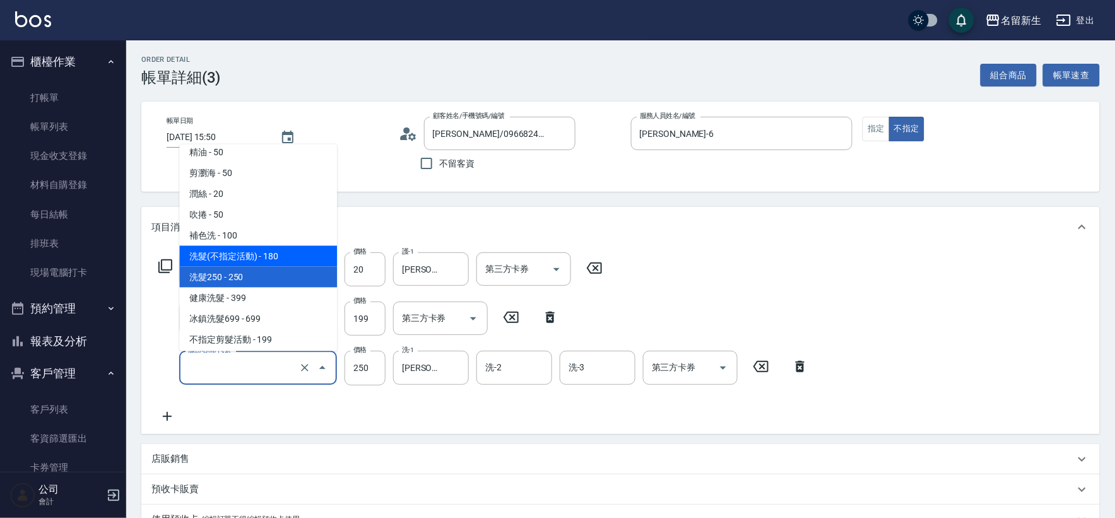
click at [276, 257] on span "洗髮(不指定活動) - 180" at bounding box center [258, 255] width 158 height 21
type input "洗髮(不指定活動)(1180)"
type input "180"
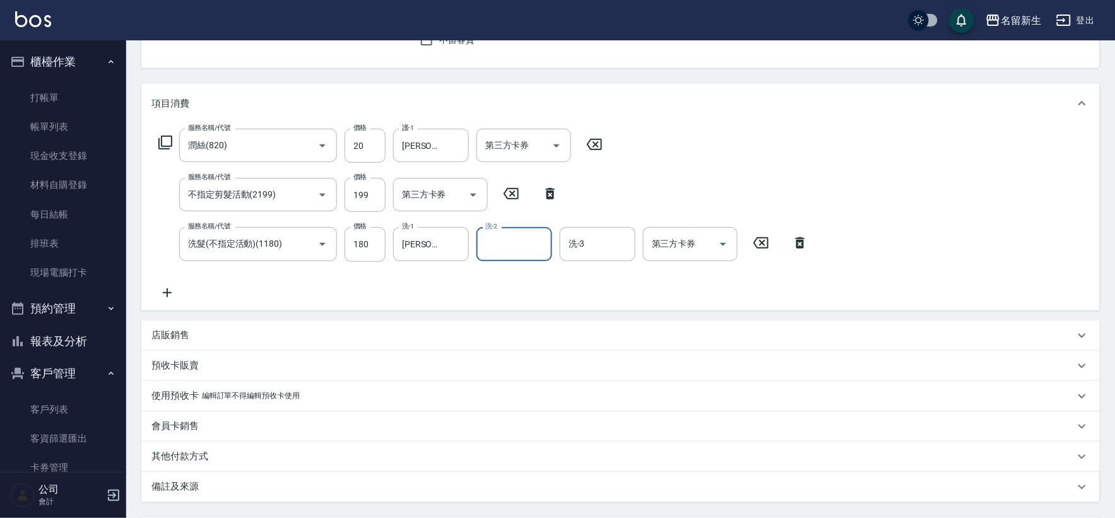
scroll to position [242, 0]
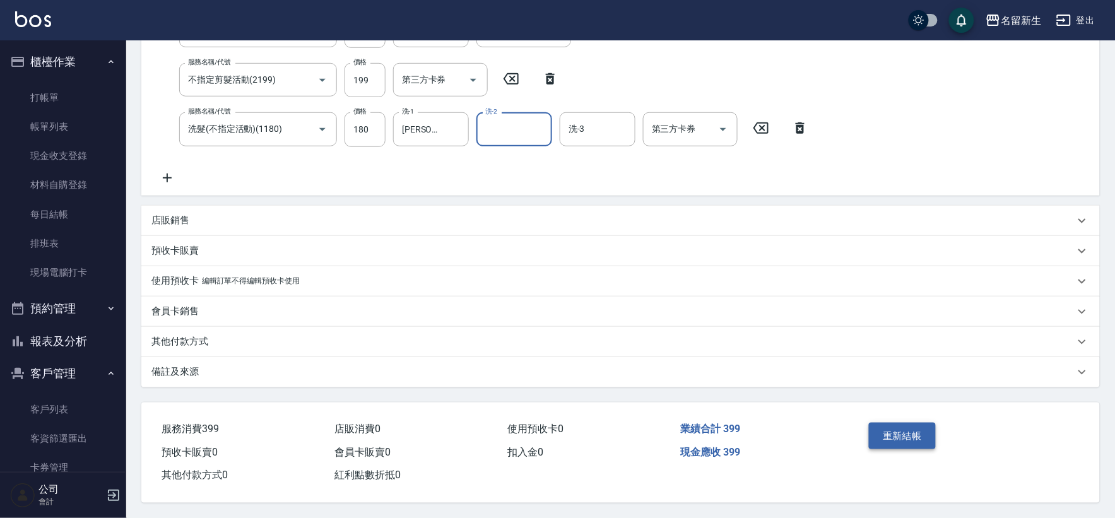
click at [917, 439] on button "重新結帳" at bounding box center [902, 436] width 67 height 27
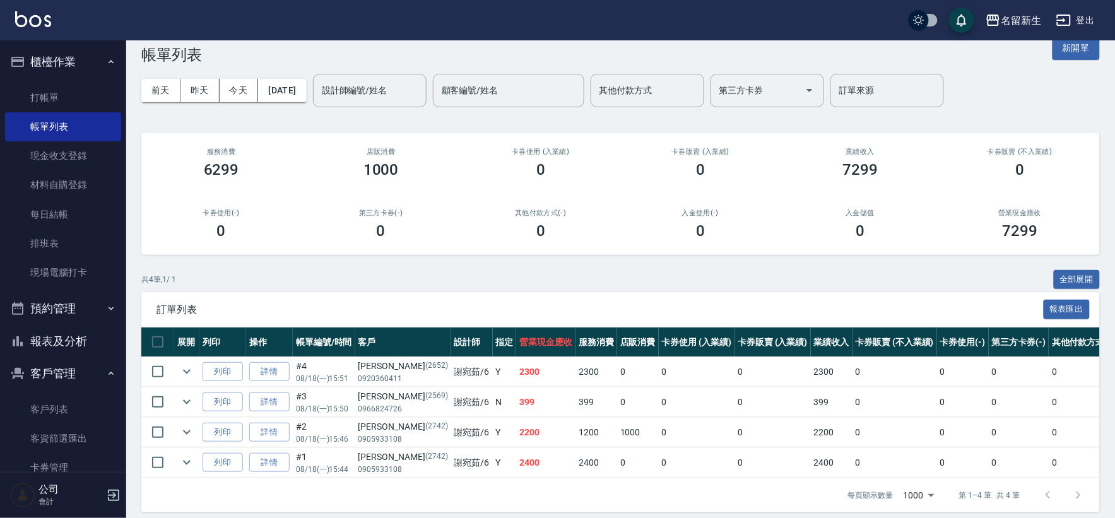
scroll to position [43, 0]
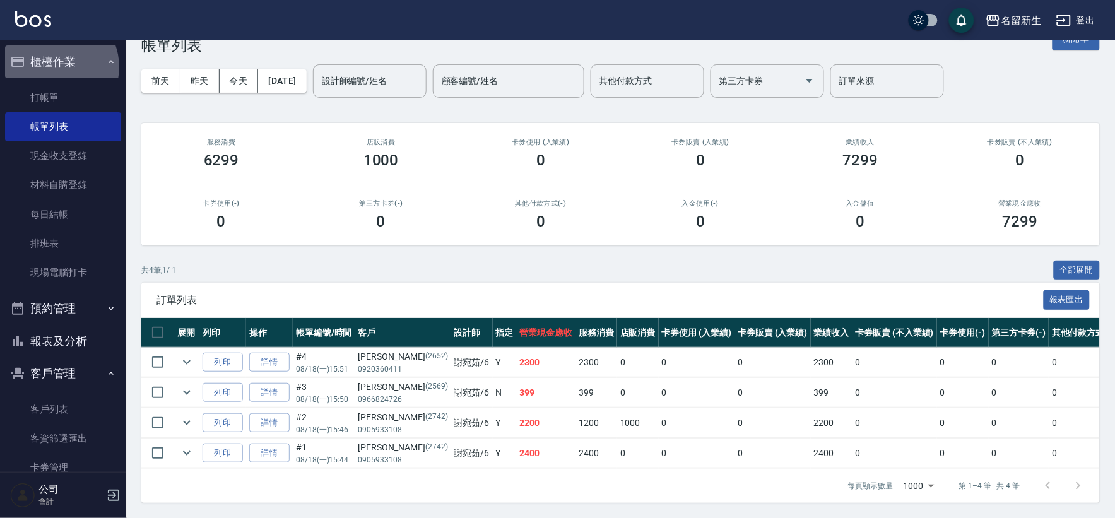
click at [55, 67] on button "櫃檯作業" at bounding box center [63, 61] width 116 height 33
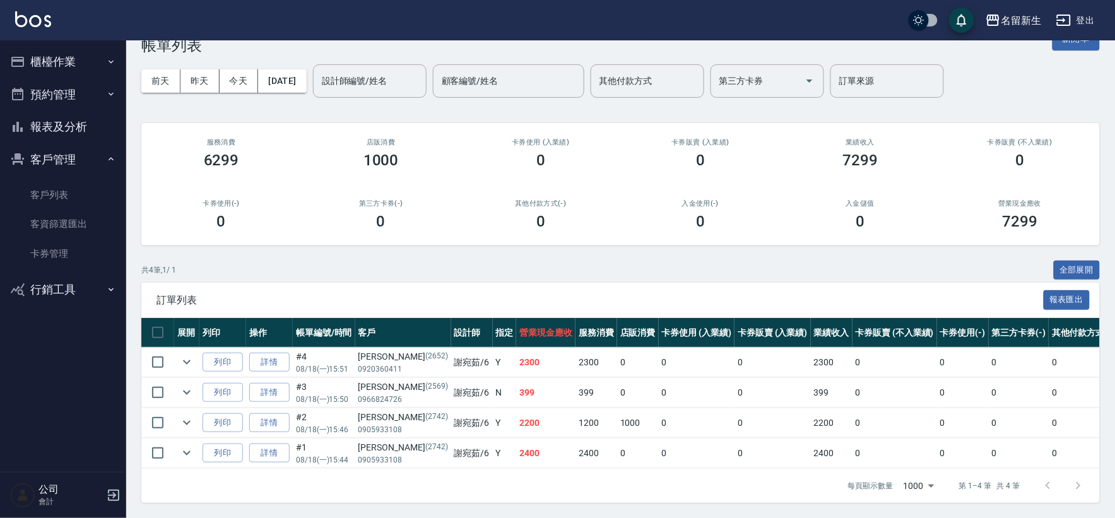
click at [64, 156] on button "客戶管理" at bounding box center [63, 159] width 116 height 33
click at [55, 141] on button "報表及分析" at bounding box center [63, 126] width 116 height 33
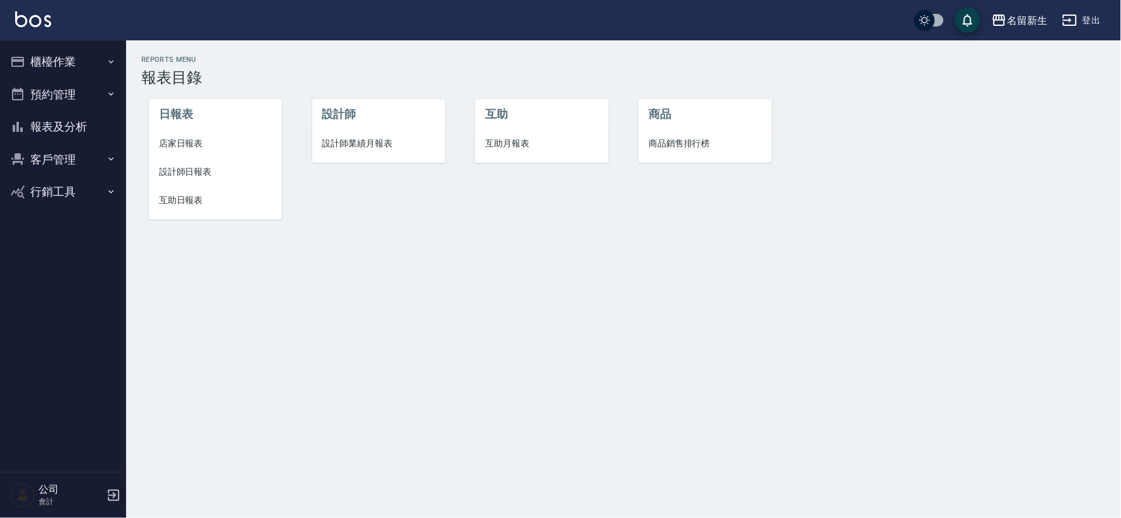
click at [369, 137] on span "設計師業績月報表" at bounding box center [378, 143] width 113 height 13
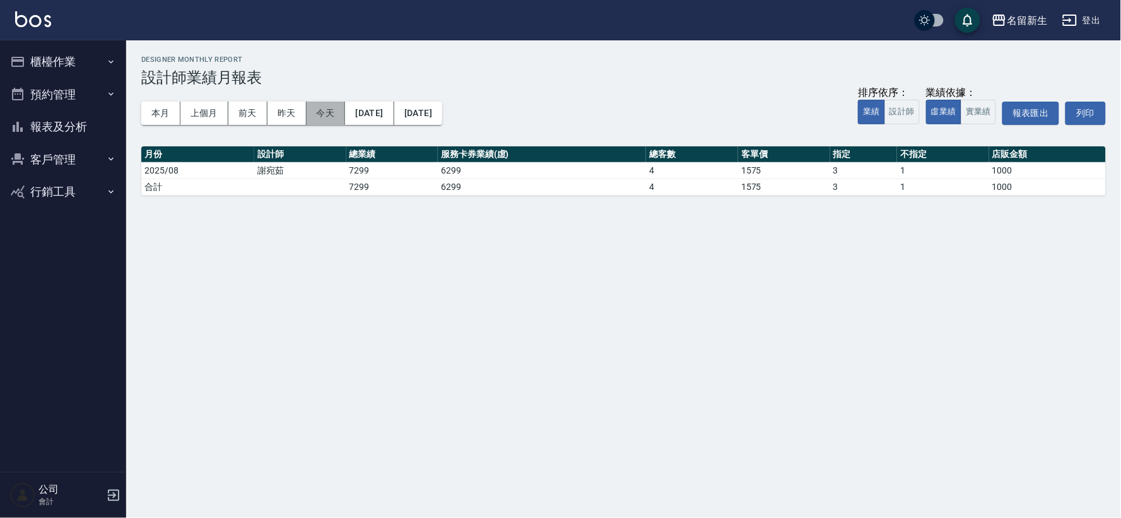
click at [327, 112] on button "今天" at bounding box center [326, 113] width 39 height 23
click at [159, 111] on button "本月" at bounding box center [160, 113] width 39 height 23
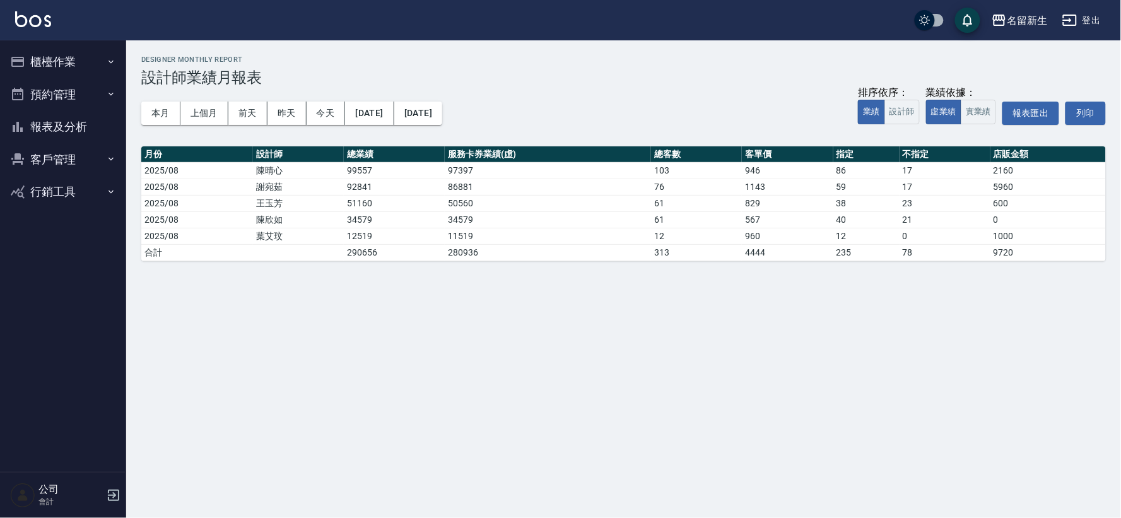
click at [79, 117] on button "報表及分析" at bounding box center [63, 126] width 116 height 33
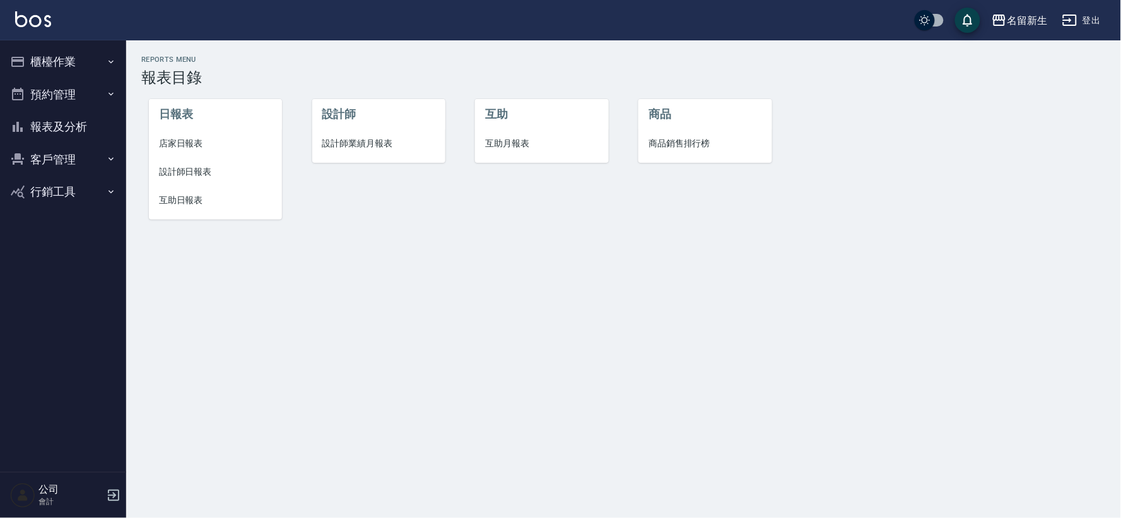
click at [210, 175] on span "設計師日報表" at bounding box center [215, 171] width 113 height 13
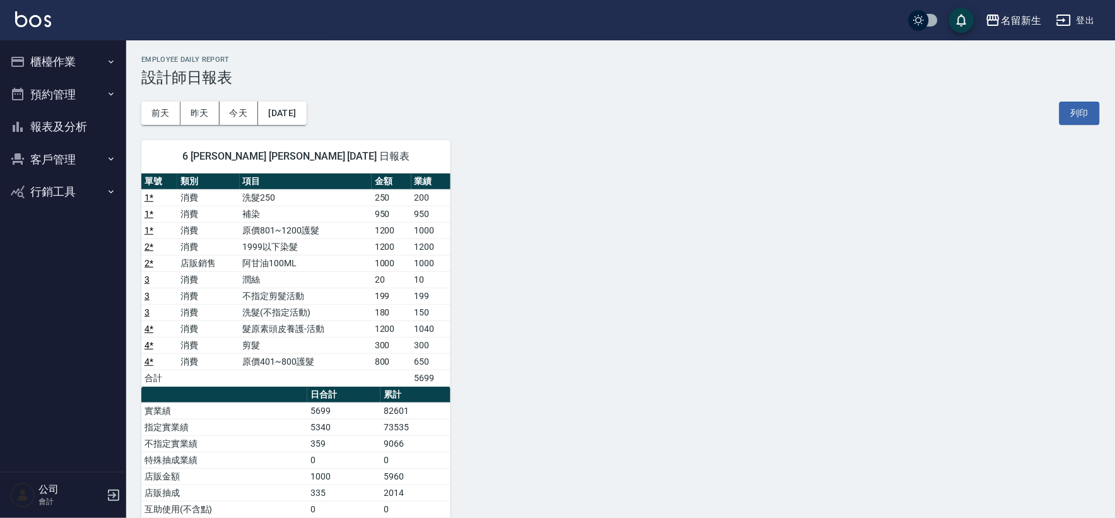
click at [65, 61] on button "櫃檯作業" at bounding box center [63, 61] width 116 height 33
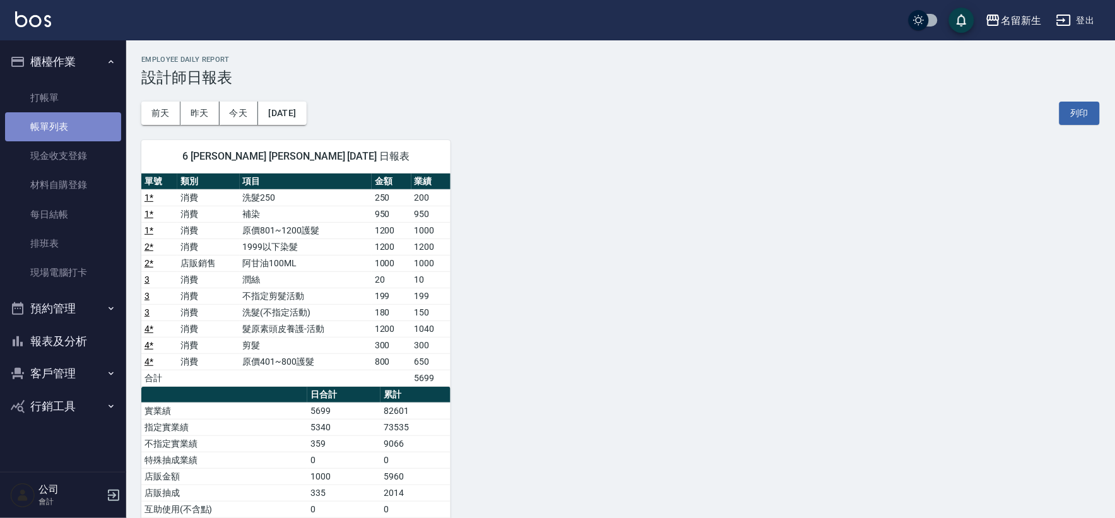
click at [51, 126] on link "帳單列表" at bounding box center [63, 126] width 116 height 29
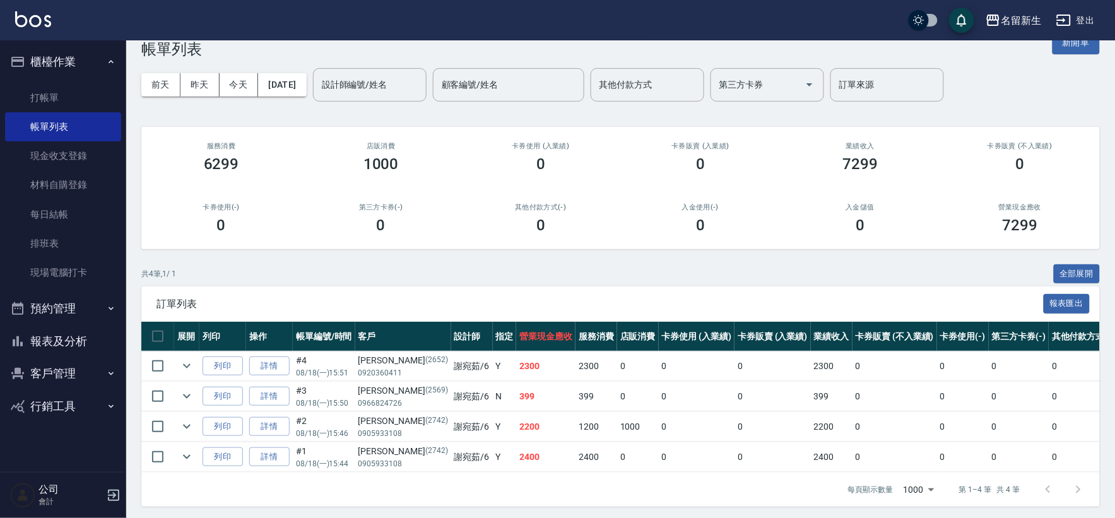
scroll to position [43, 0]
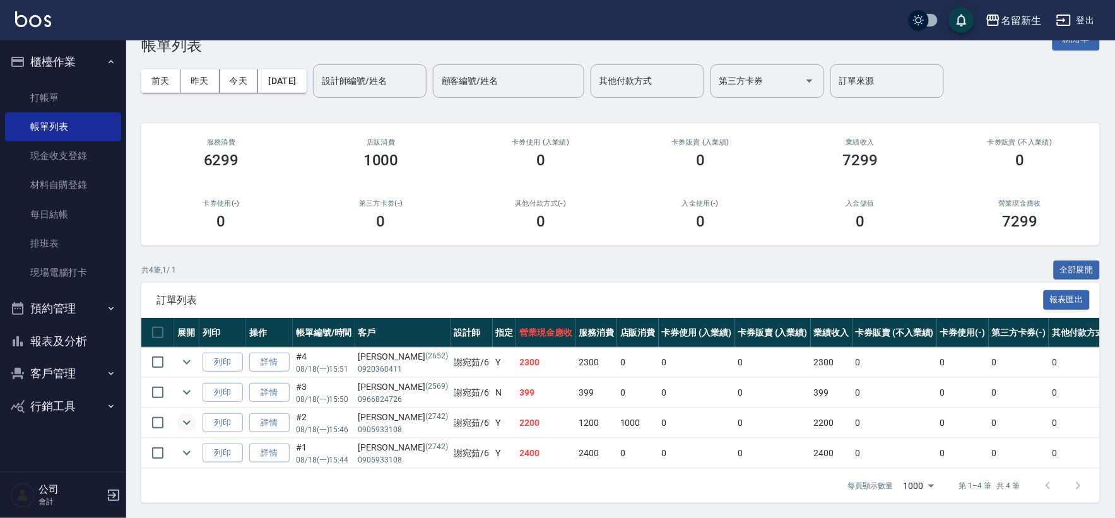
click at [186, 417] on icon "expand row" at bounding box center [186, 422] width 15 height 15
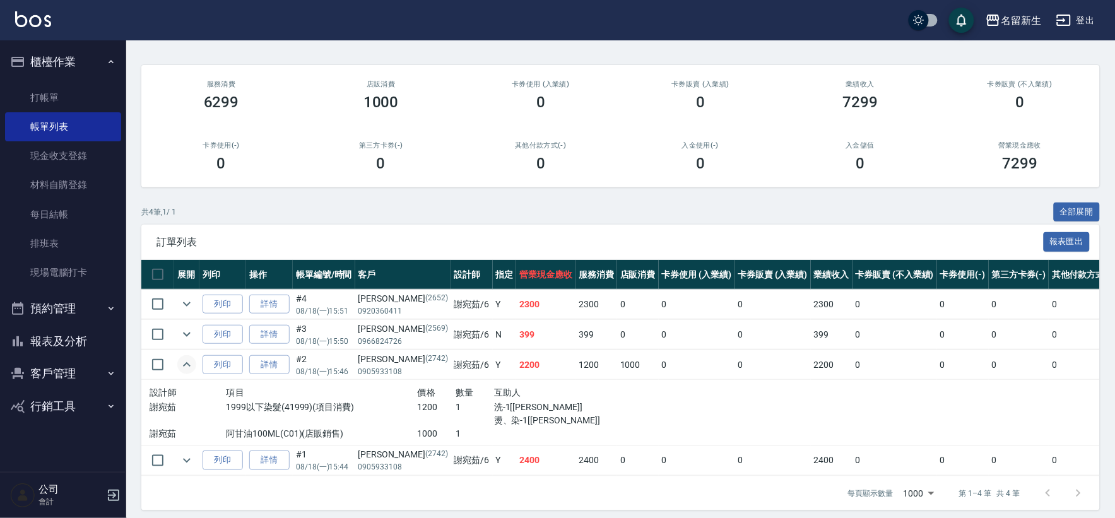
scroll to position [109, 0]
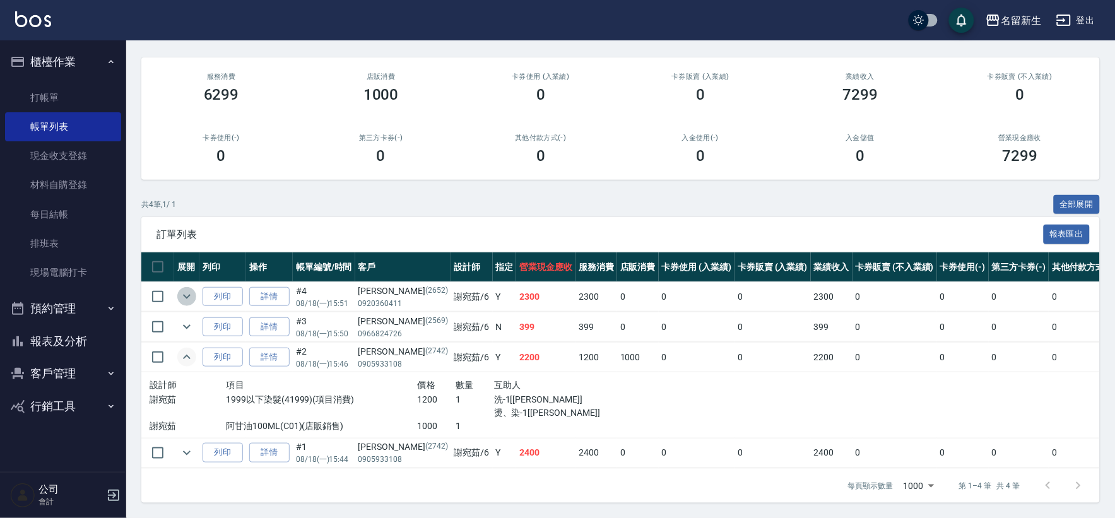
click at [191, 289] on icon "expand row" at bounding box center [186, 296] width 15 height 15
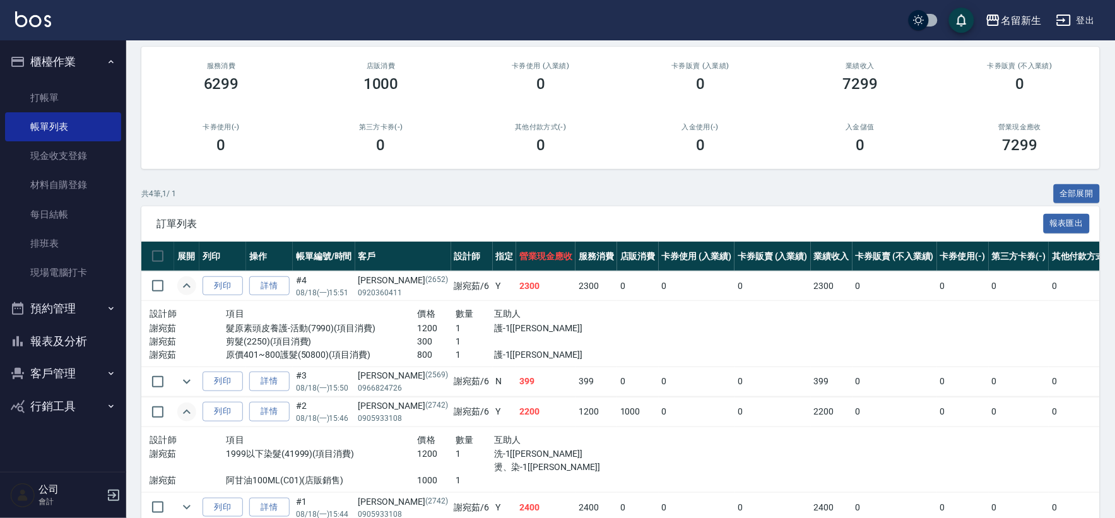
click at [68, 49] on button "櫃檯作業" at bounding box center [63, 61] width 116 height 33
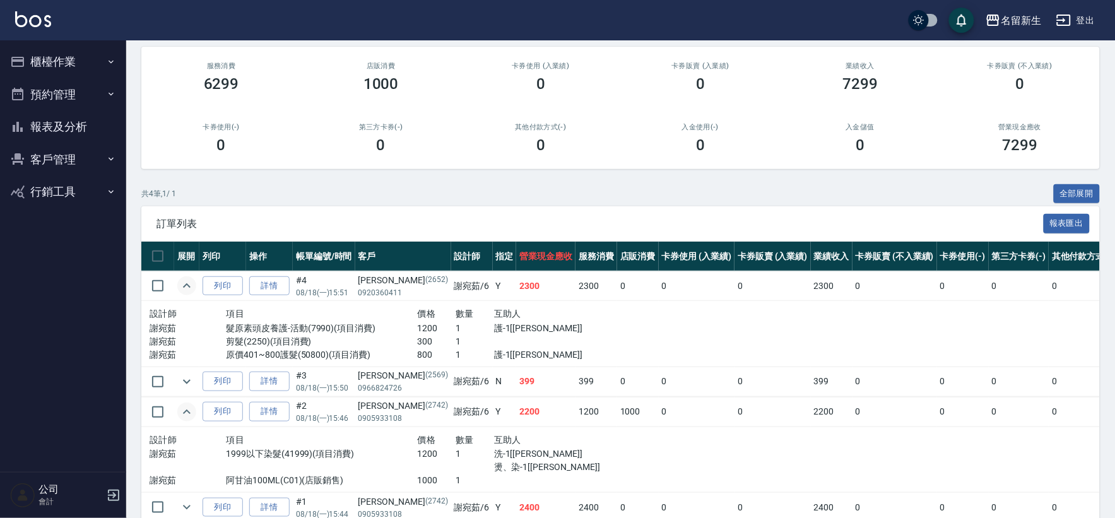
click at [78, 121] on button "報表及分析" at bounding box center [63, 126] width 116 height 33
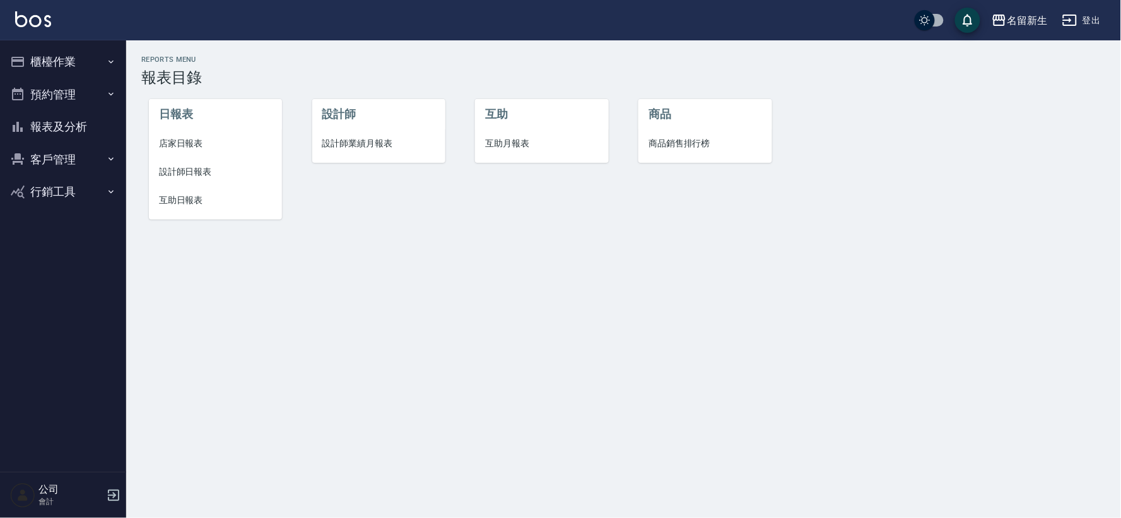
click at [204, 170] on span "設計師日報表" at bounding box center [215, 171] width 113 height 13
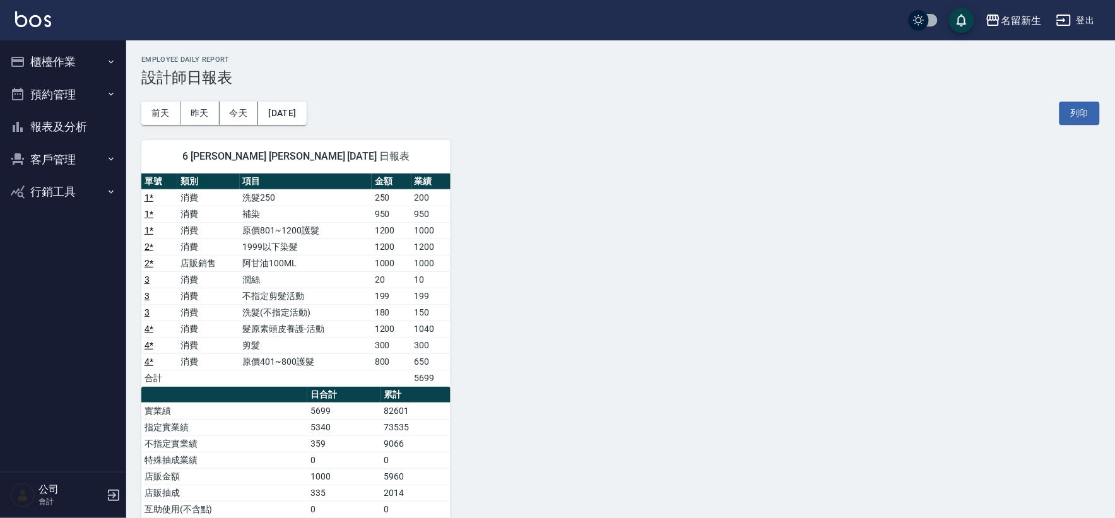
click at [83, 151] on button "客戶管理" at bounding box center [63, 159] width 116 height 33
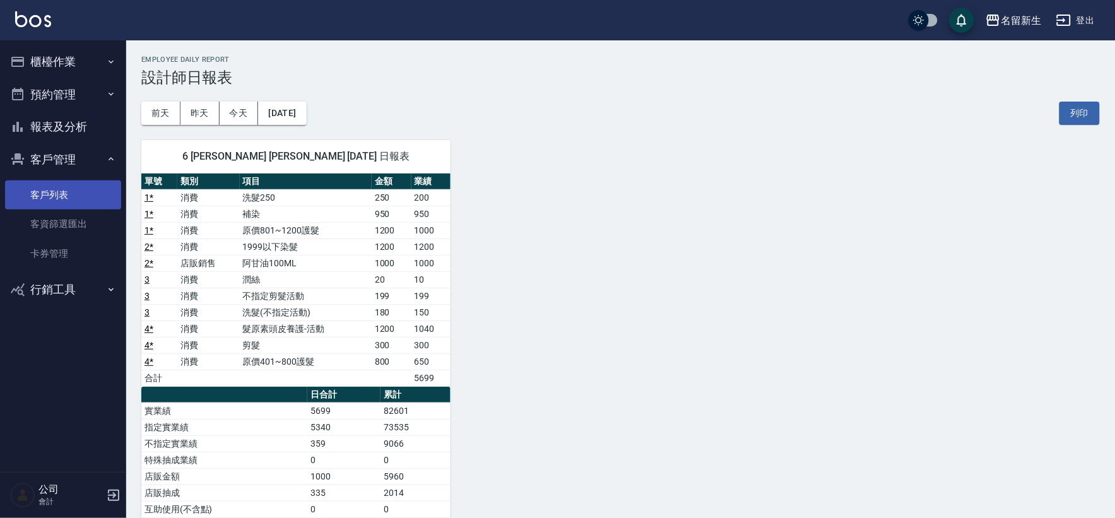
click at [83, 198] on link "客戶列表" at bounding box center [63, 194] width 116 height 29
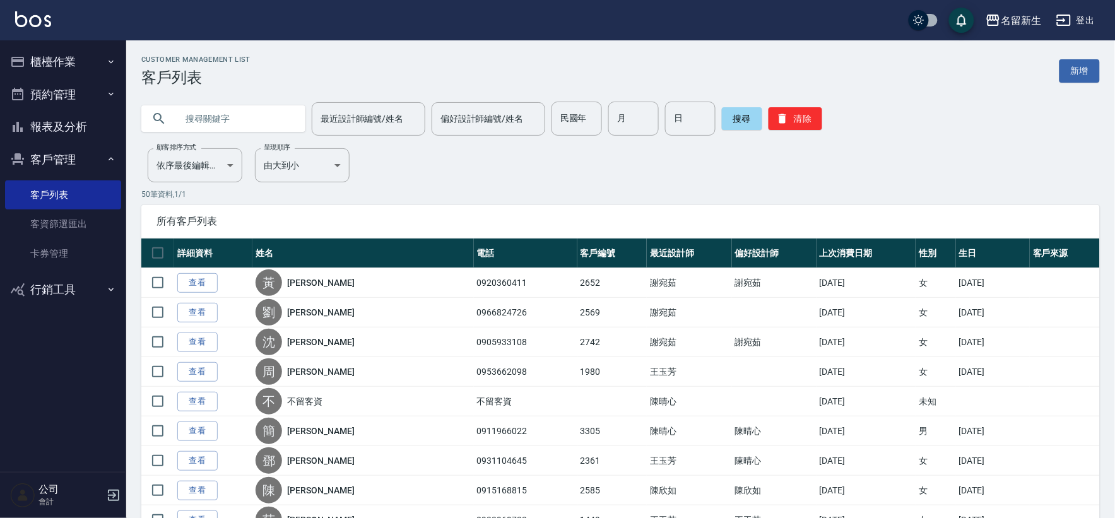
click at [68, 151] on button "客戶管理" at bounding box center [63, 159] width 116 height 33
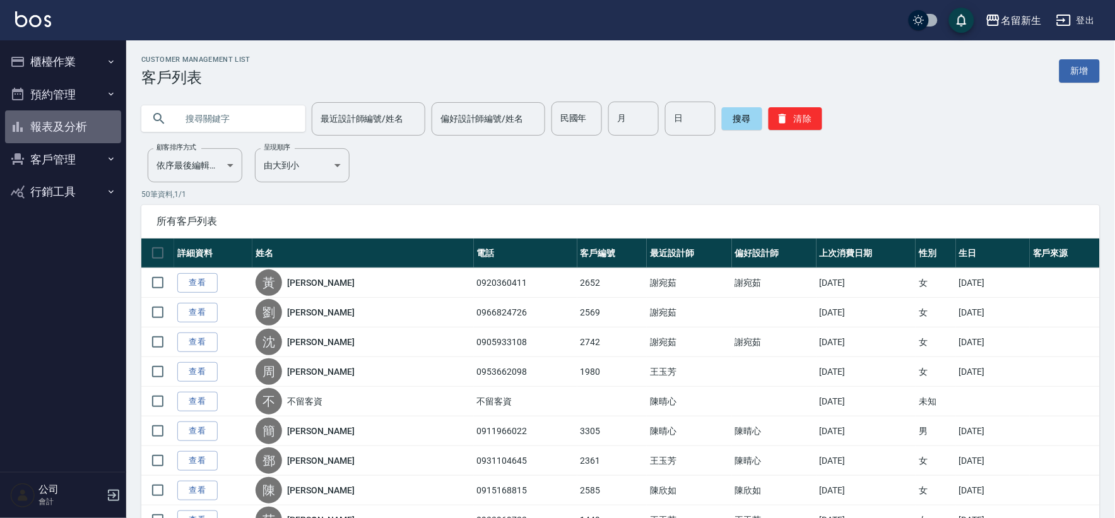
click at [67, 131] on button "報表及分析" at bounding box center [63, 126] width 116 height 33
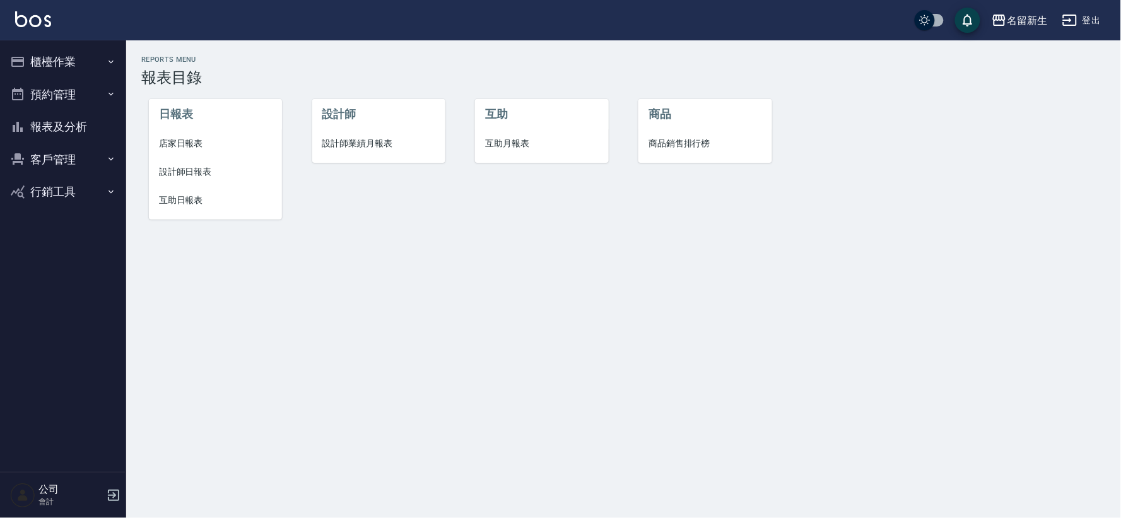
click at [181, 196] on span "互助日報表" at bounding box center [215, 200] width 113 height 13
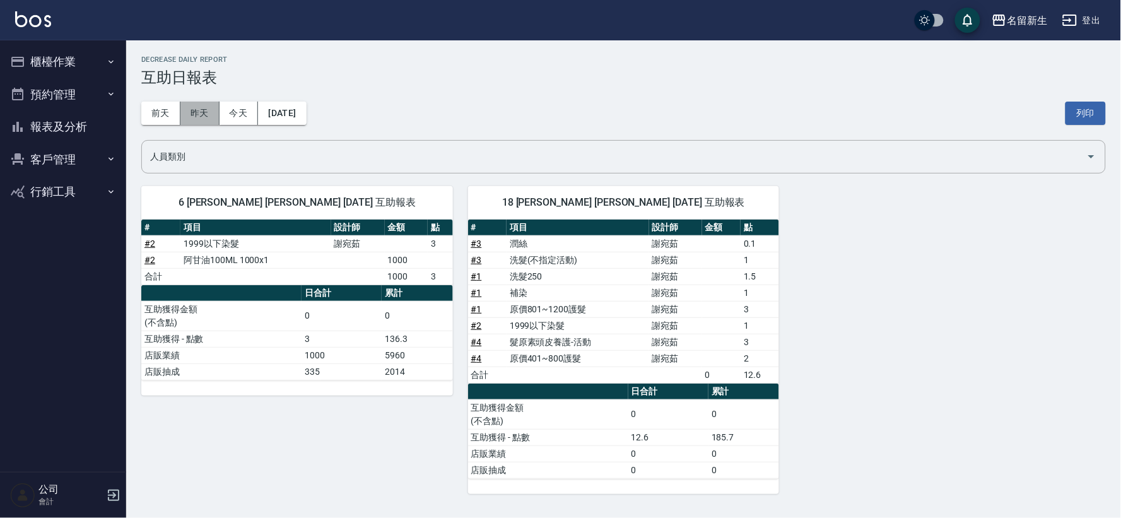
click at [200, 107] on button "昨天" at bounding box center [199, 113] width 39 height 23
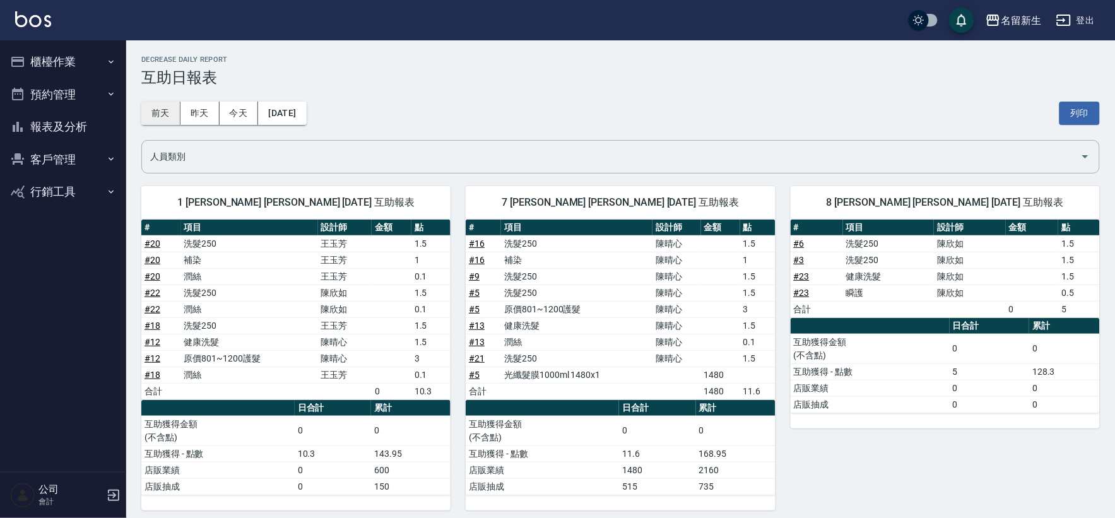
click at [175, 112] on button "前天" at bounding box center [160, 113] width 39 height 23
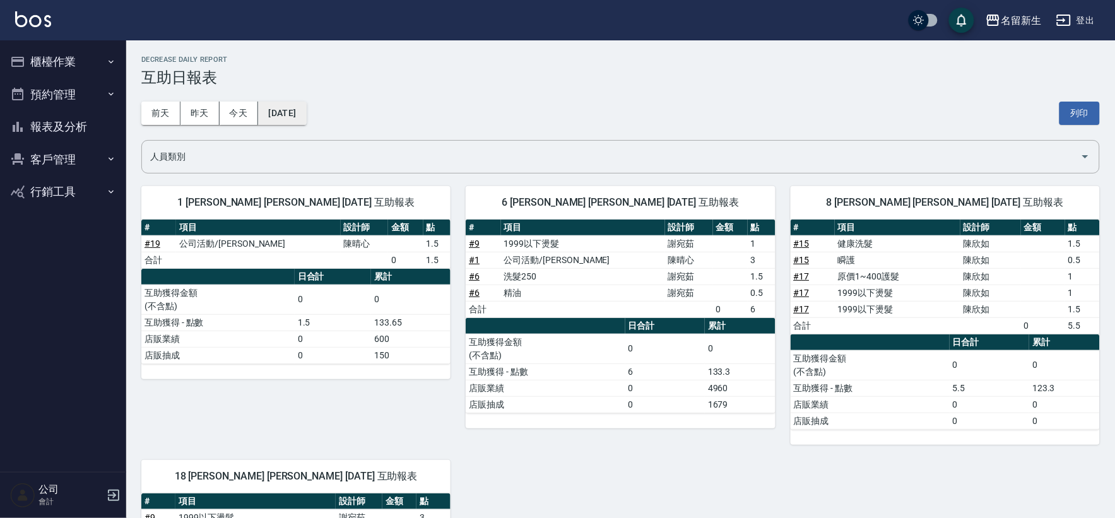
click at [306, 112] on button "[DATE]" at bounding box center [282, 113] width 48 height 23
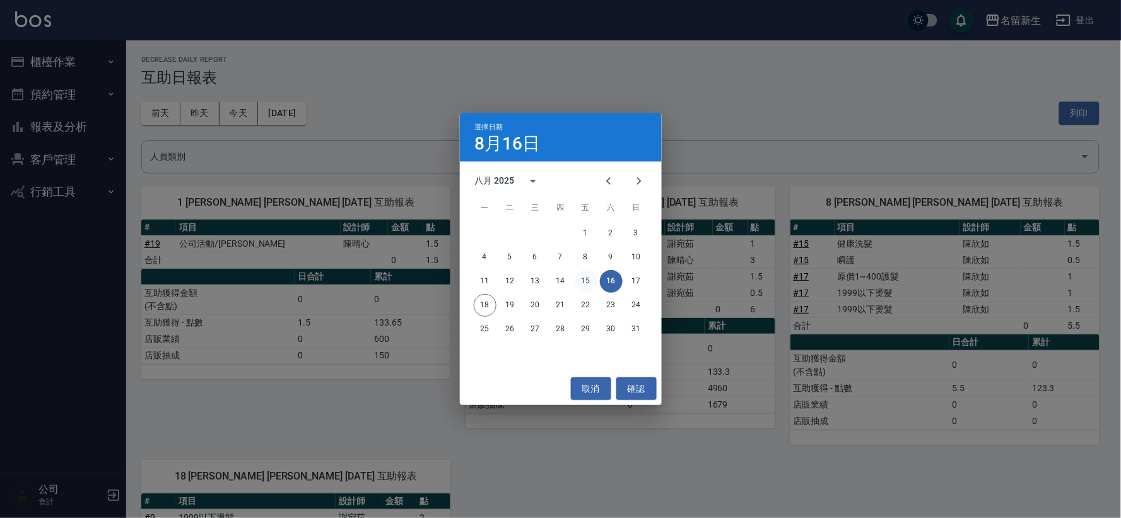
click at [591, 283] on button "15" at bounding box center [586, 281] width 23 height 23
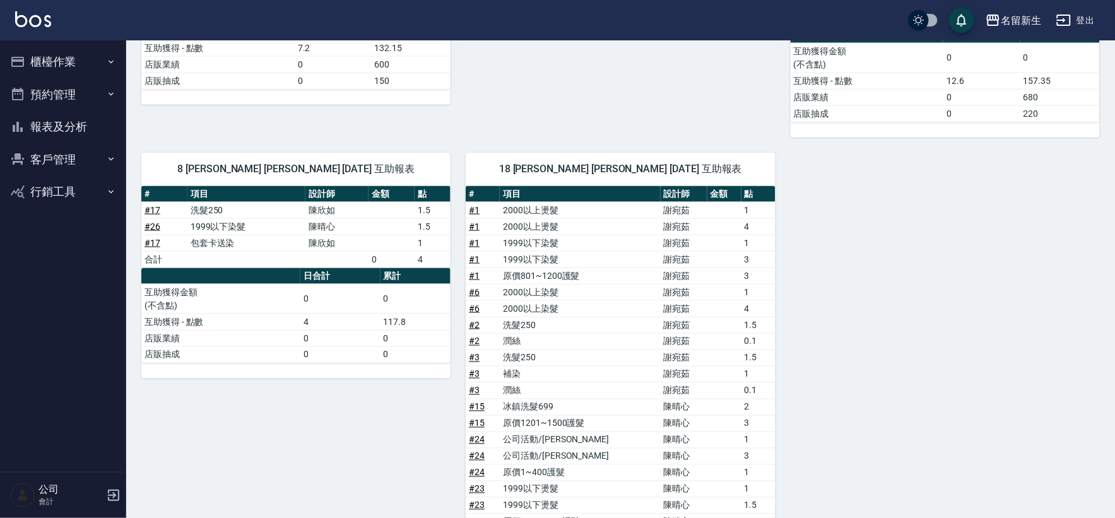
scroll to position [101, 0]
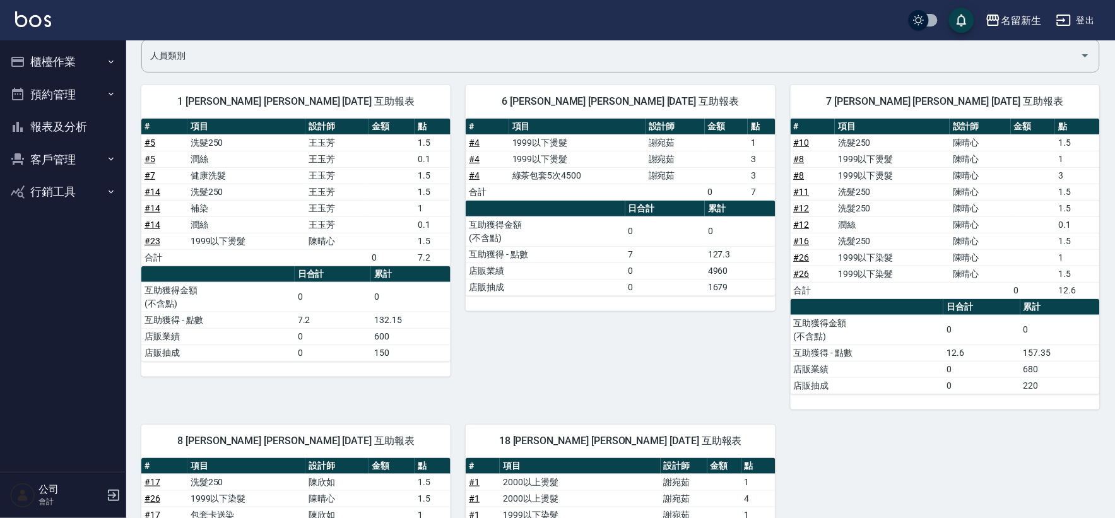
click at [82, 126] on button "報表及分析" at bounding box center [63, 126] width 116 height 33
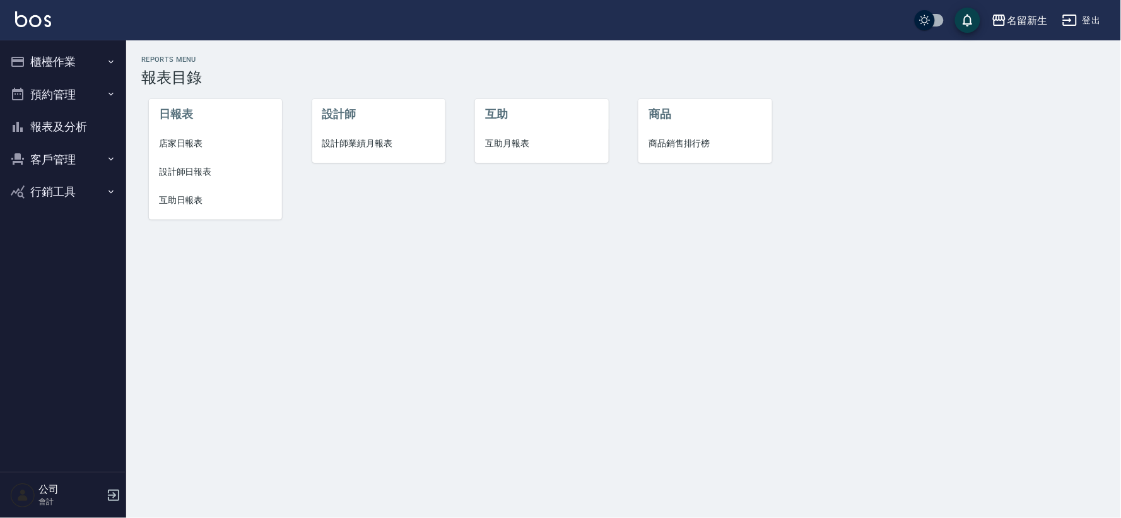
click at [203, 199] on span "互助日報表" at bounding box center [215, 200] width 113 height 13
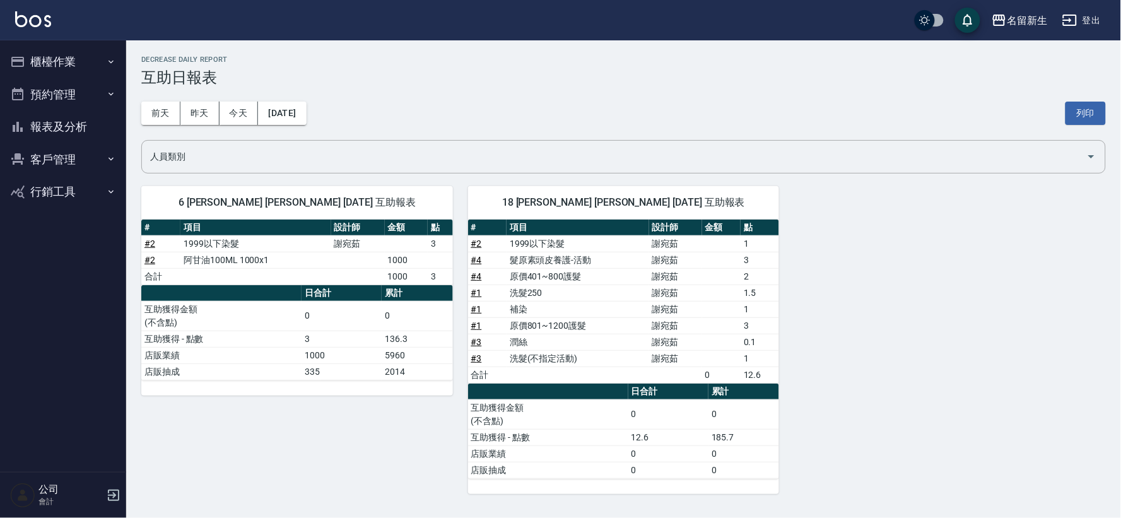
click at [47, 155] on button "客戶管理" at bounding box center [63, 159] width 116 height 33
click at [54, 192] on link "客戶列表" at bounding box center [63, 194] width 116 height 29
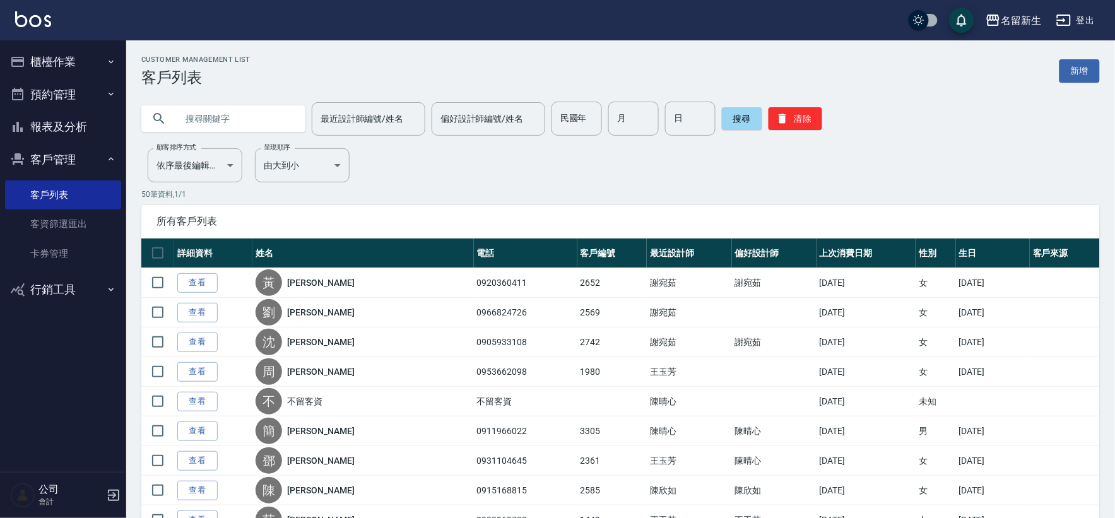
click at [60, 60] on button "櫃檯作業" at bounding box center [63, 61] width 116 height 33
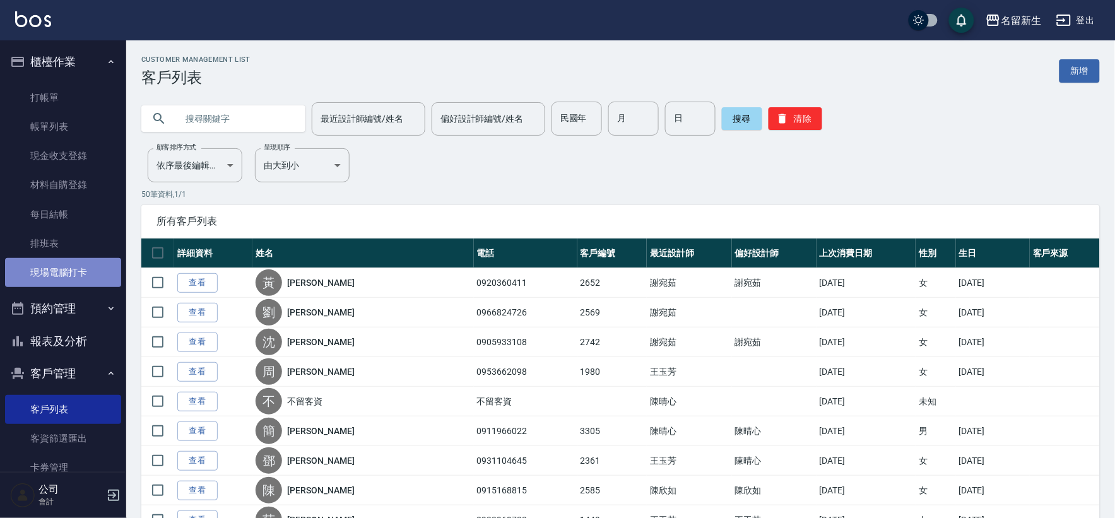
click at [79, 278] on link "現場電腦打卡" at bounding box center [63, 272] width 116 height 29
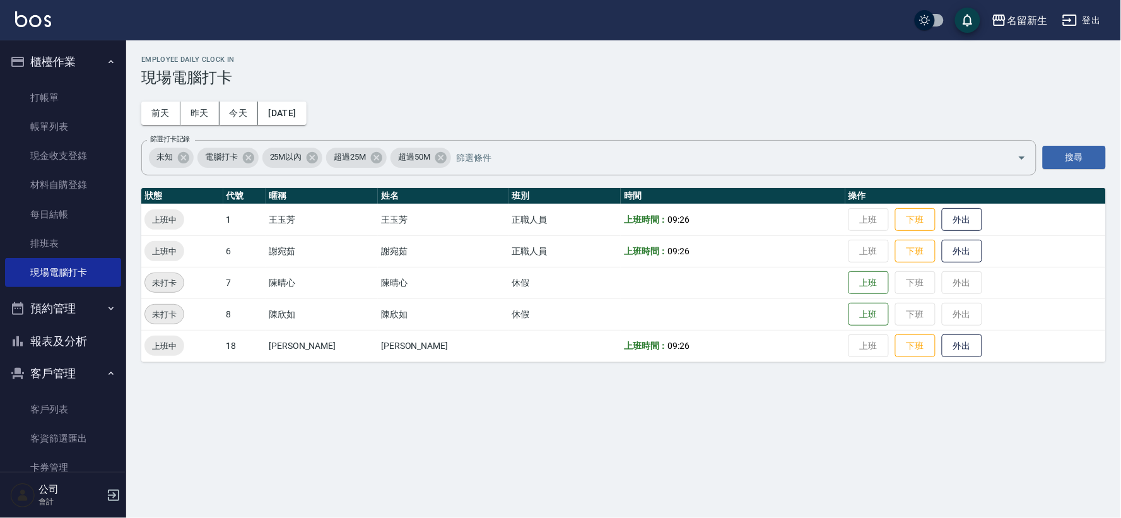
click at [61, 61] on button "櫃檯作業" at bounding box center [63, 61] width 116 height 33
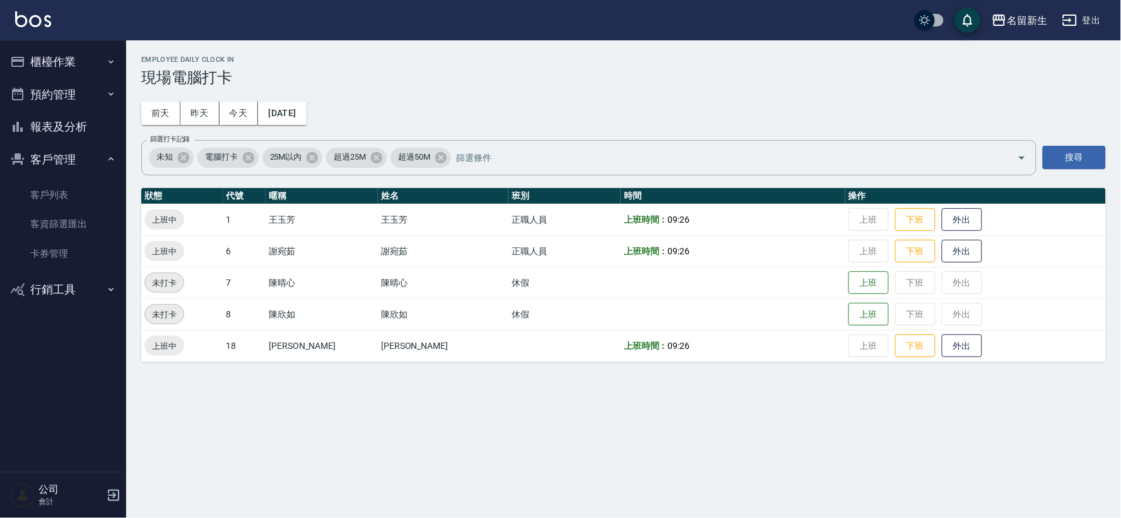
click at [76, 160] on button "客戶管理" at bounding box center [63, 159] width 116 height 33
